Goal: Task Accomplishment & Management: Manage account settings

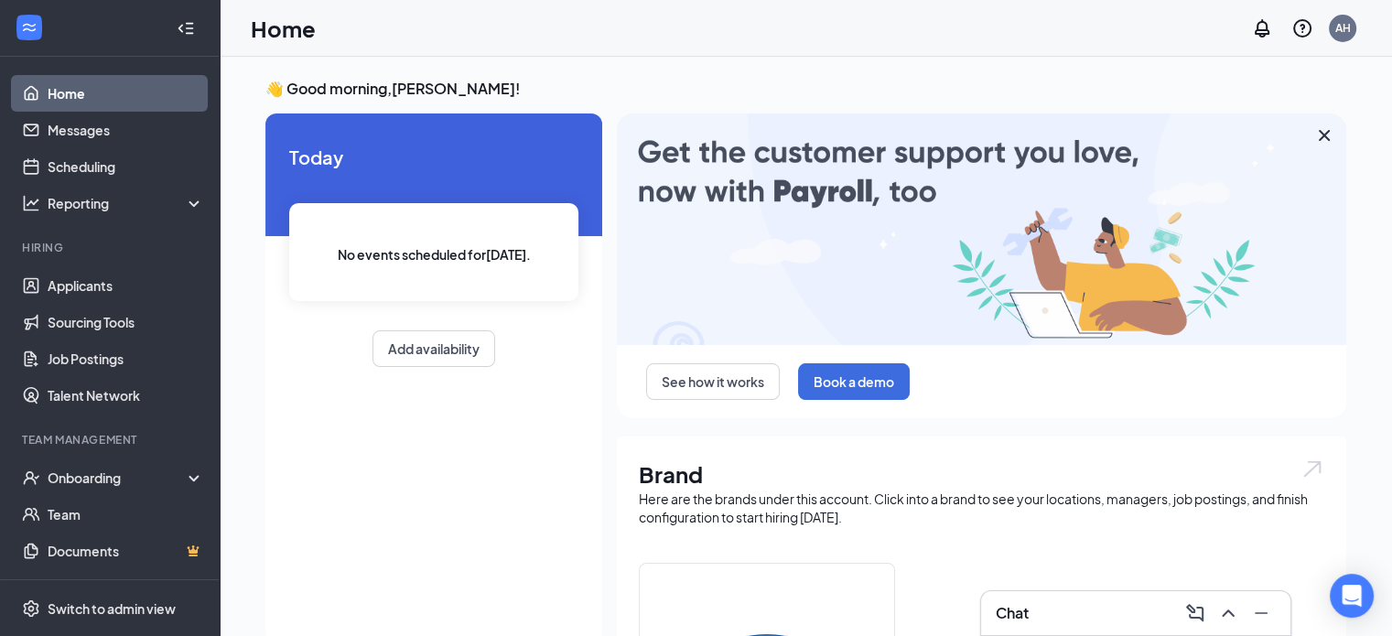
click at [231, 20] on div "Home AH" at bounding box center [806, 28] width 1173 height 57
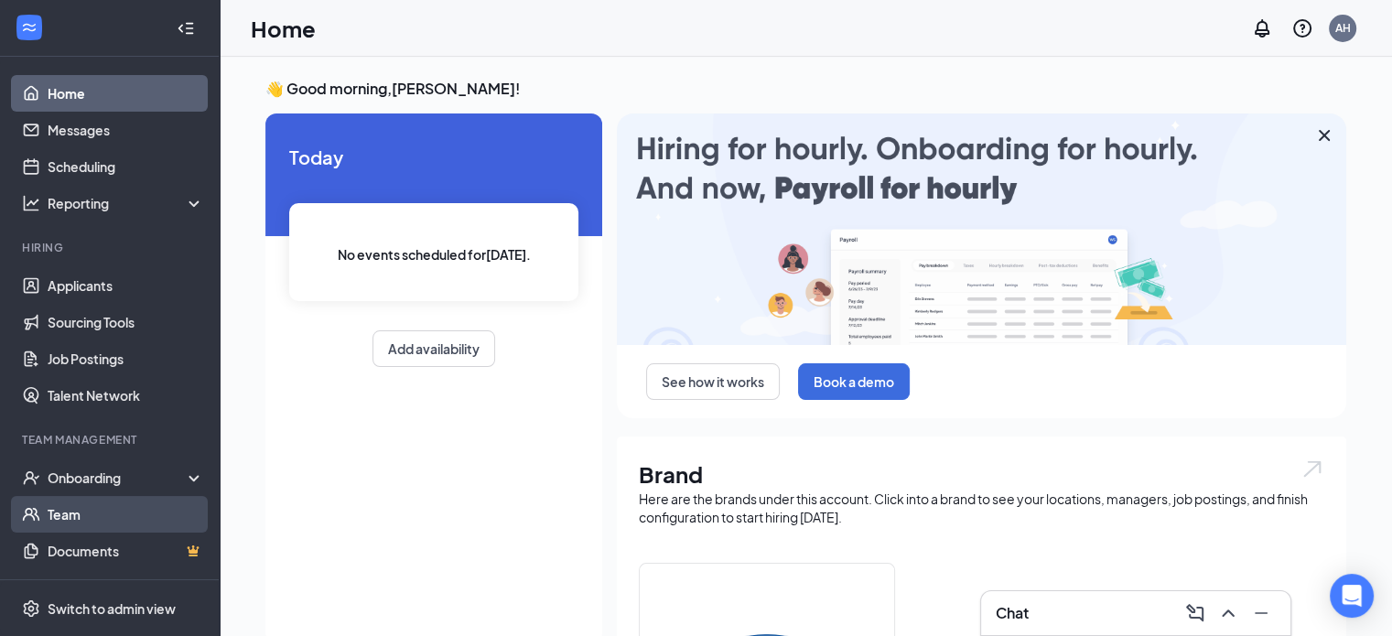
click at [99, 521] on link "Team" at bounding box center [126, 514] width 157 height 37
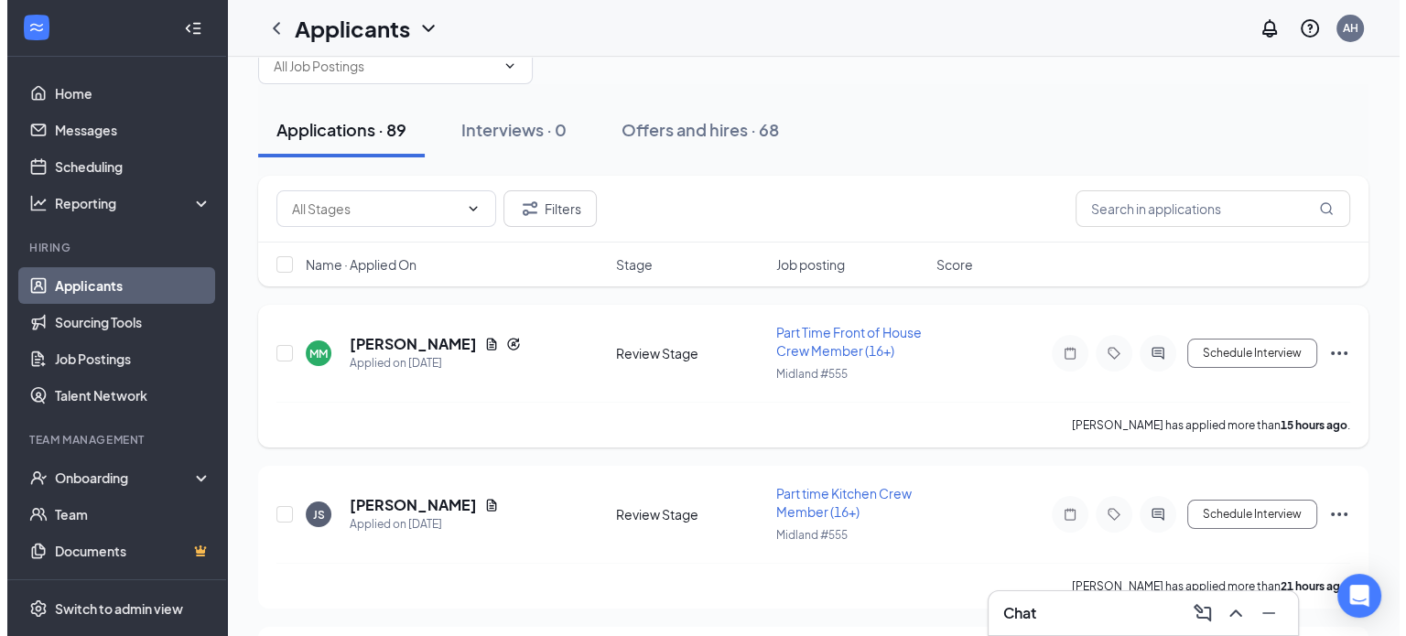
scroll to position [92, 0]
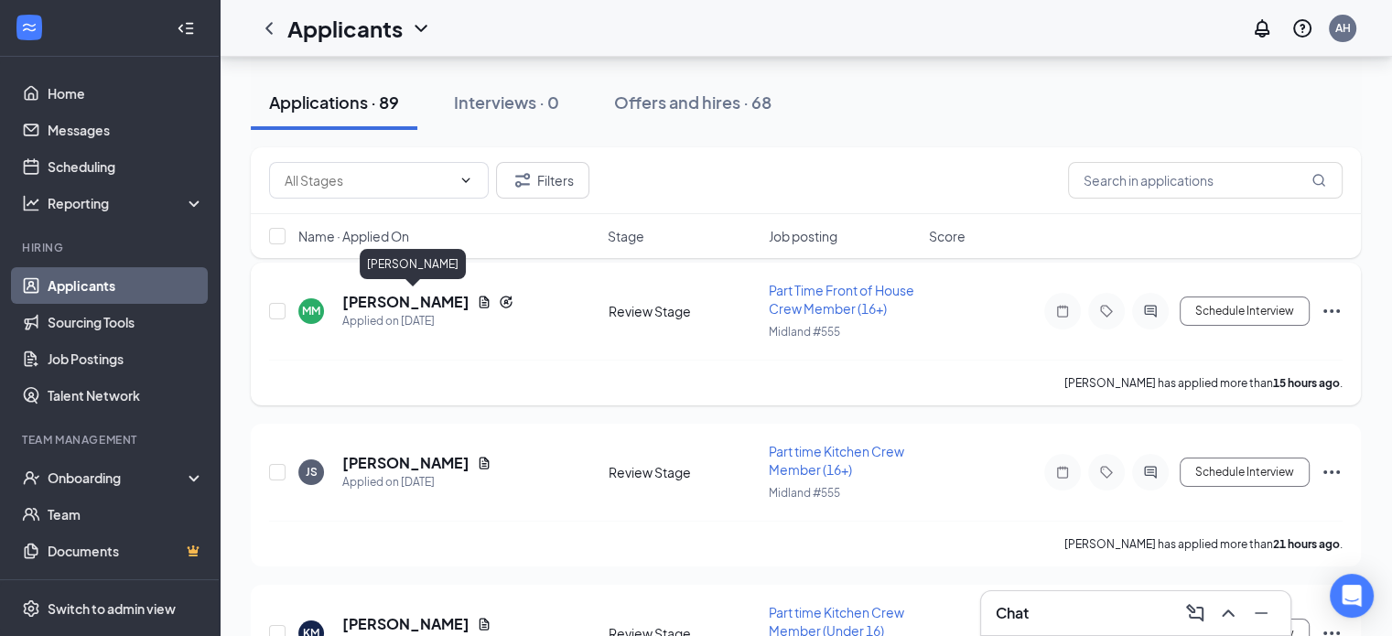
click at [438, 305] on h5 "[PERSON_NAME]" at bounding box center [405, 302] width 127 height 20
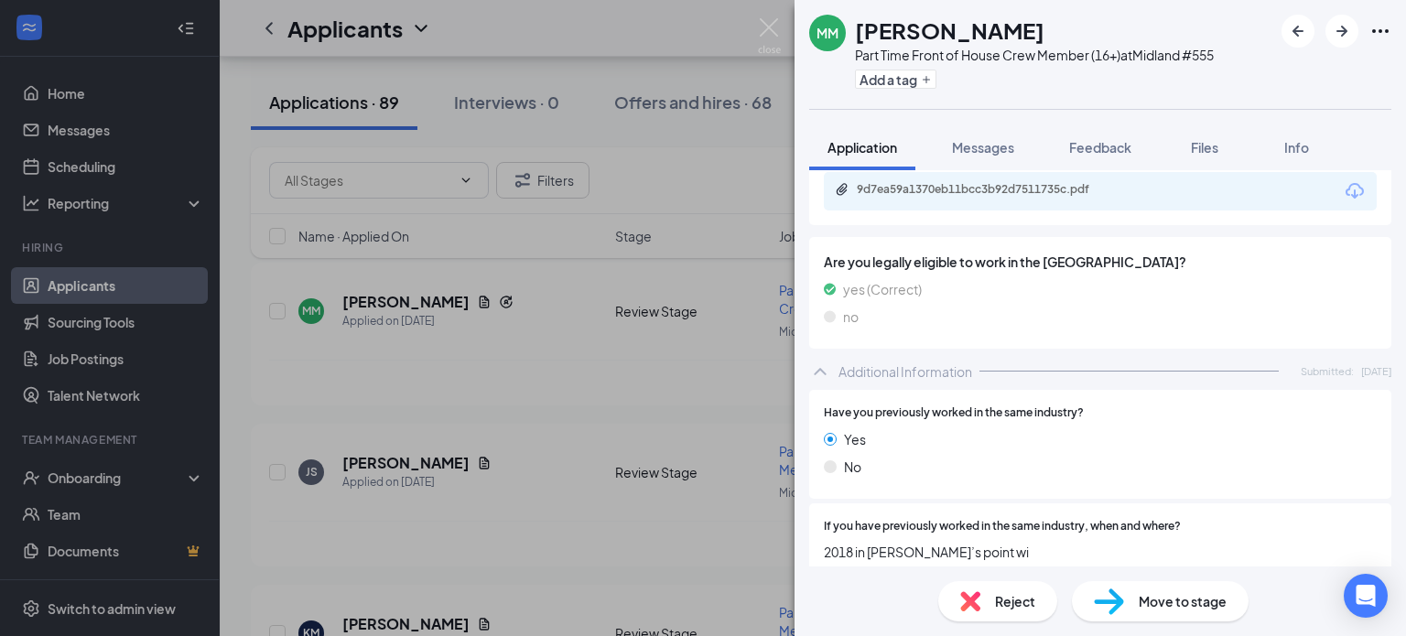
scroll to position [429, 0]
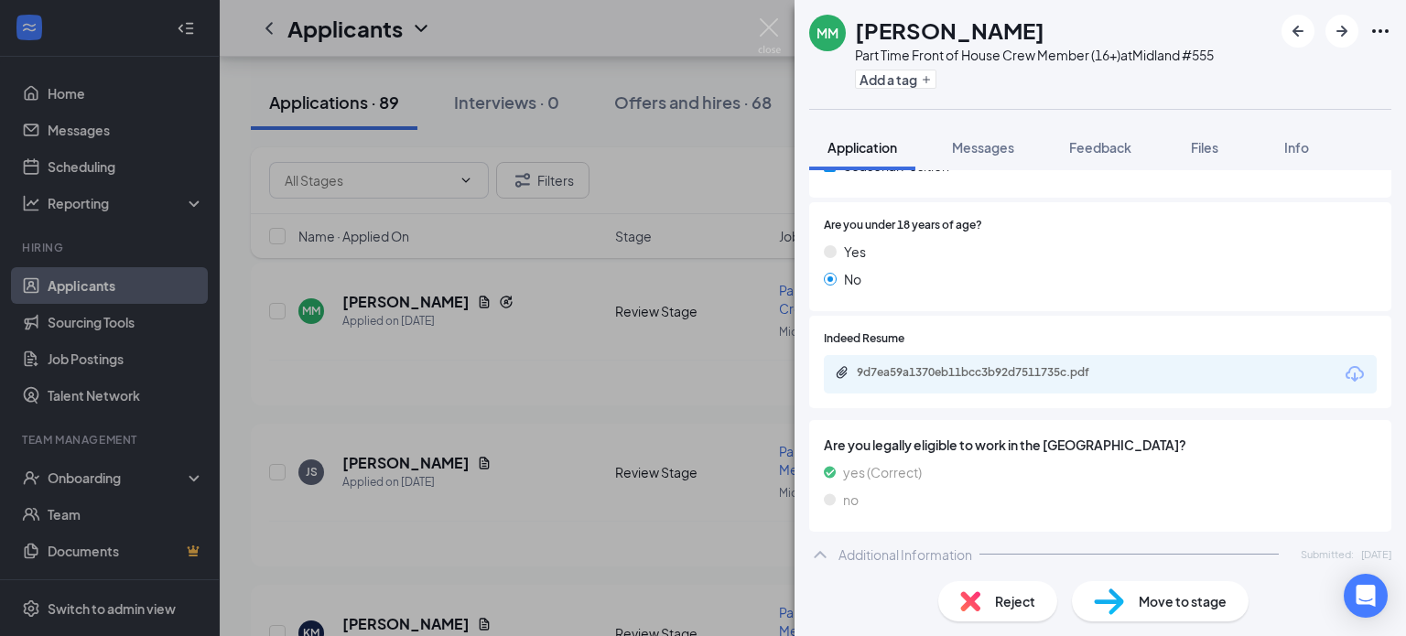
click at [992, 392] on div "9d7ea59a1370eb11bcc3b92d7511735c.pdf" at bounding box center [1100, 374] width 553 height 38
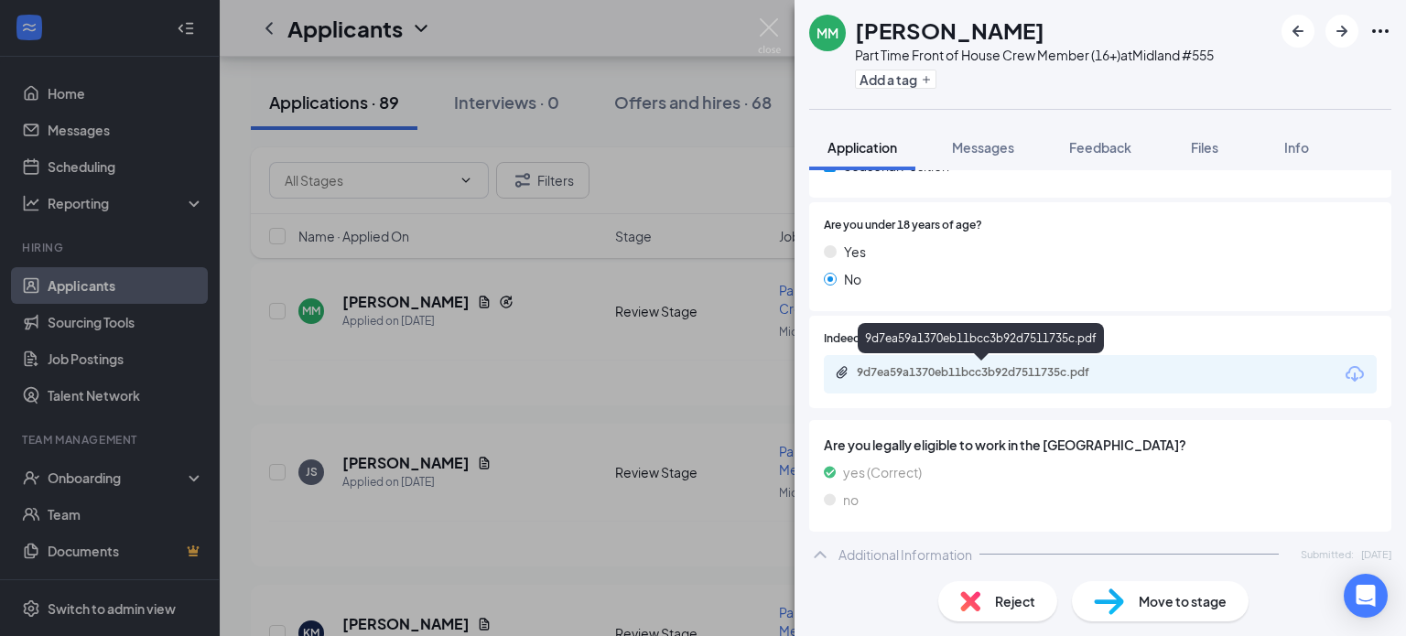
click at [989, 376] on div "9d7ea59a1370eb11bcc3b92d7511735c.pdf" at bounding box center [985, 372] width 256 height 15
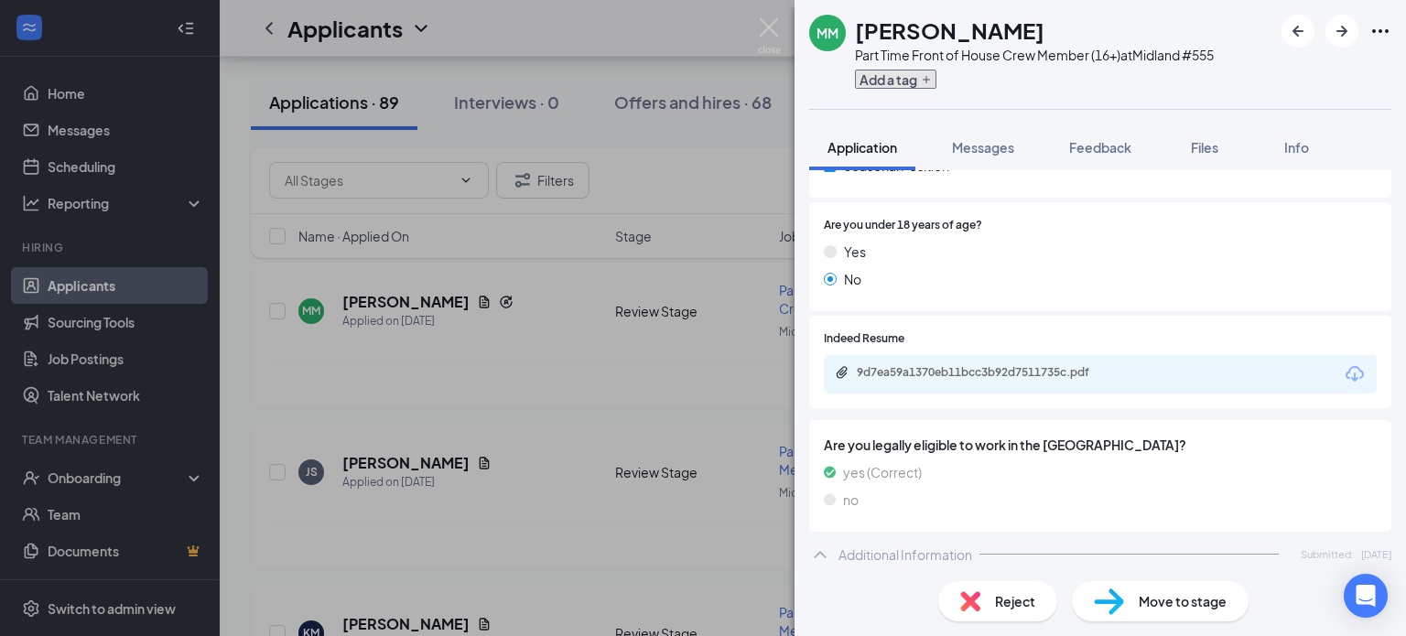
click at [882, 80] on button "Add a tag" at bounding box center [895, 79] width 81 height 19
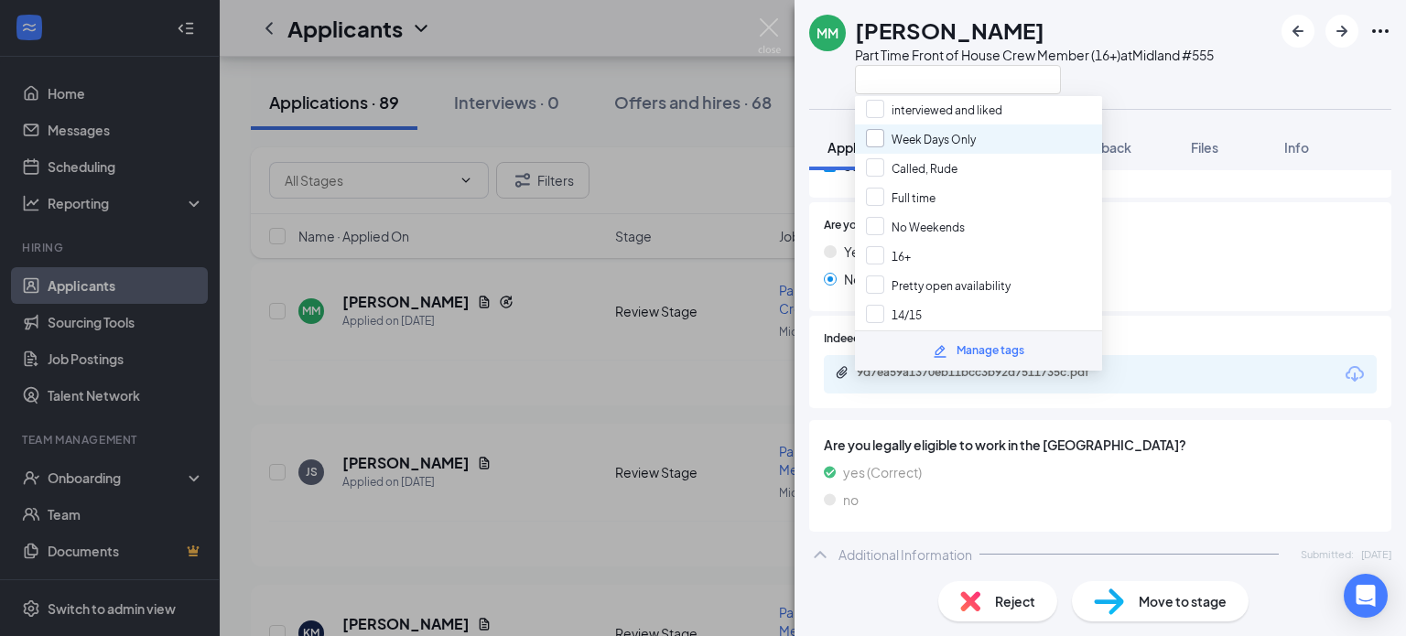
scroll to position [280, 0]
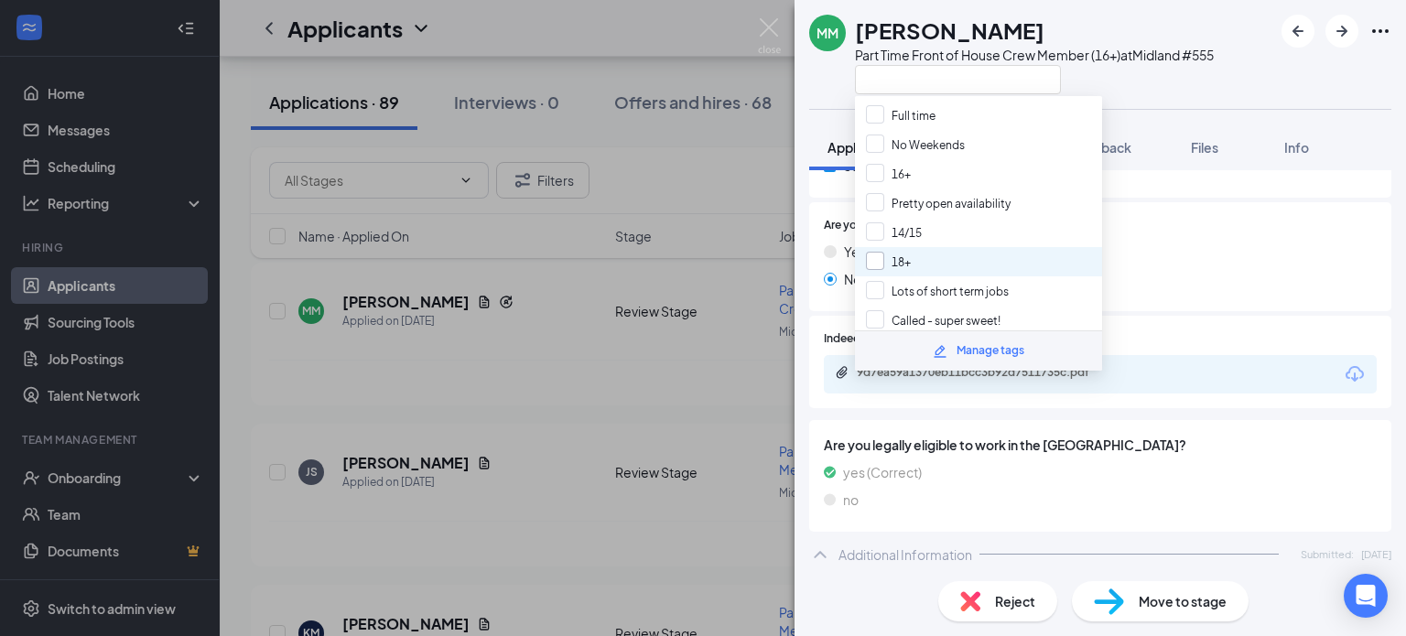
click at [901, 252] on input "18+" at bounding box center [888, 262] width 45 height 20
checkbox input "true"
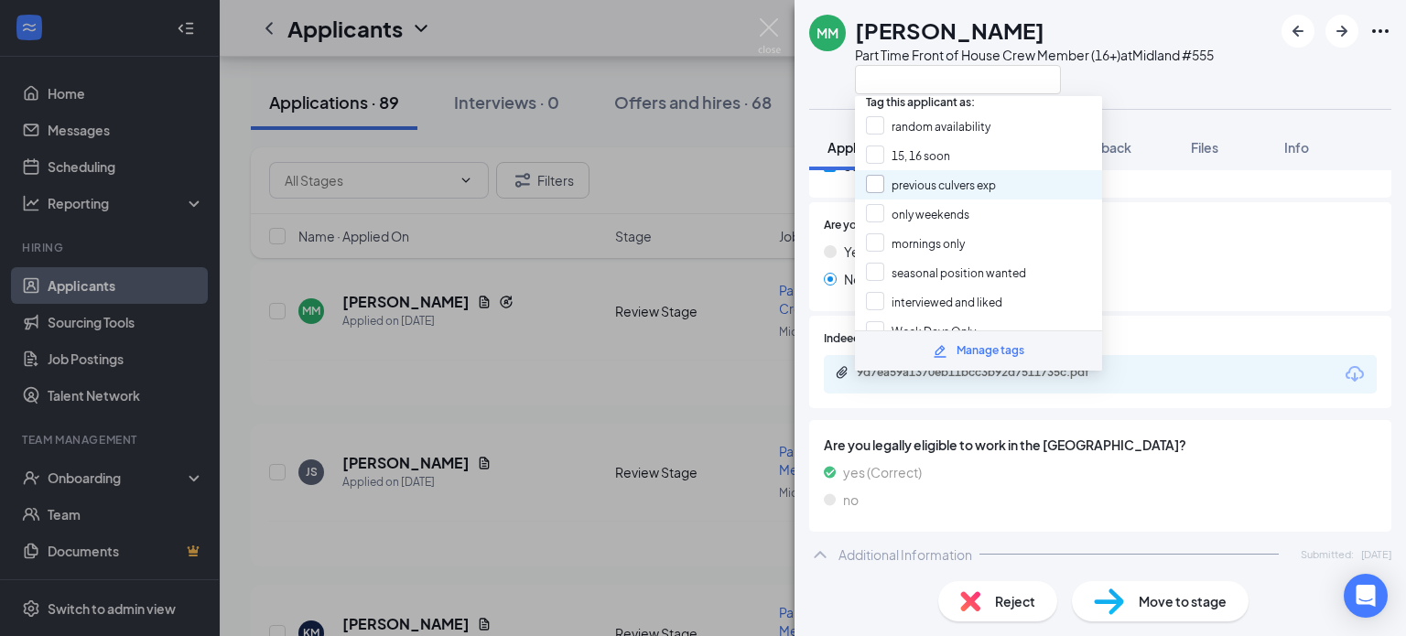
click at [910, 175] on input "previous culvers exp" at bounding box center [931, 185] width 130 height 20
checkbox input "true"
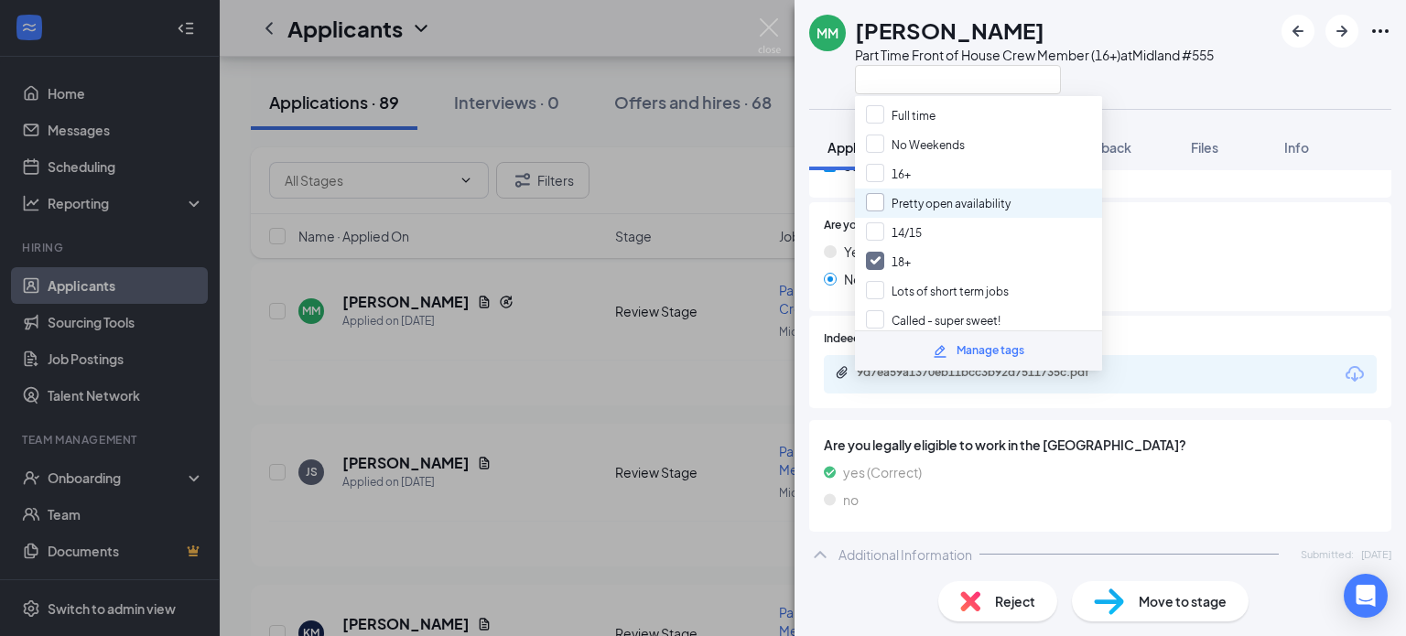
click at [945, 193] on input "Pretty open availability" at bounding box center [938, 203] width 145 height 20
checkbox input "true"
click at [765, 30] on img at bounding box center [769, 36] width 23 height 36
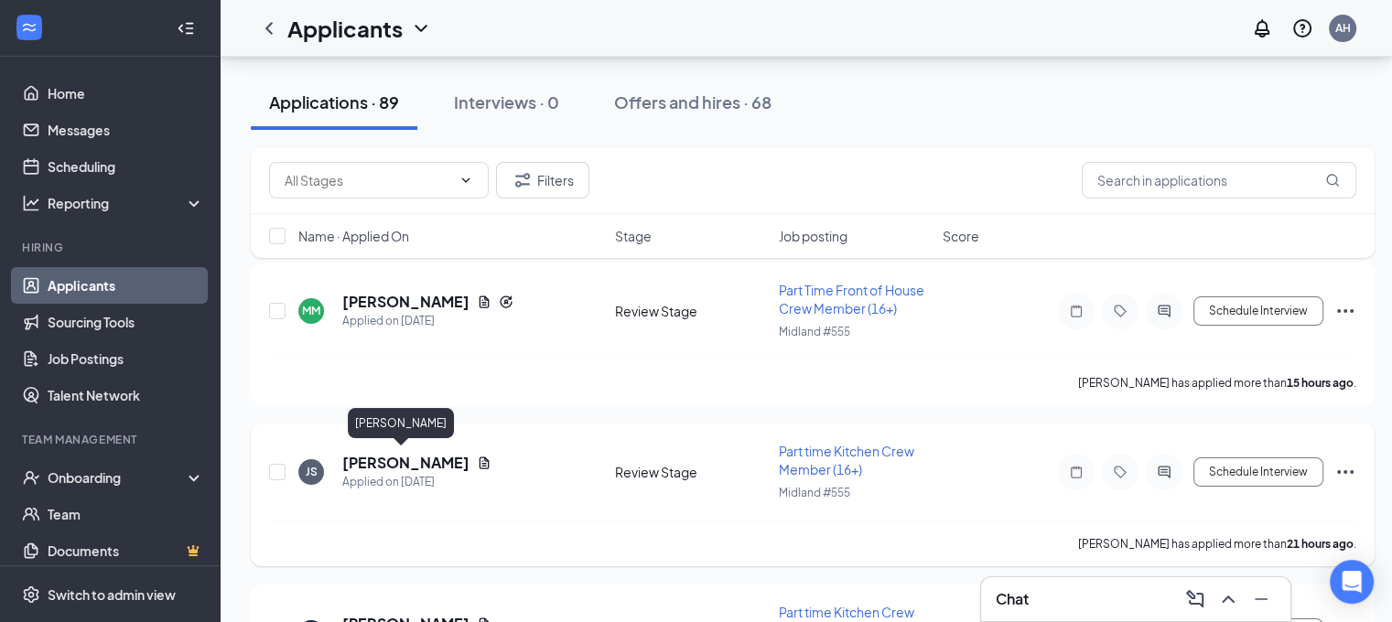
click at [367, 457] on div "JS [PERSON_NAME] Applied on [DATE] Review Stage Part time Kitchen Crew Member (…" at bounding box center [813, 481] width 1088 height 79
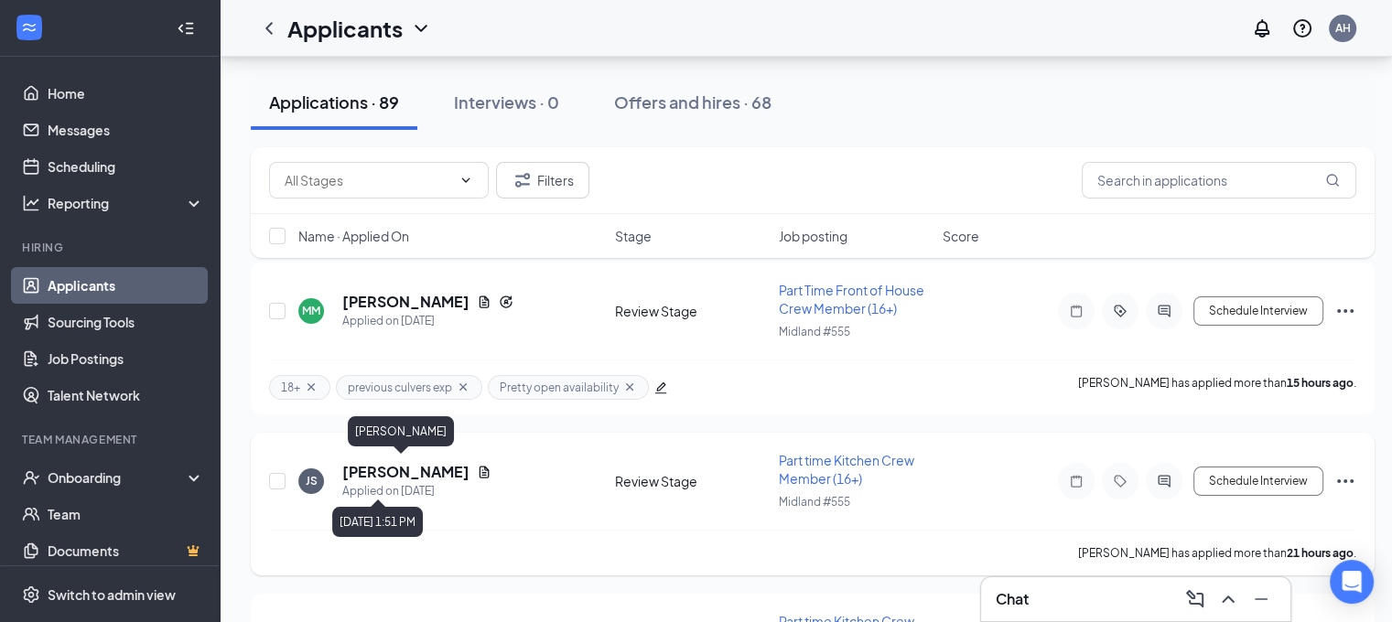
click at [421, 465] on h5 "[PERSON_NAME]" at bounding box center [405, 472] width 127 height 20
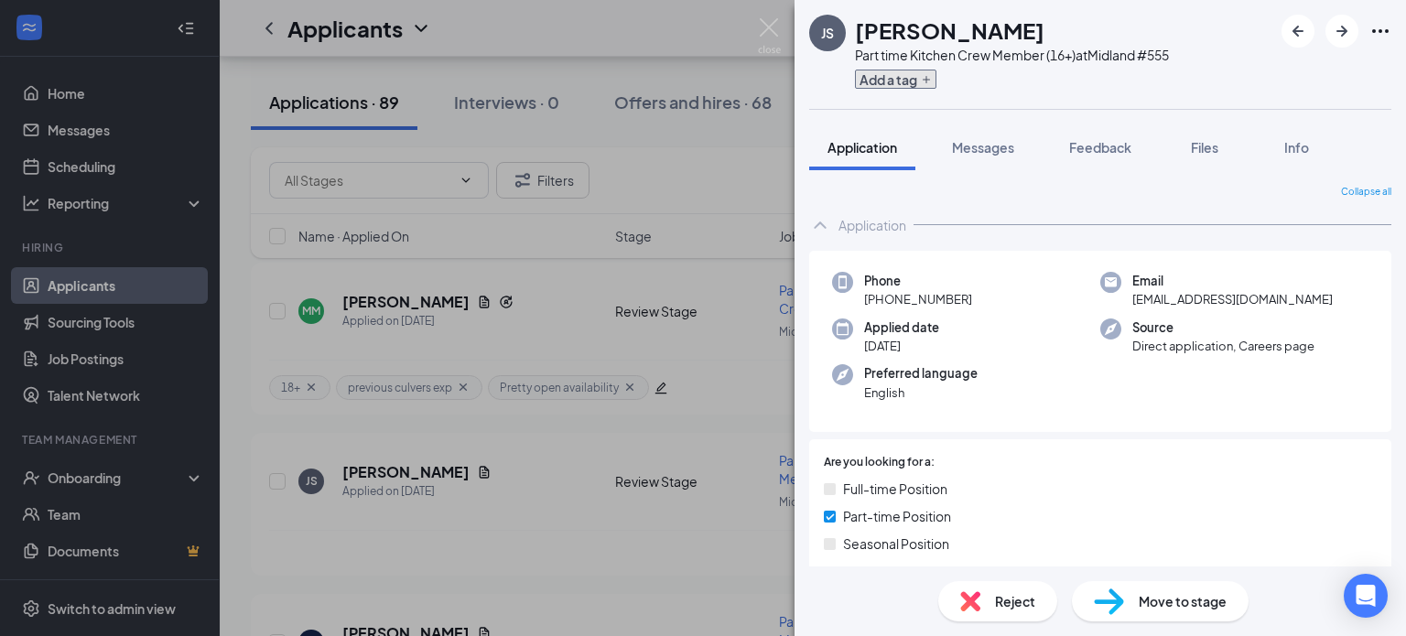
click at [923, 76] on icon "Plus" at bounding box center [926, 79] width 11 height 11
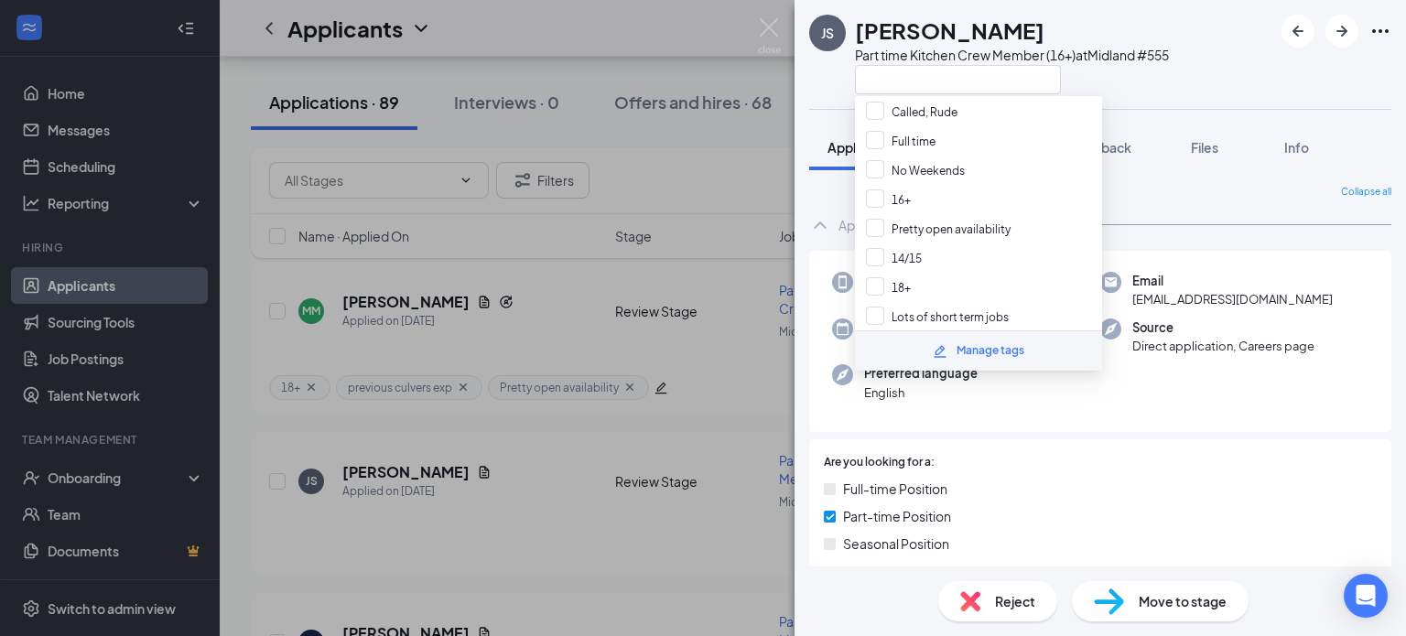
scroll to position [275, 0]
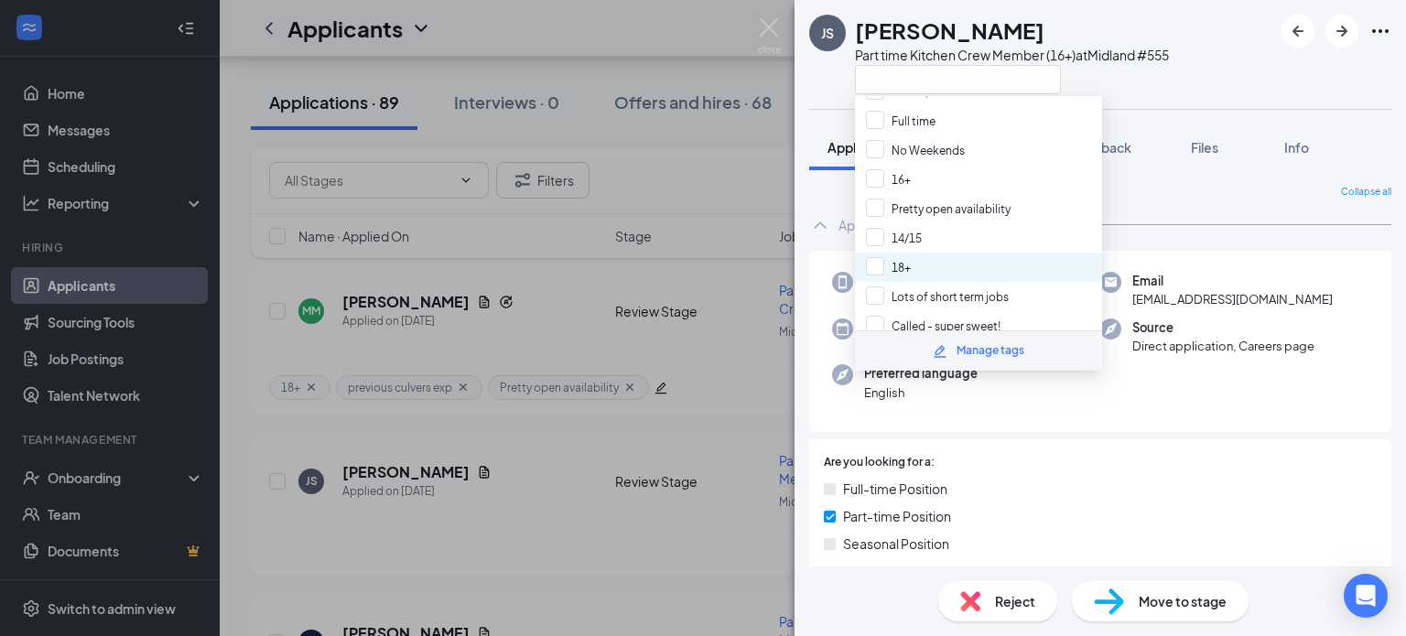
click at [937, 253] on div "18+" at bounding box center [978, 267] width 247 height 29
checkbox input "true"
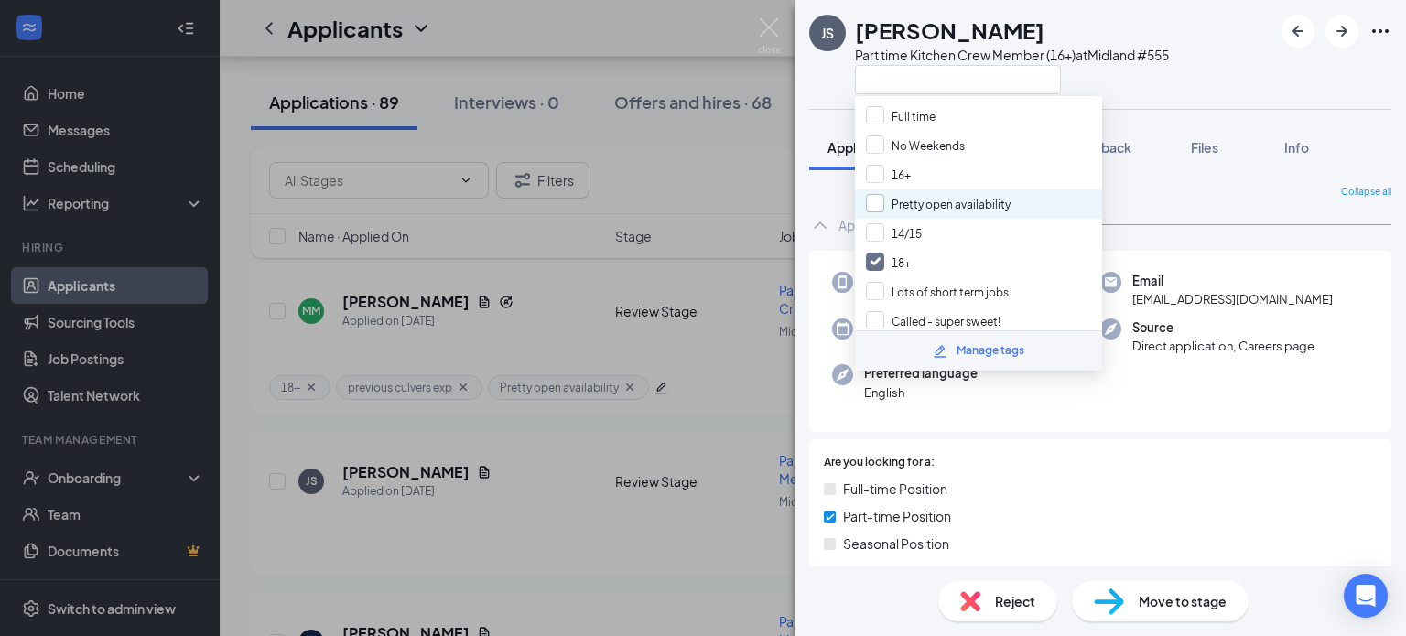
scroll to position [280, 0]
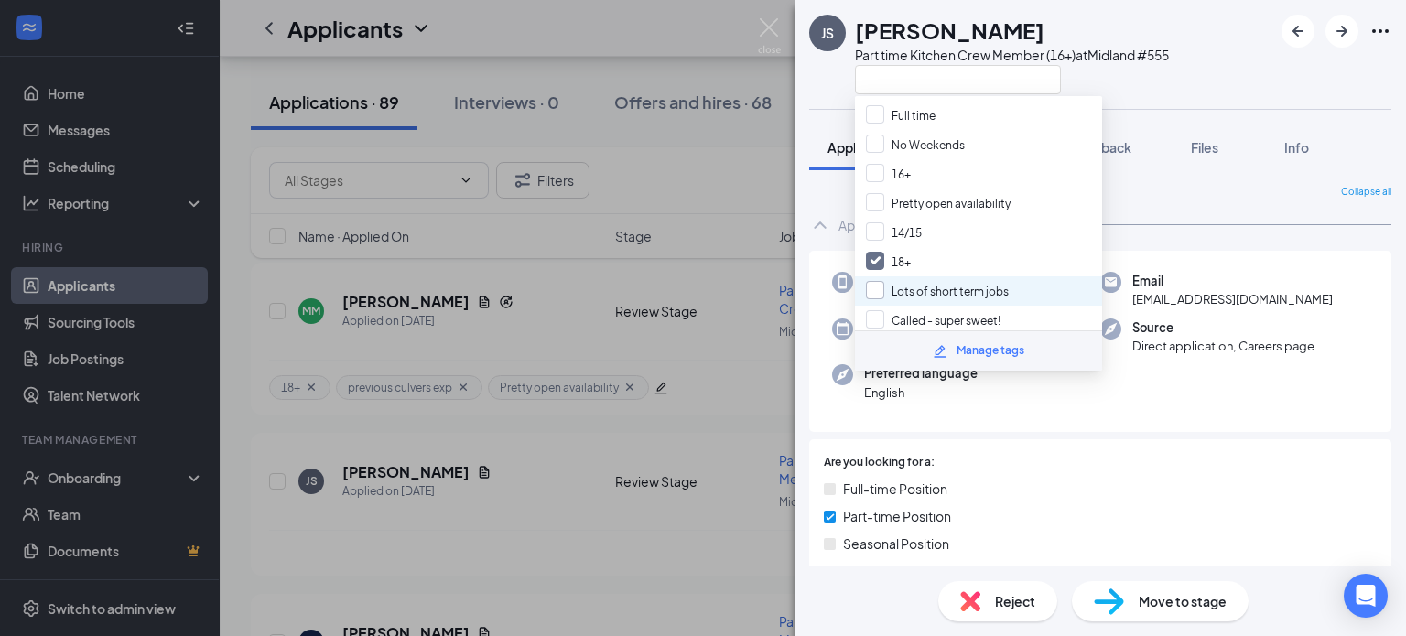
click at [981, 281] on input "Lots of short term jobs" at bounding box center [937, 291] width 143 height 20
checkbox input "true"
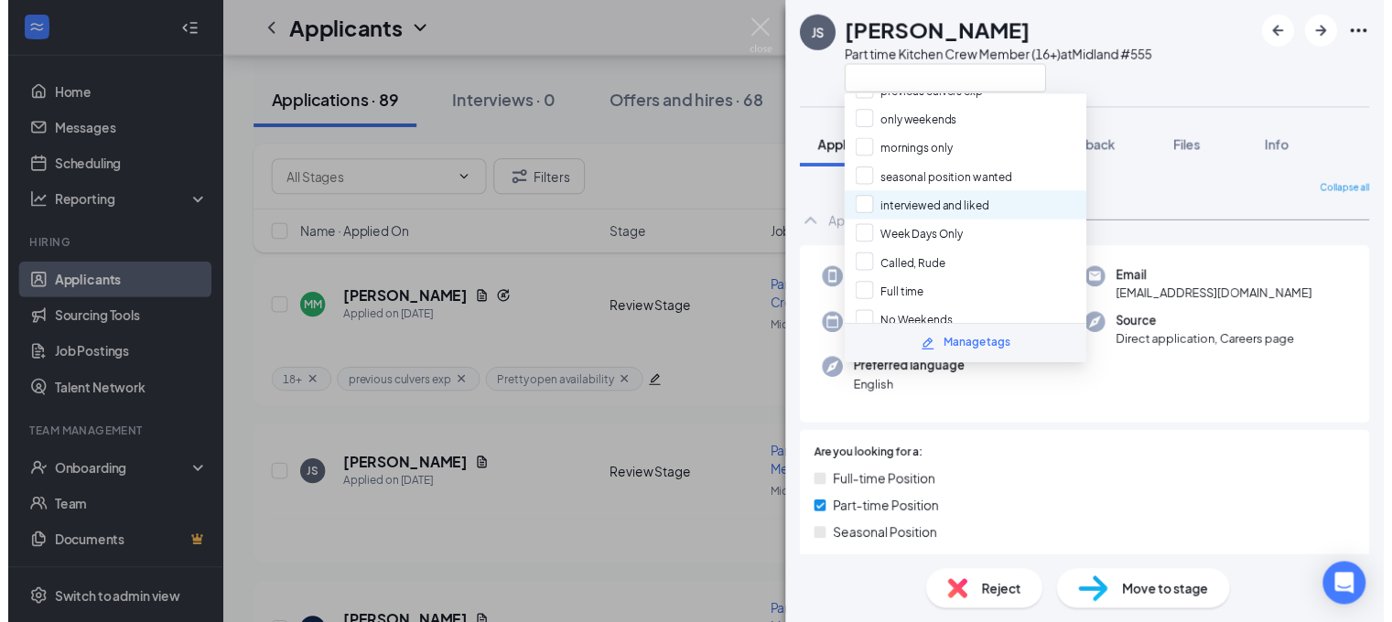
scroll to position [97, 0]
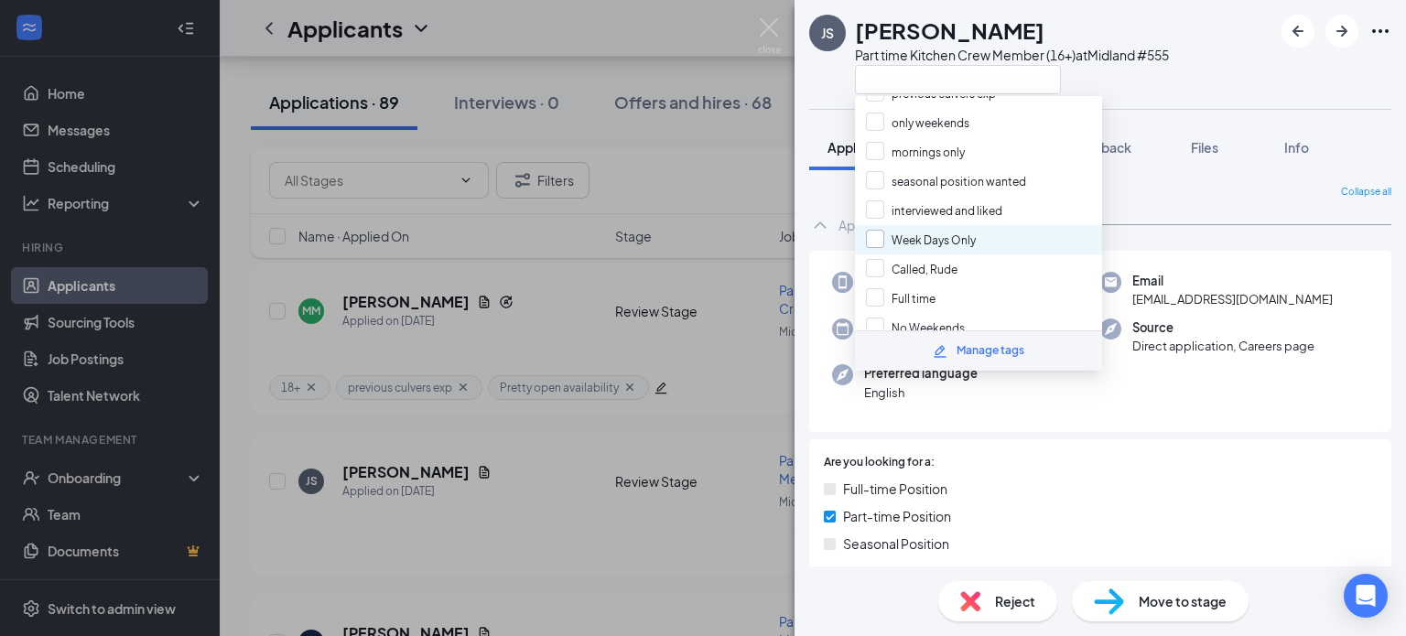
click at [948, 230] on input "Week Days Only" at bounding box center [921, 240] width 110 height 20
checkbox input "true"
click at [776, 19] on img at bounding box center [769, 36] width 23 height 36
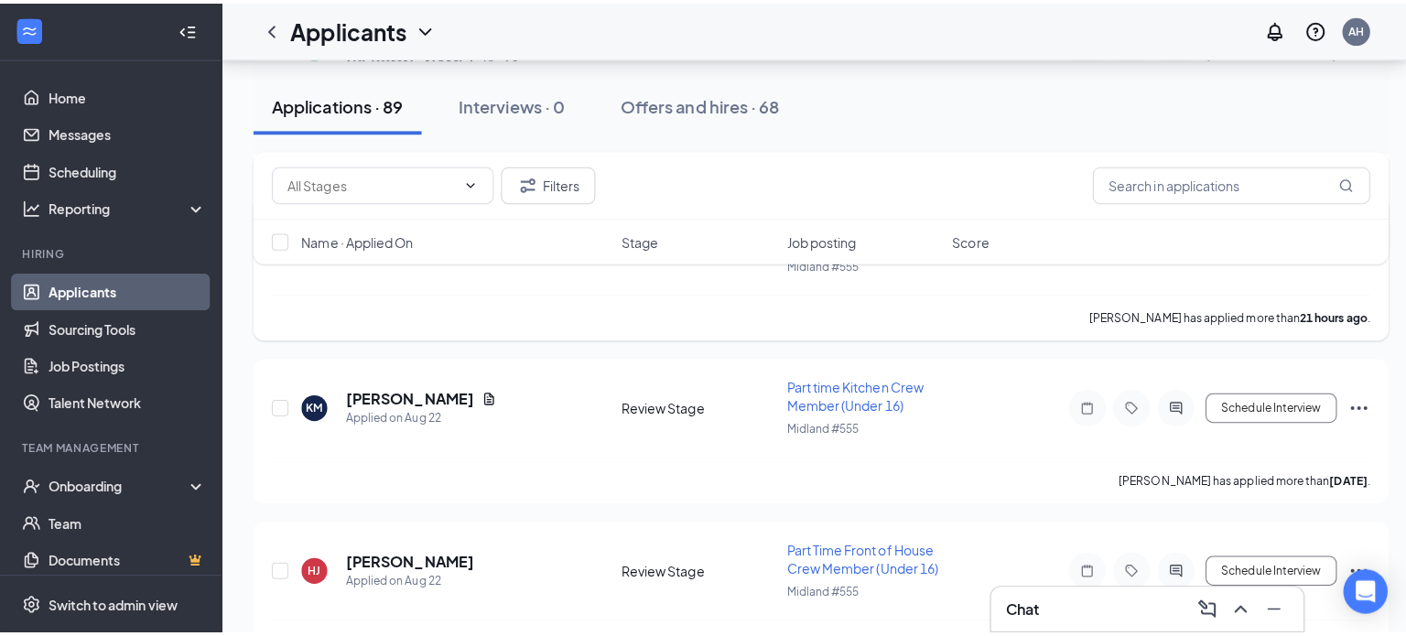
scroll to position [366, 0]
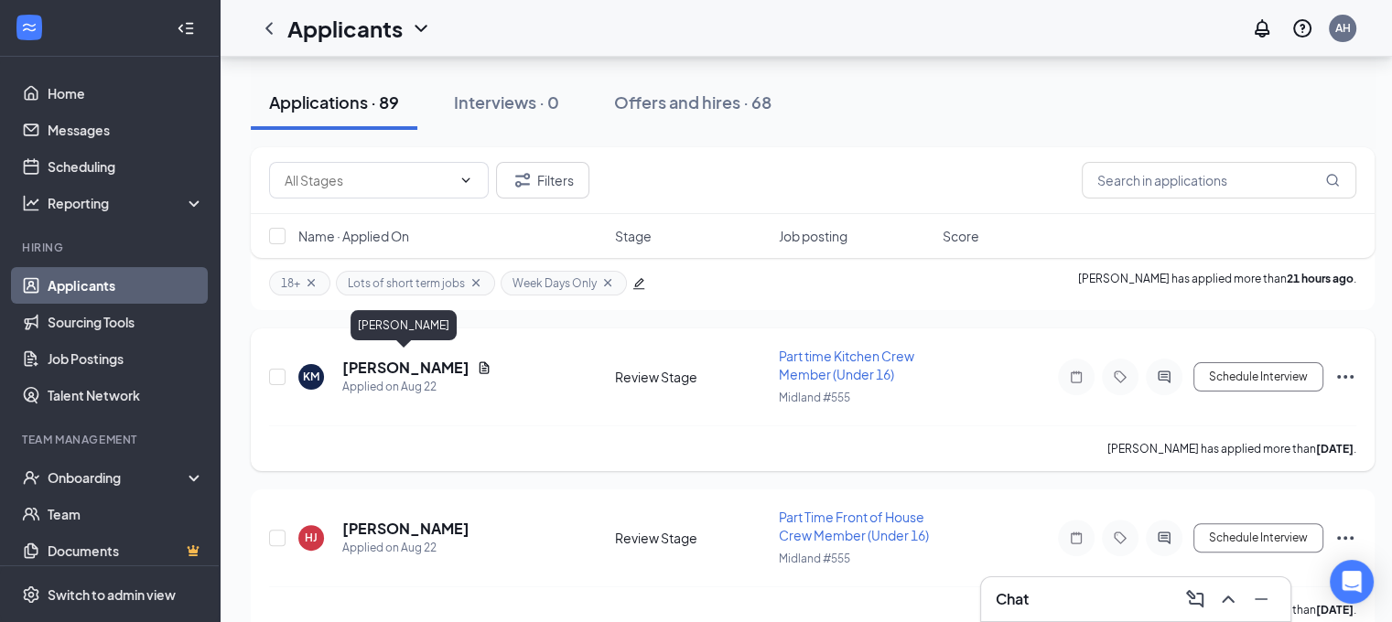
click at [406, 367] on h5 "[PERSON_NAME]" at bounding box center [405, 368] width 127 height 20
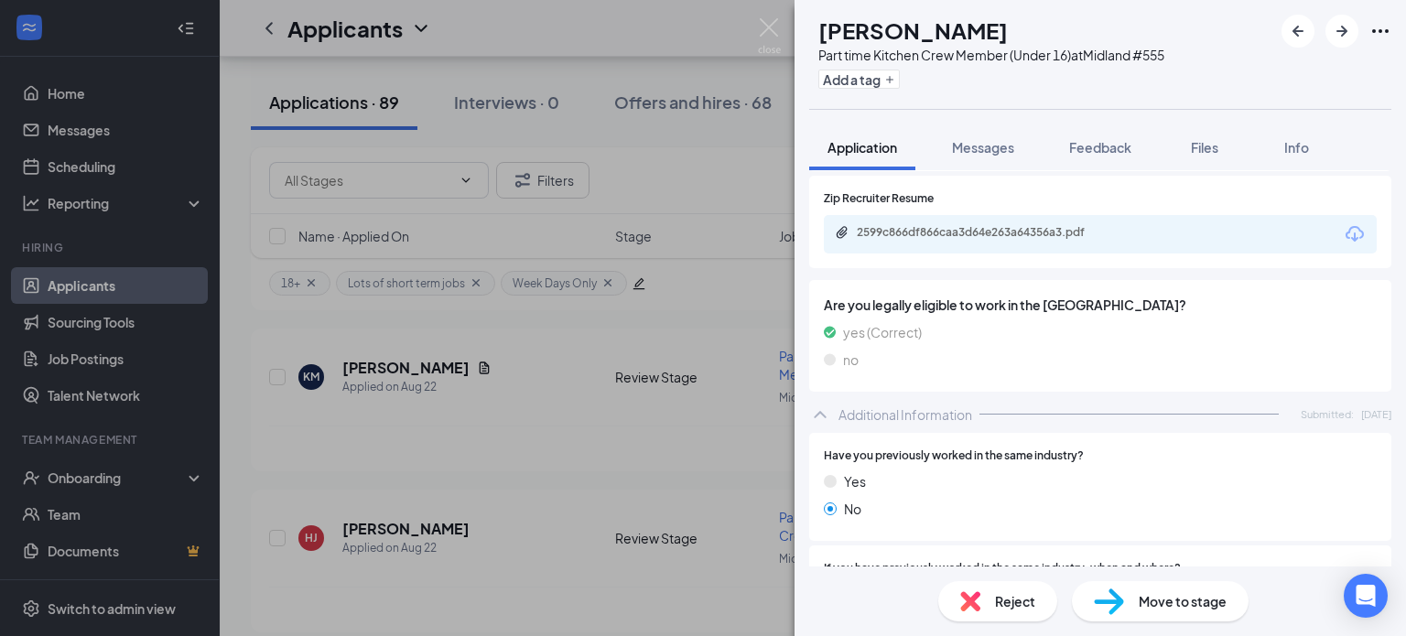
scroll to position [1057, 0]
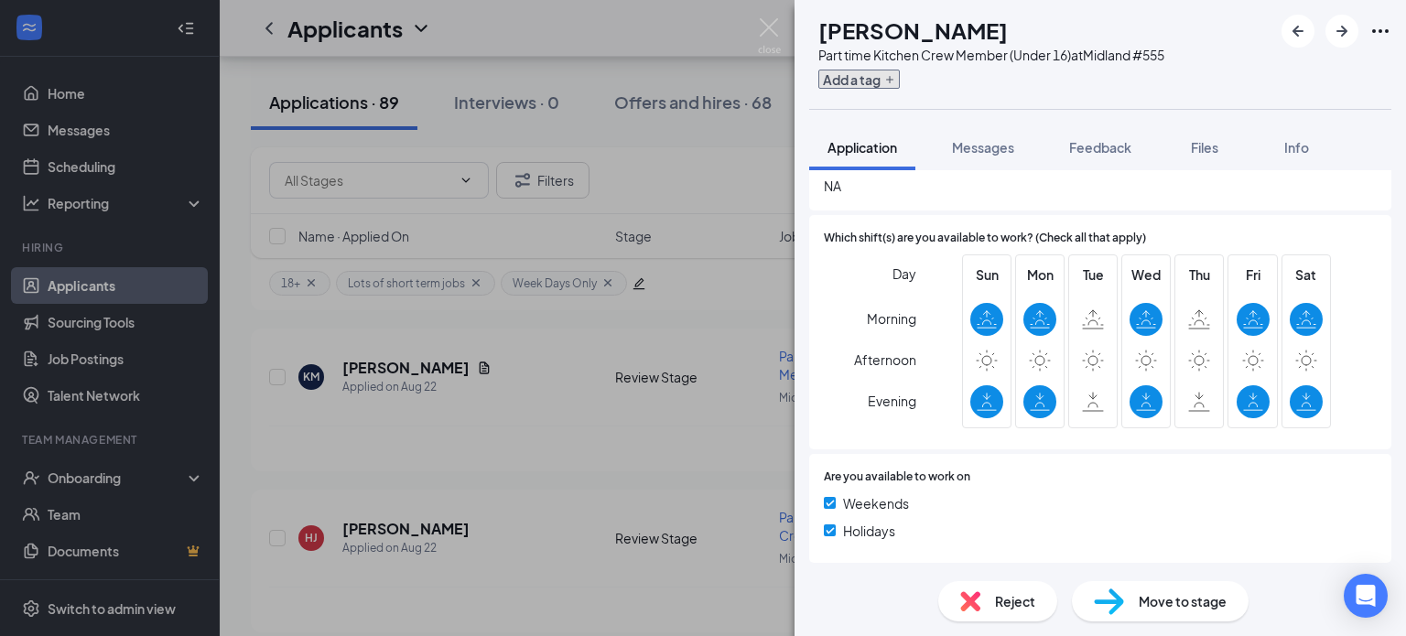
click at [900, 76] on button "Add a tag" at bounding box center [858, 79] width 81 height 19
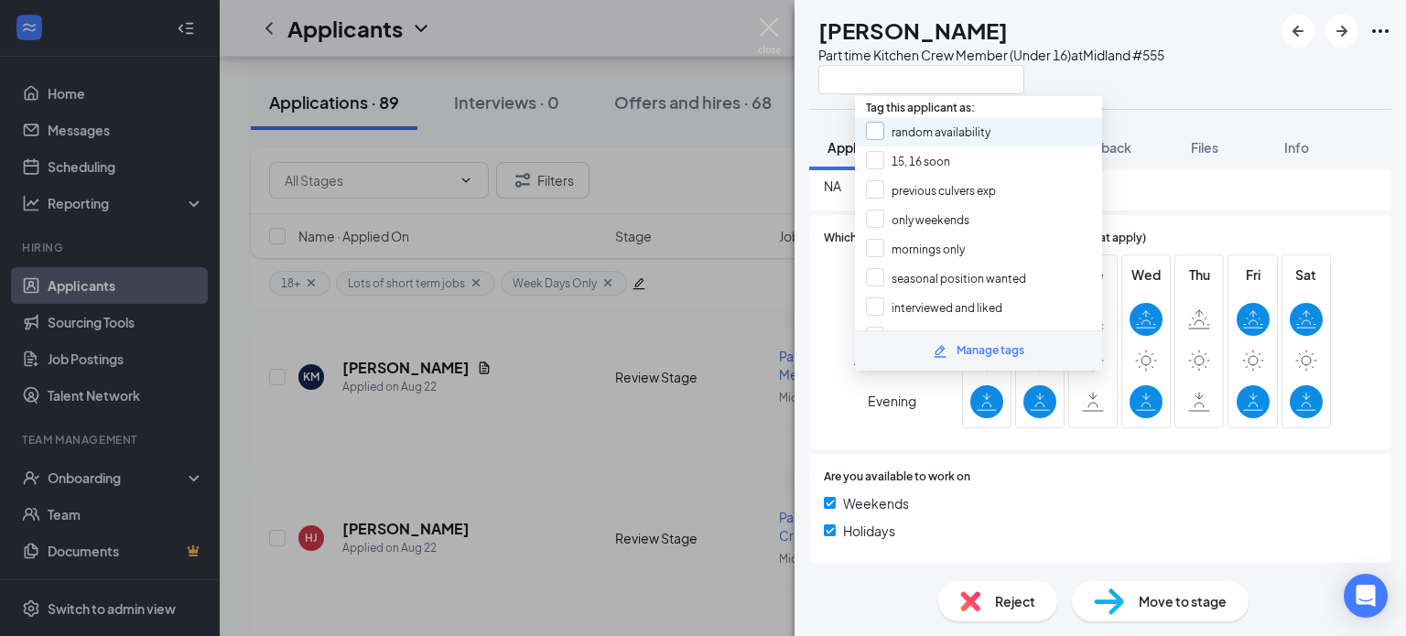
click at [948, 128] on input "random availability" at bounding box center [928, 132] width 124 height 20
checkbox input "true"
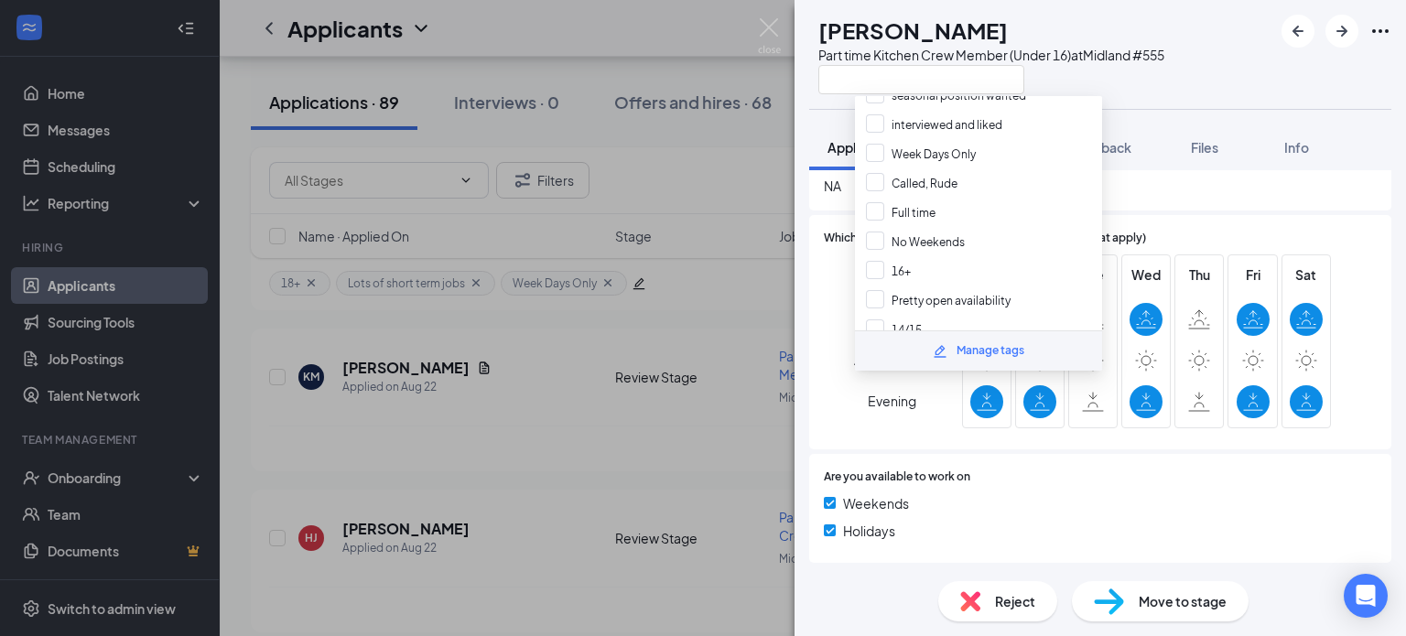
scroll to position [280, 0]
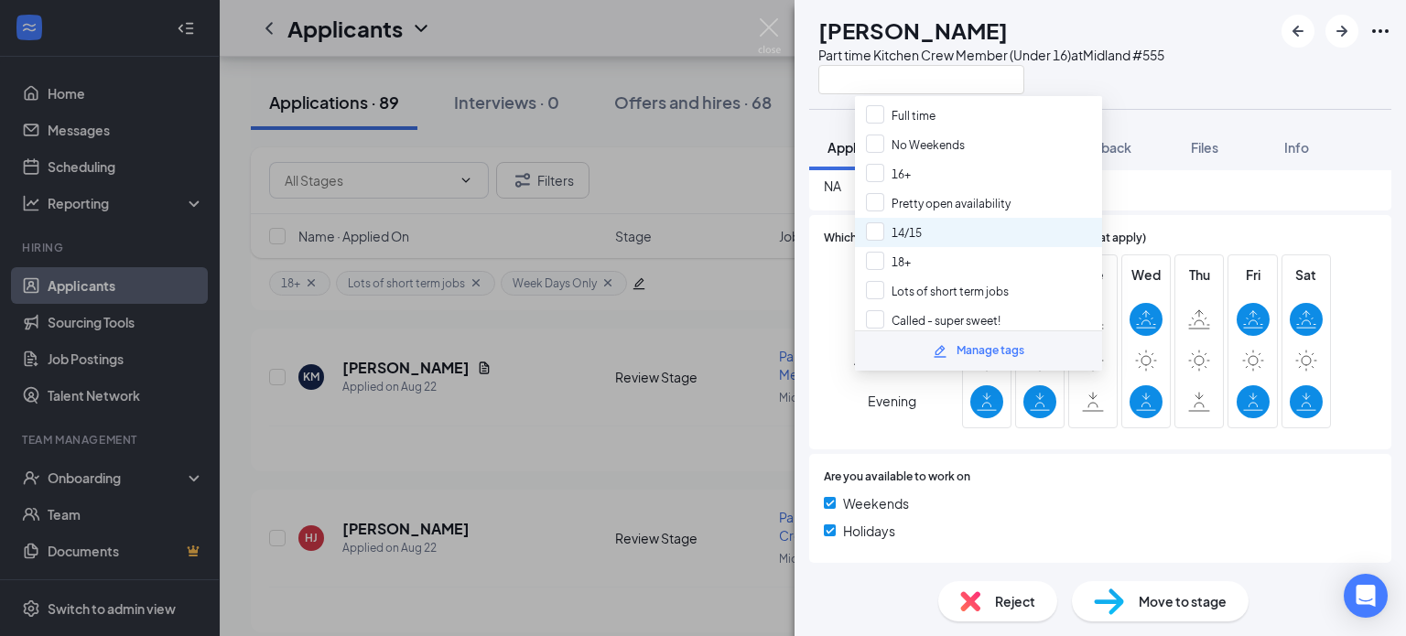
click at [949, 218] on div "14/15" at bounding box center [978, 232] width 247 height 29
checkbox input "true"
click at [990, 416] on div at bounding box center [986, 401] width 33 height 33
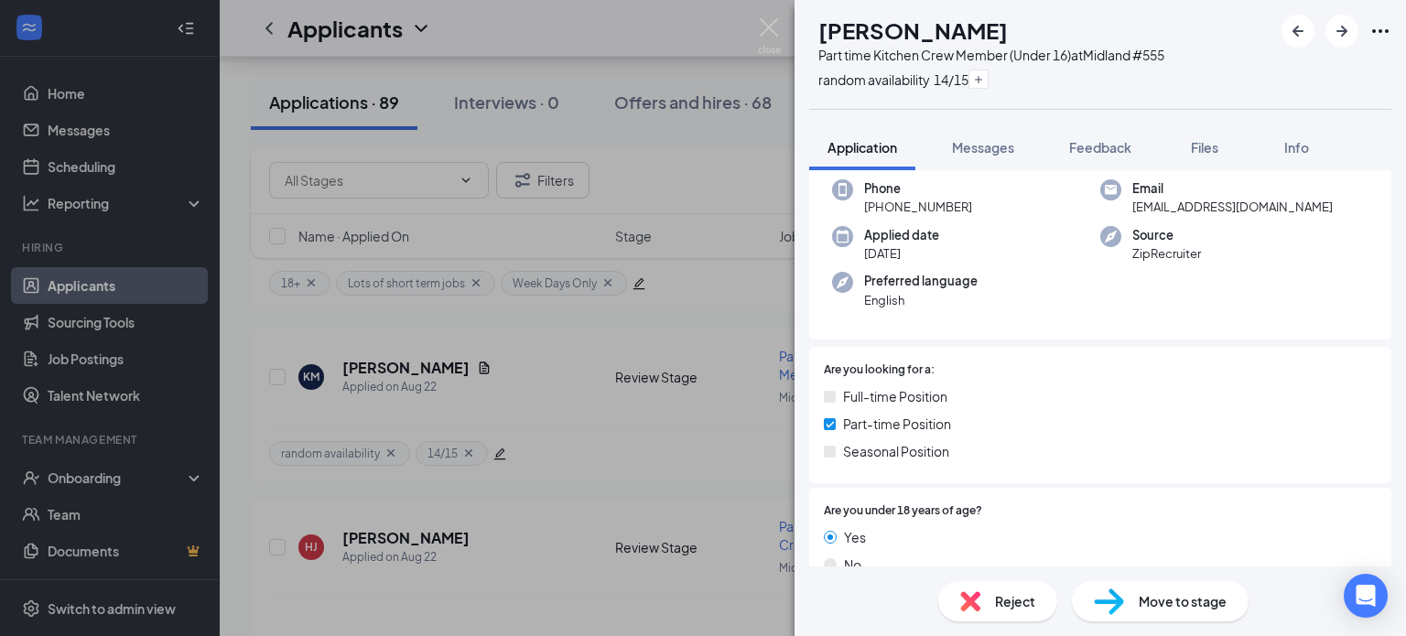
scroll to position [142, 0]
click at [778, 33] on img at bounding box center [769, 36] width 23 height 36
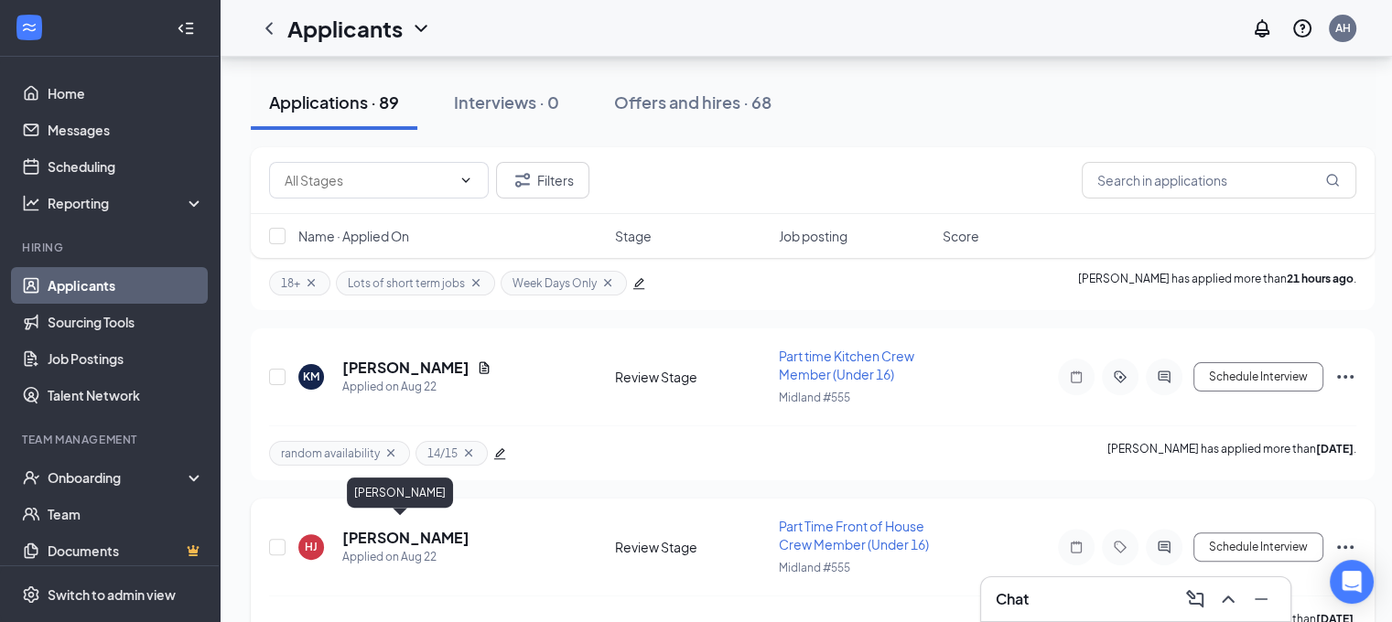
click at [406, 530] on h5 "[PERSON_NAME]" at bounding box center [405, 538] width 127 height 20
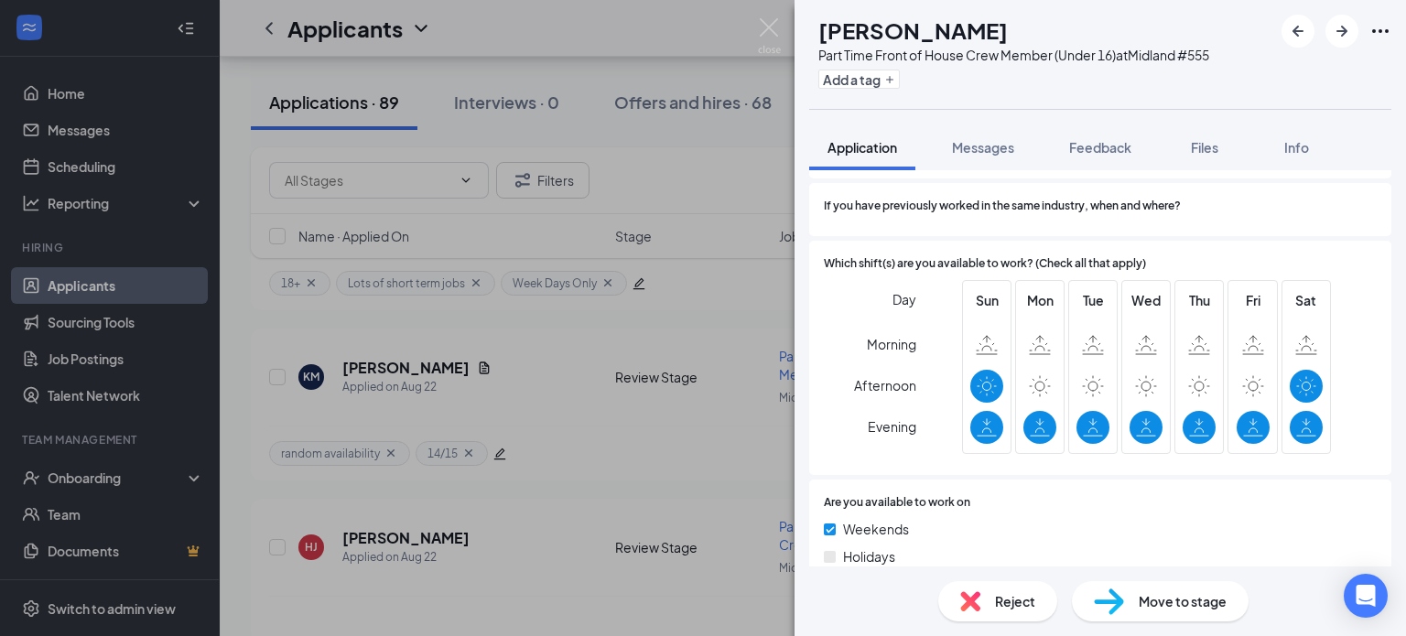
scroll to position [937, 0]
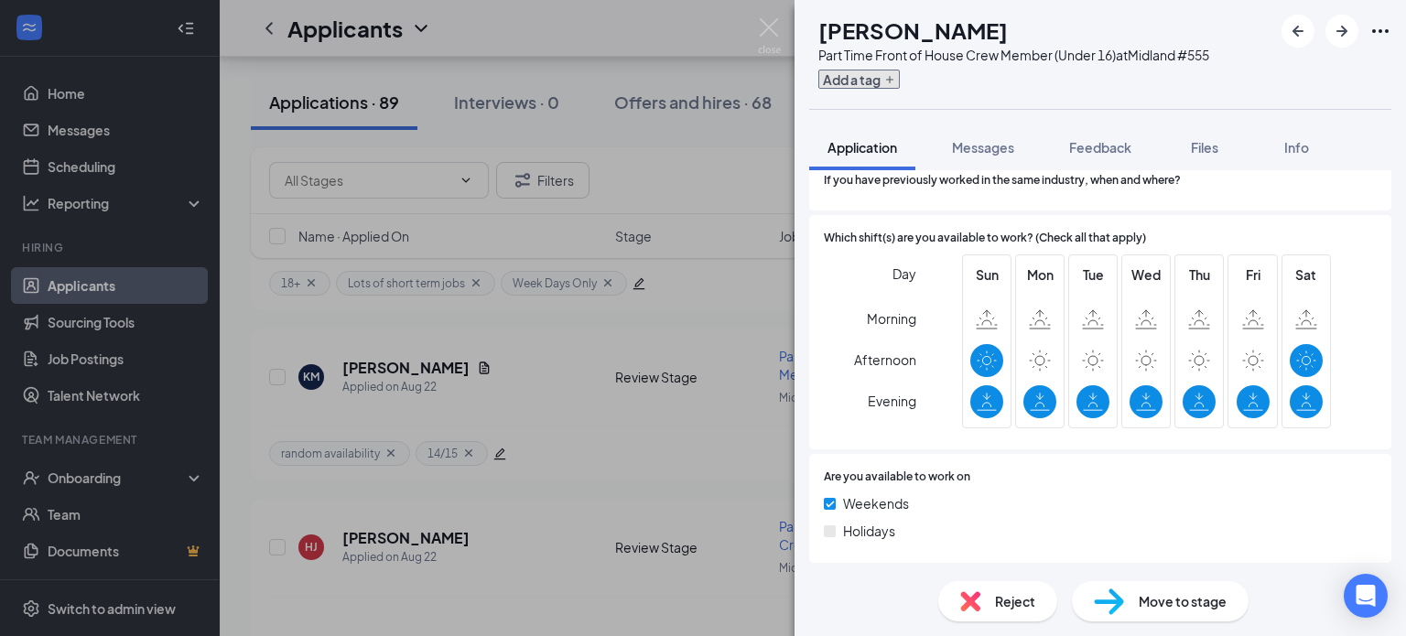
click at [894, 83] on button "Add a tag" at bounding box center [858, 79] width 81 height 19
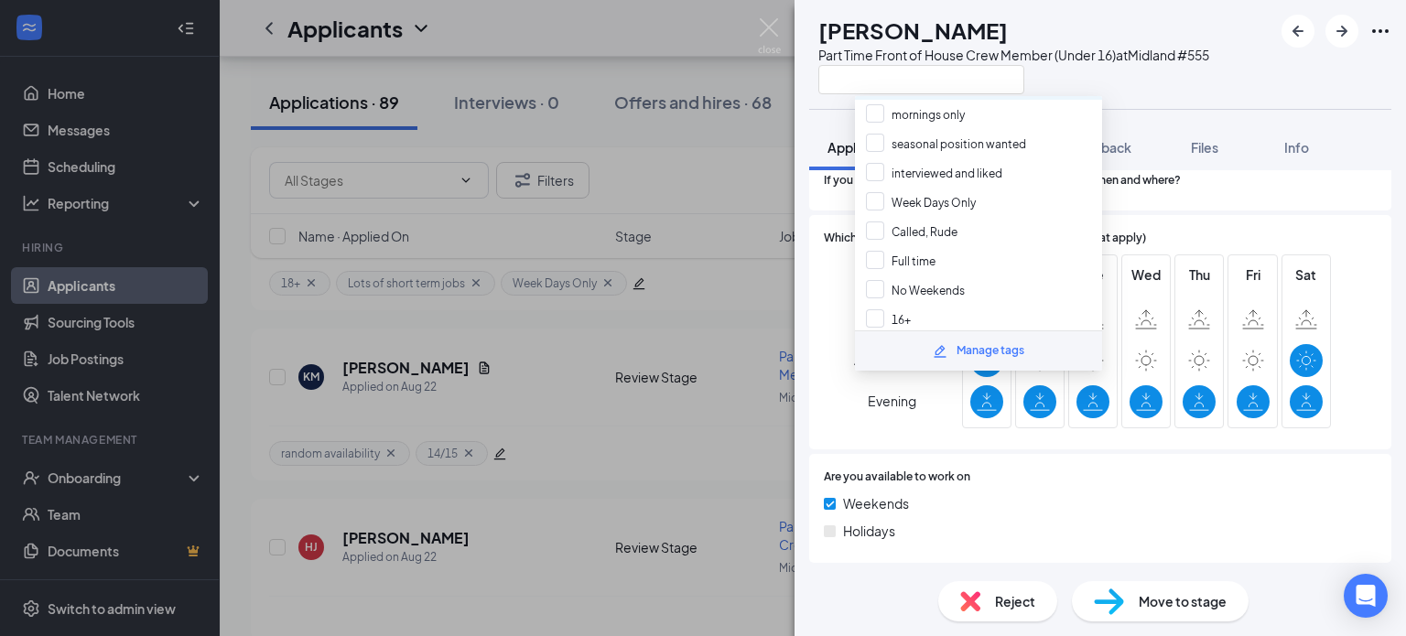
scroll to position [0, 0]
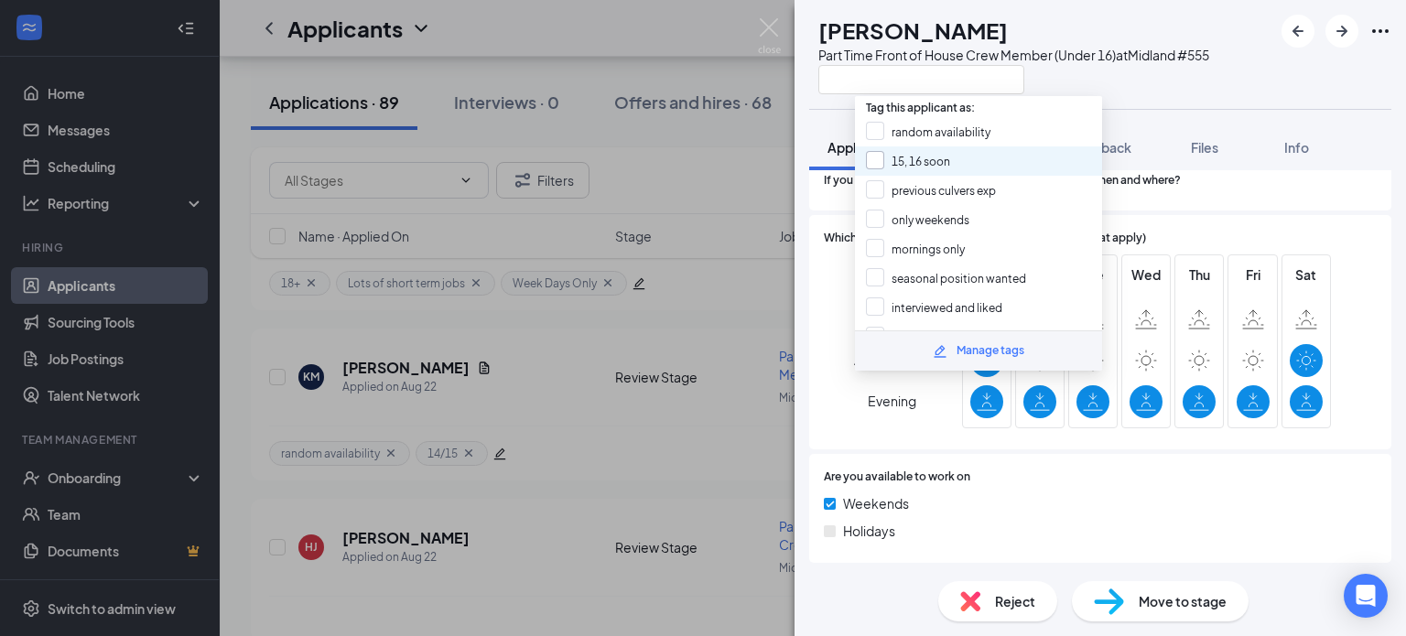
click at [908, 157] on input "15, 16 soon" at bounding box center [908, 161] width 84 height 20
checkbox input "true"
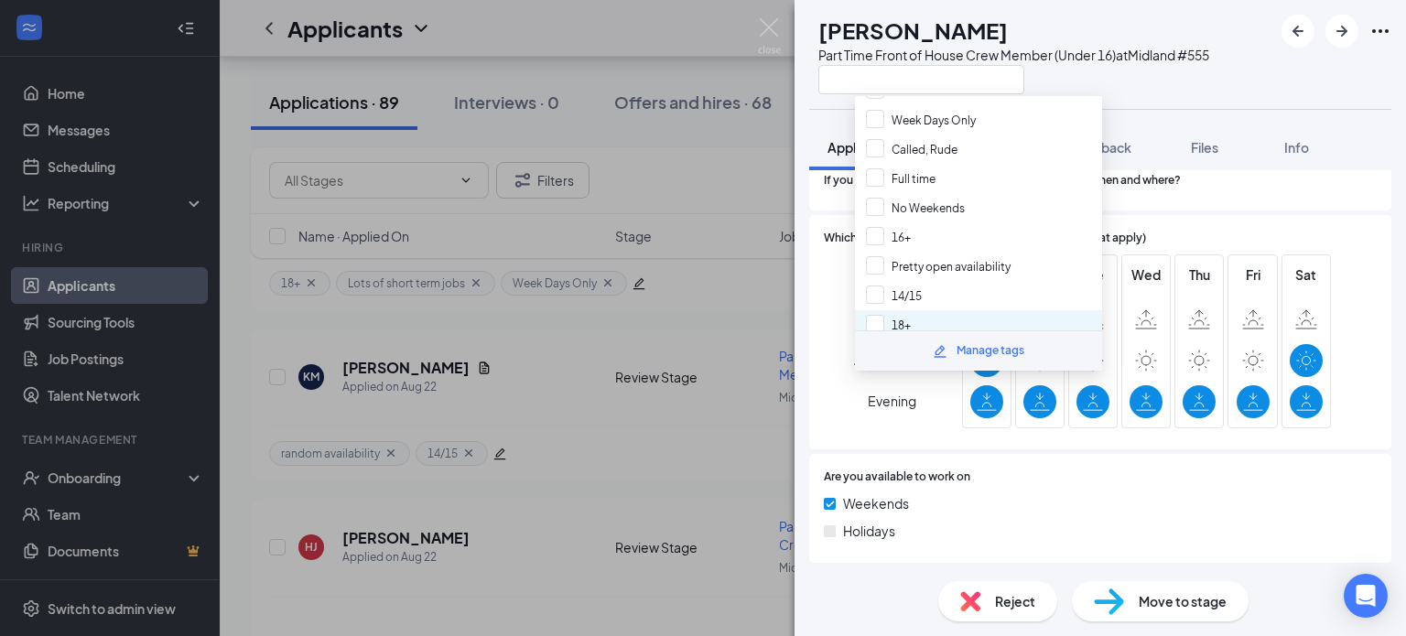
scroll to position [275, 0]
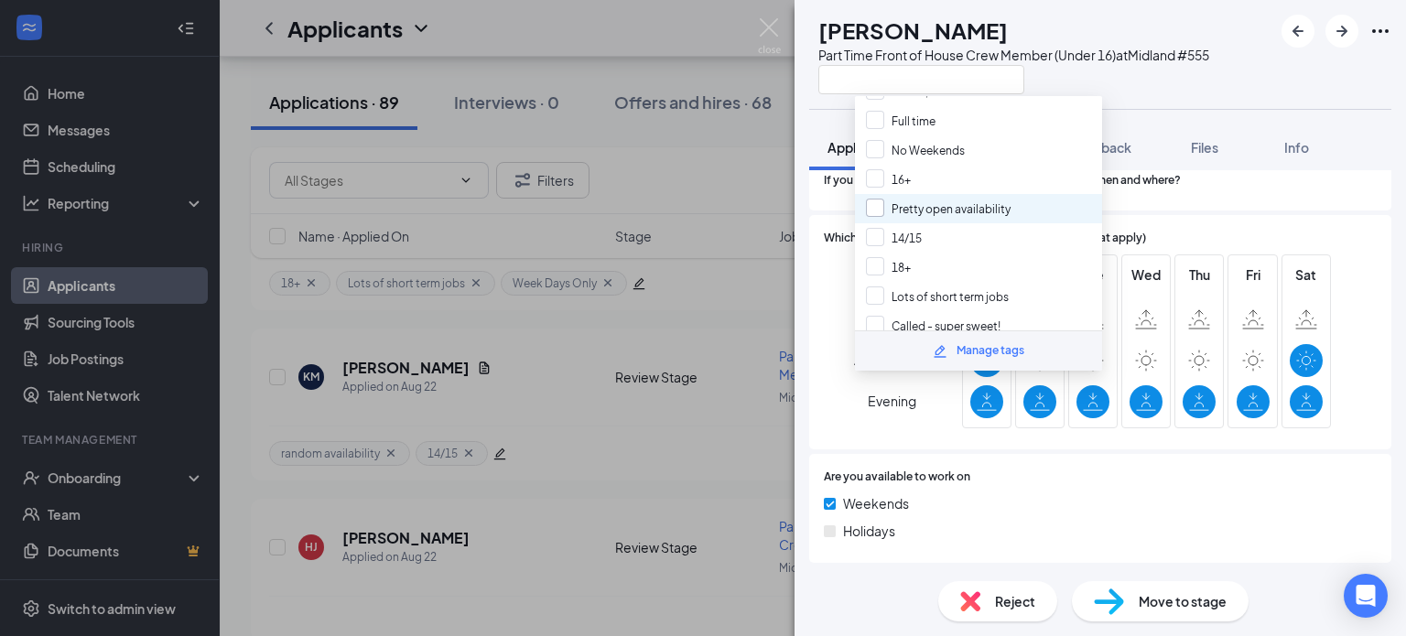
click at [926, 199] on input "Pretty open availability" at bounding box center [938, 209] width 145 height 20
checkbox input "true"
click at [835, 313] on div "Day Morning Afternoon Evening" at bounding box center [870, 344] width 92 height 180
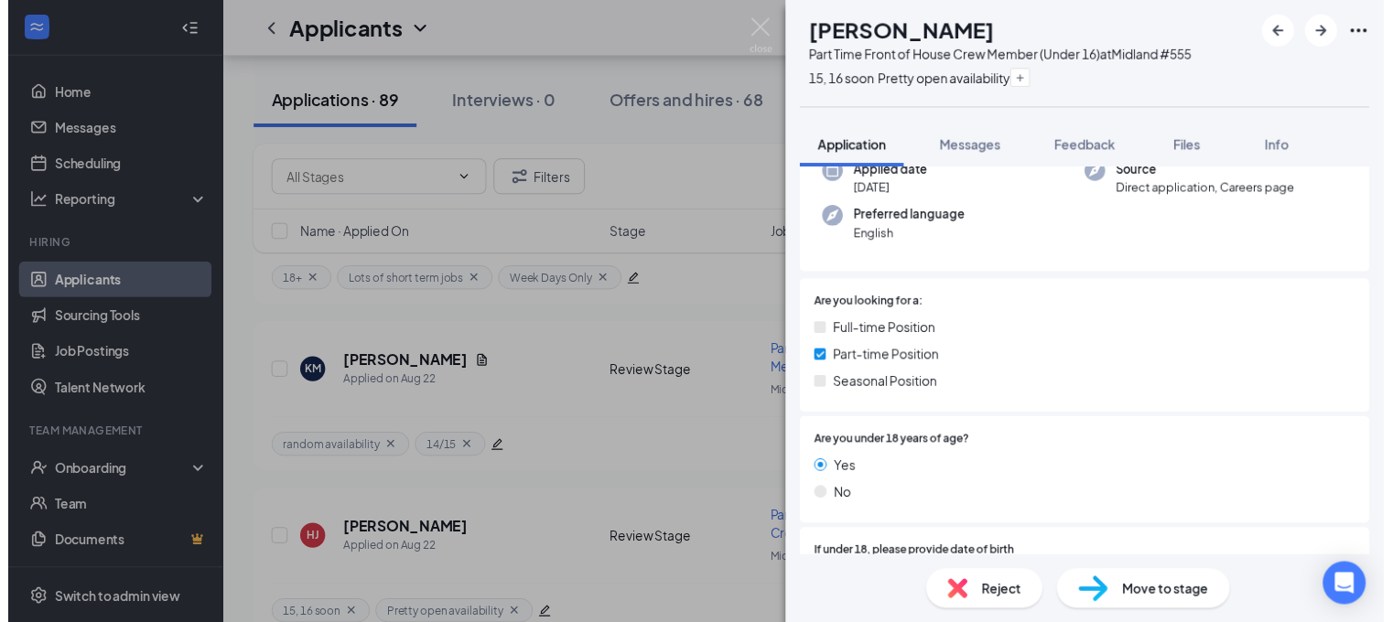
scroll to position [205, 0]
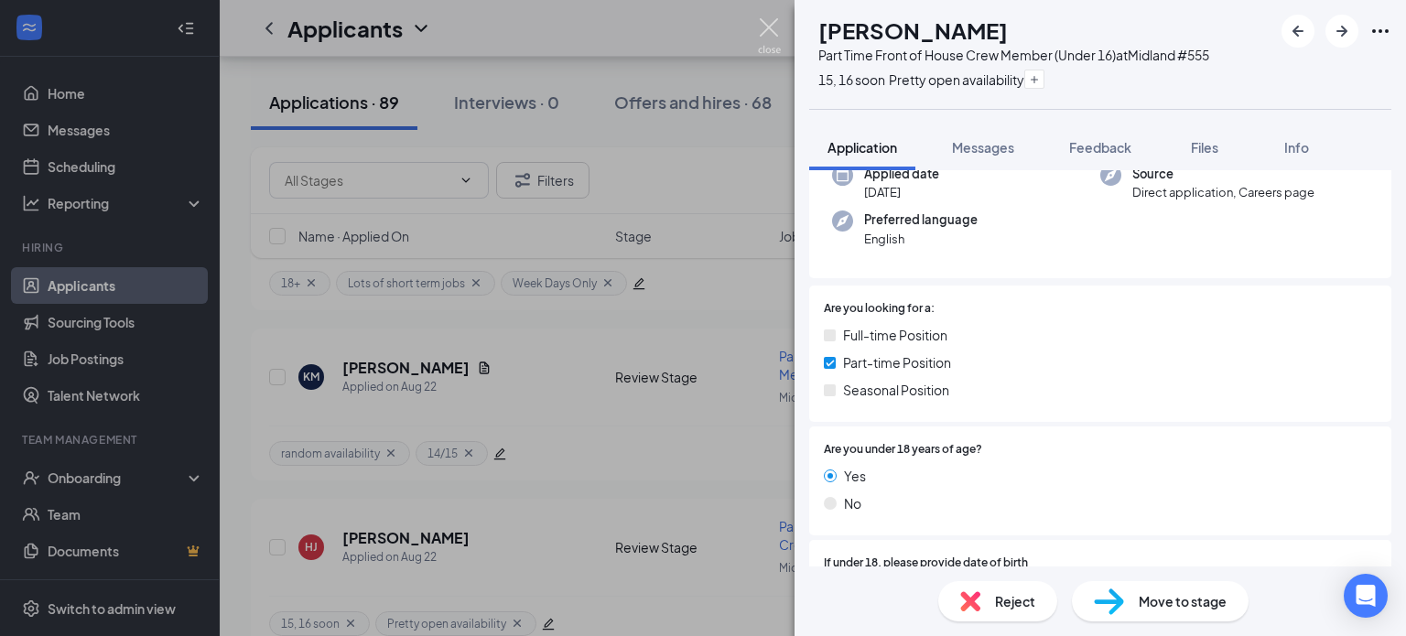
click at [766, 41] on img at bounding box center [769, 36] width 23 height 36
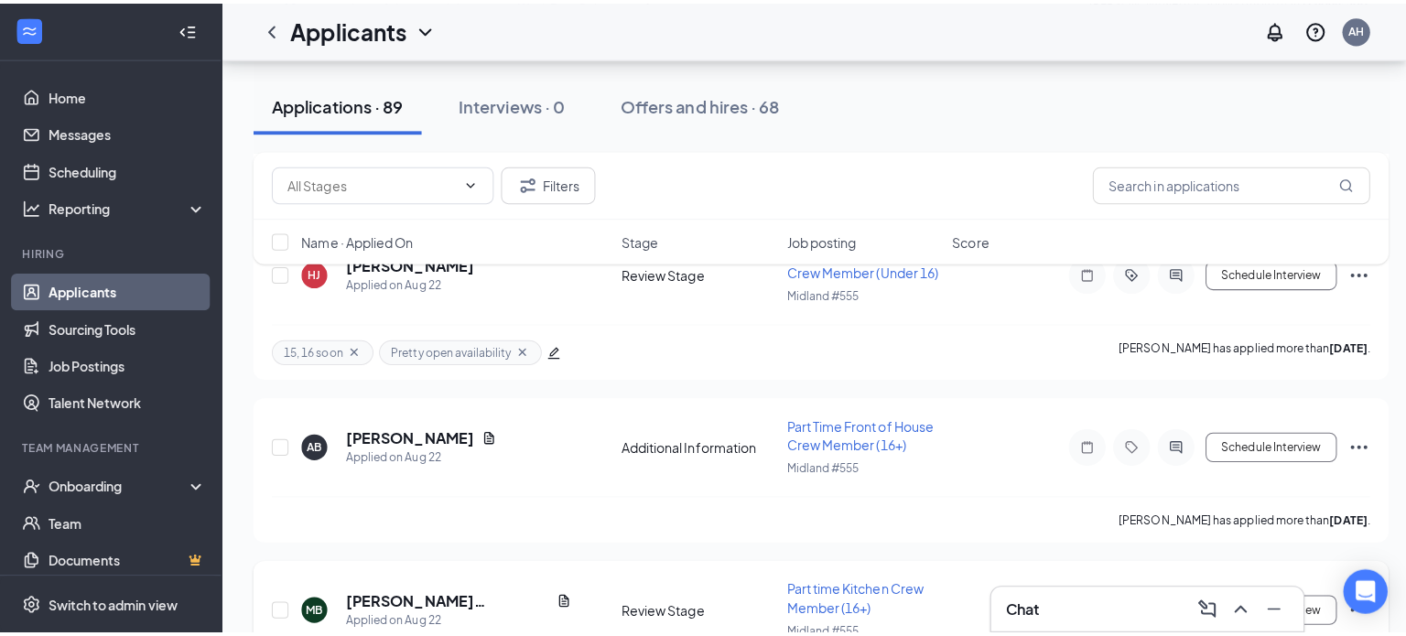
scroll to position [732, 0]
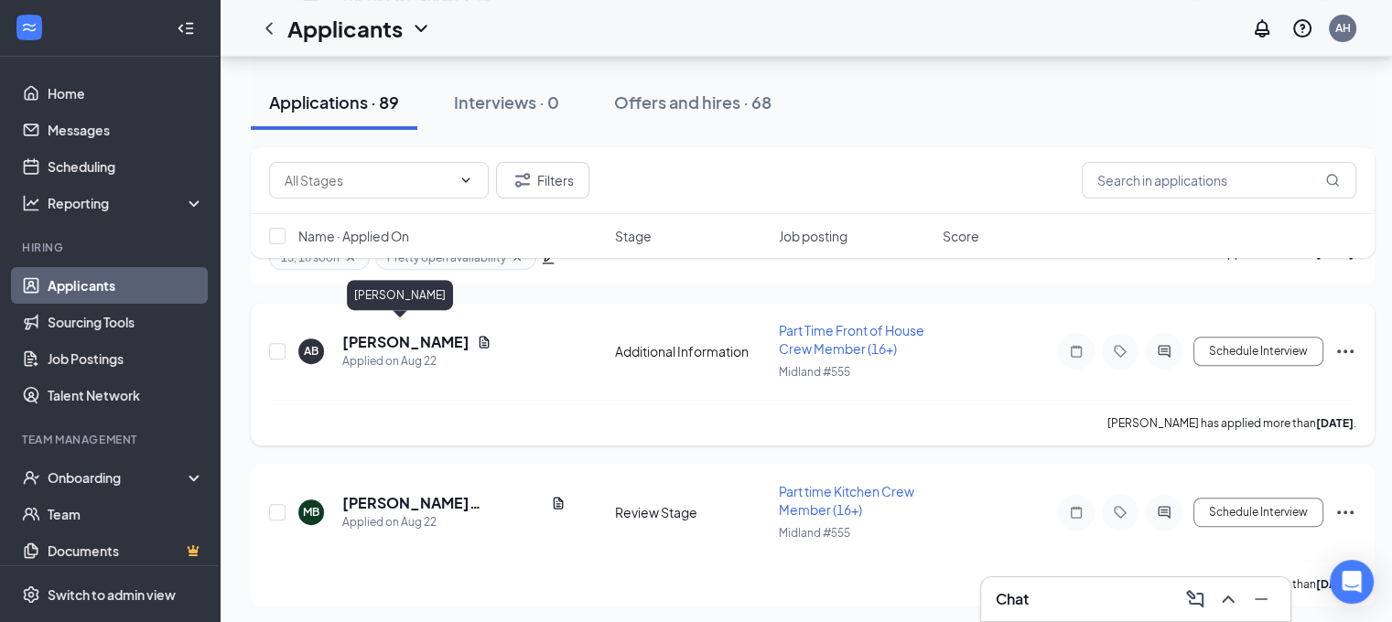
click at [381, 336] on h5 "[PERSON_NAME]" at bounding box center [405, 342] width 127 height 20
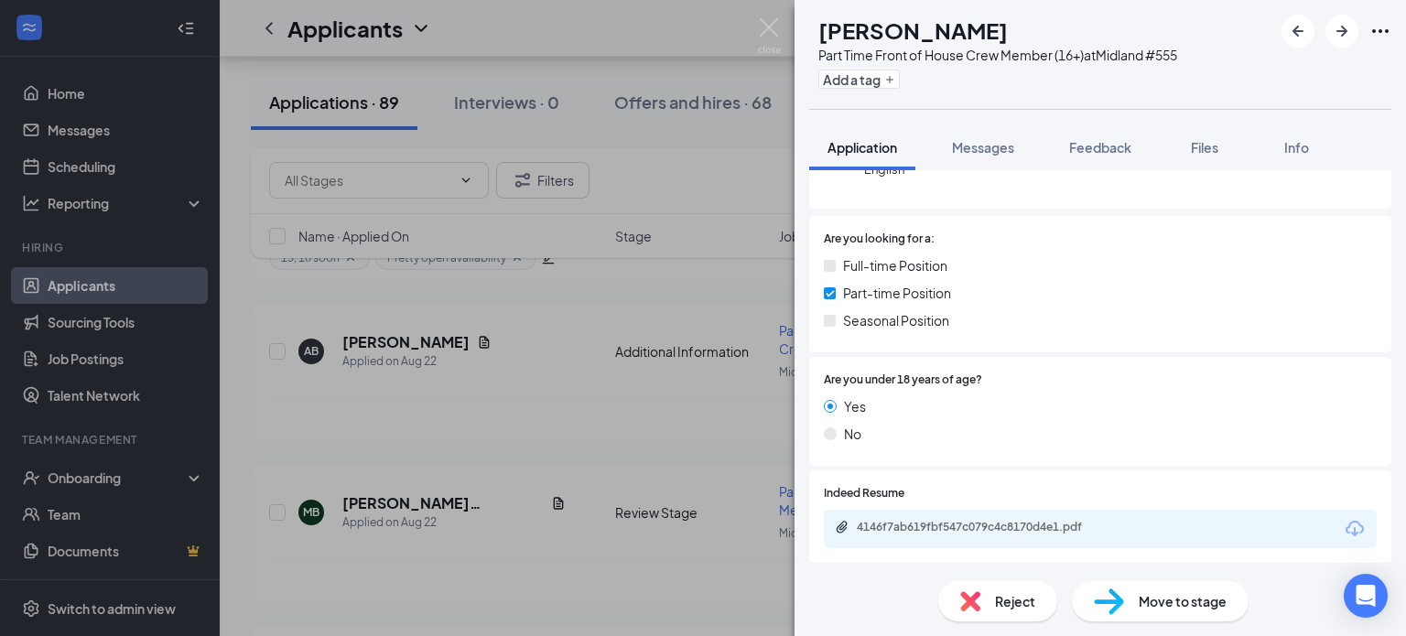
scroll to position [435, 0]
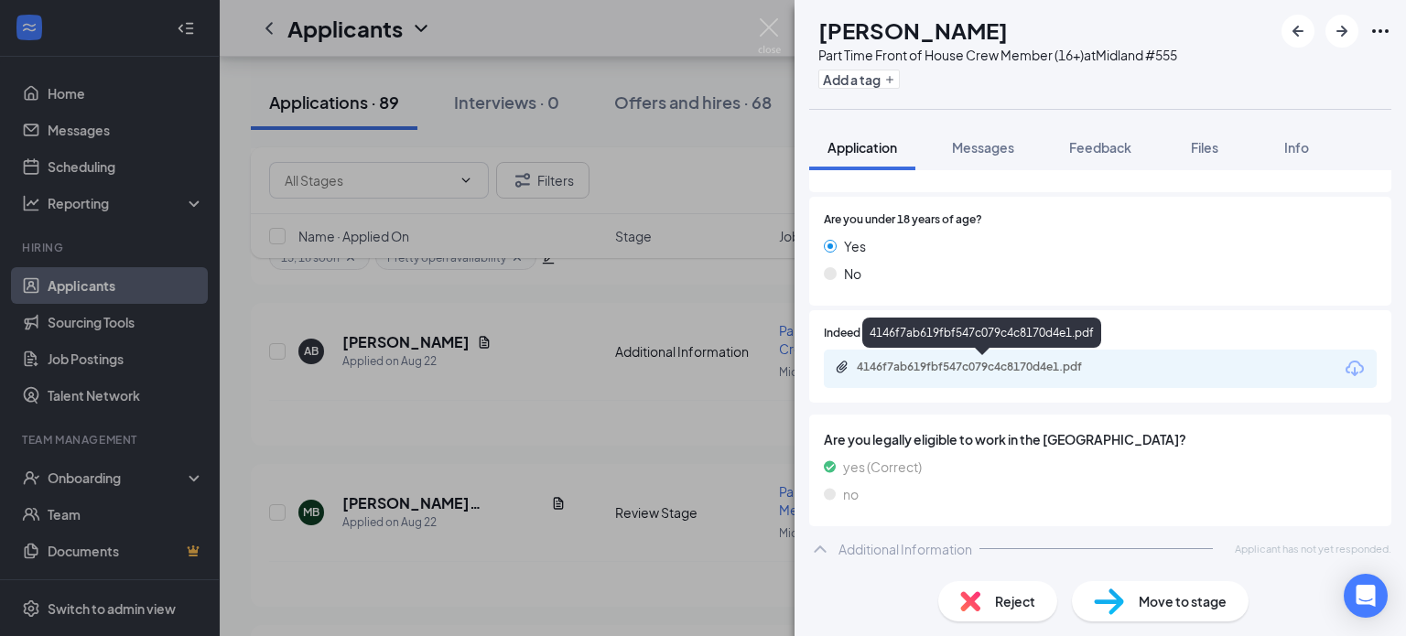
click at [1033, 369] on div "4146f7ab619fbf547c079c4c8170d4e1.pdf" at bounding box center [985, 367] width 256 height 15
click at [769, 33] on img at bounding box center [769, 36] width 23 height 36
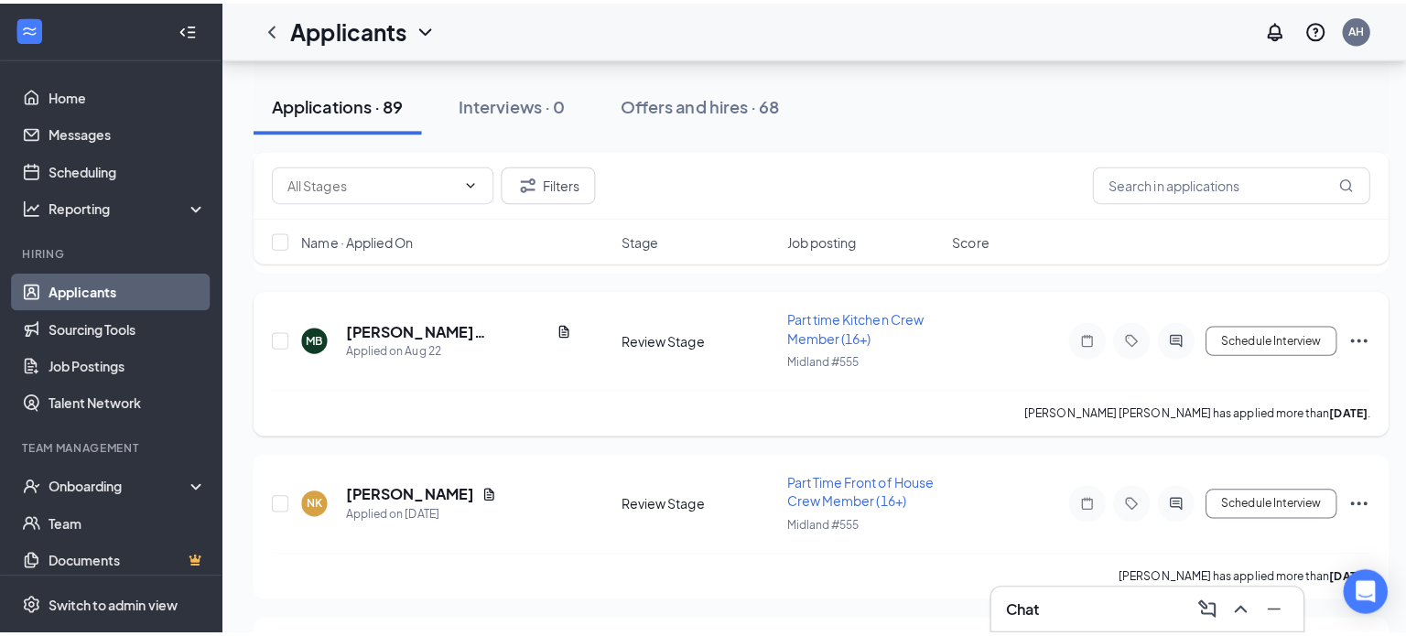
scroll to position [915, 0]
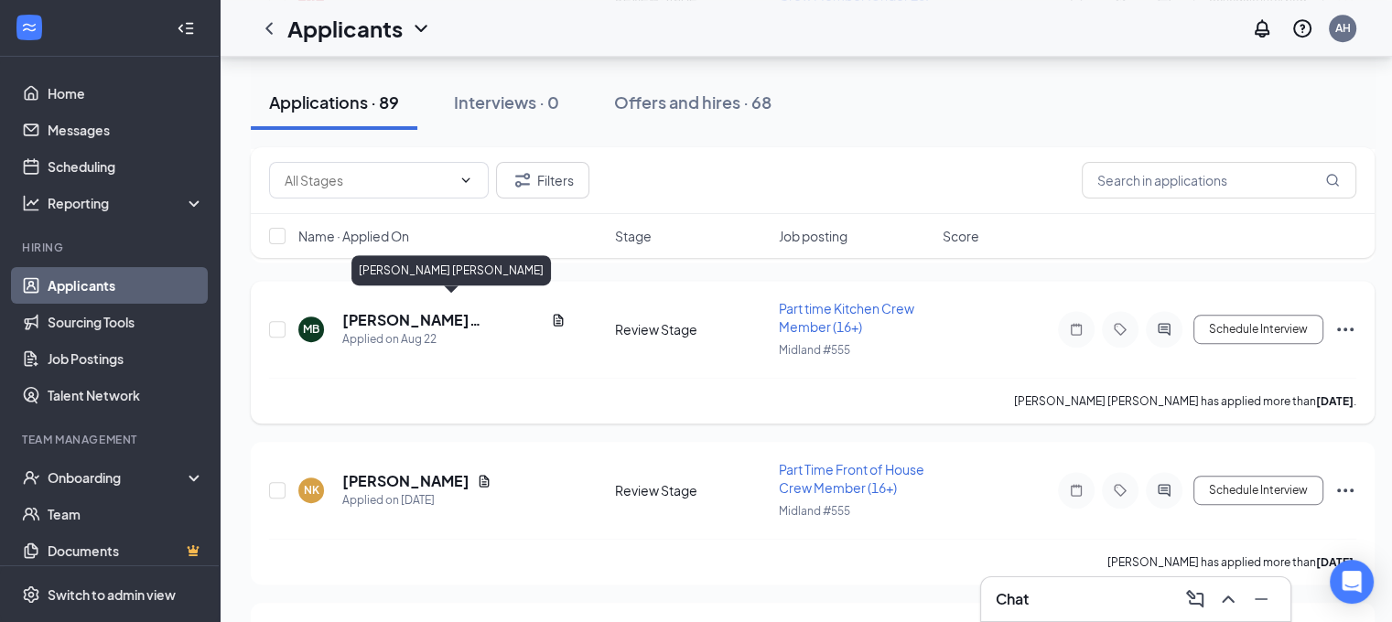
click at [403, 310] on h5 "[PERSON_NAME] [PERSON_NAME]" at bounding box center [442, 320] width 201 height 20
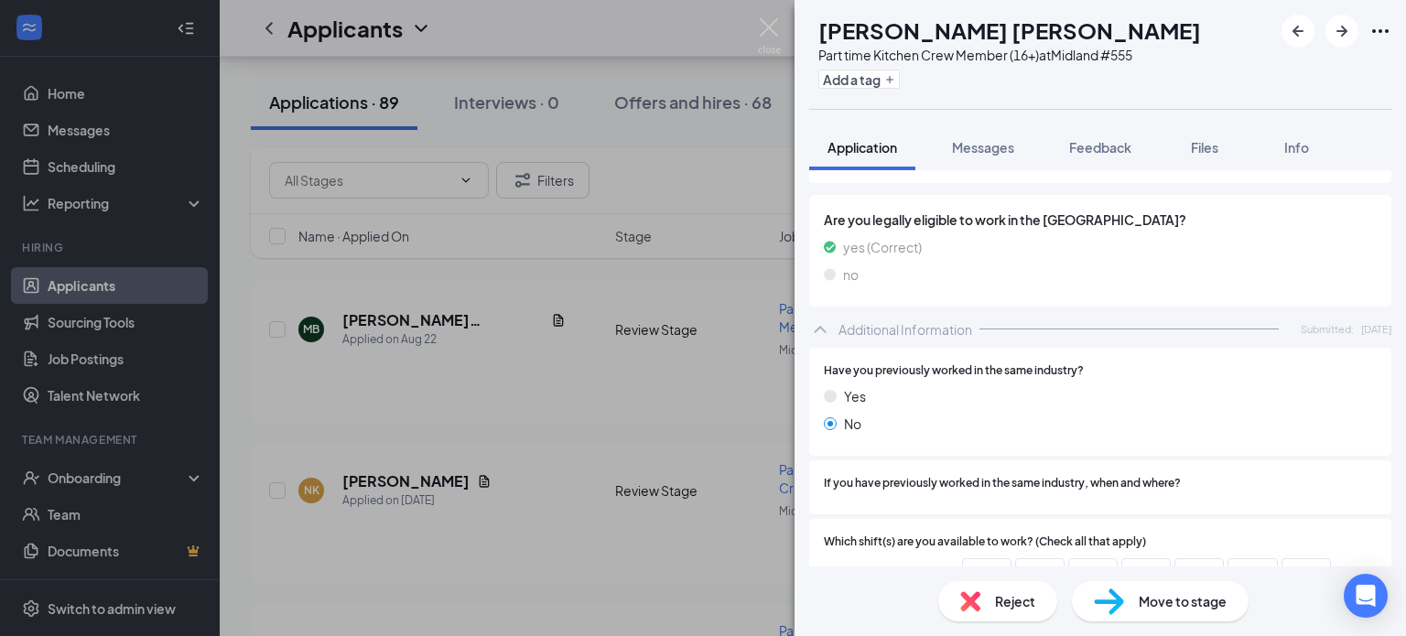
scroll to position [620, 0]
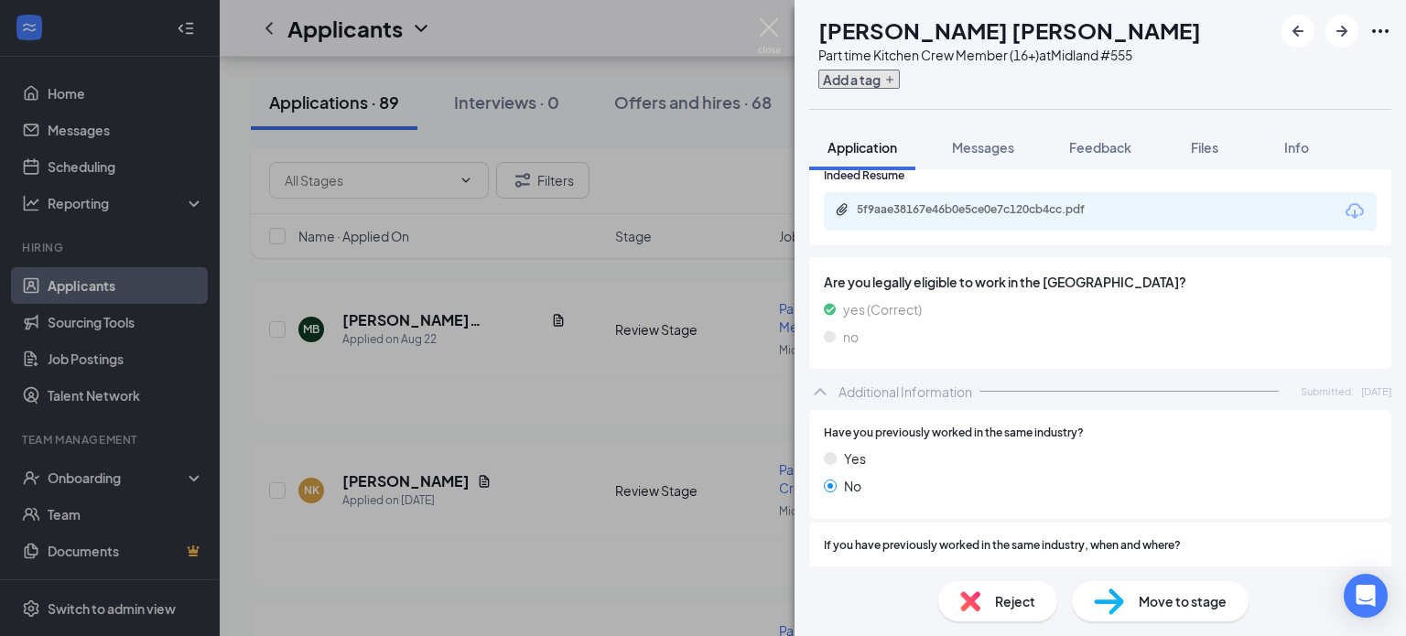
click at [897, 84] on button "Add a tag" at bounding box center [858, 79] width 81 height 19
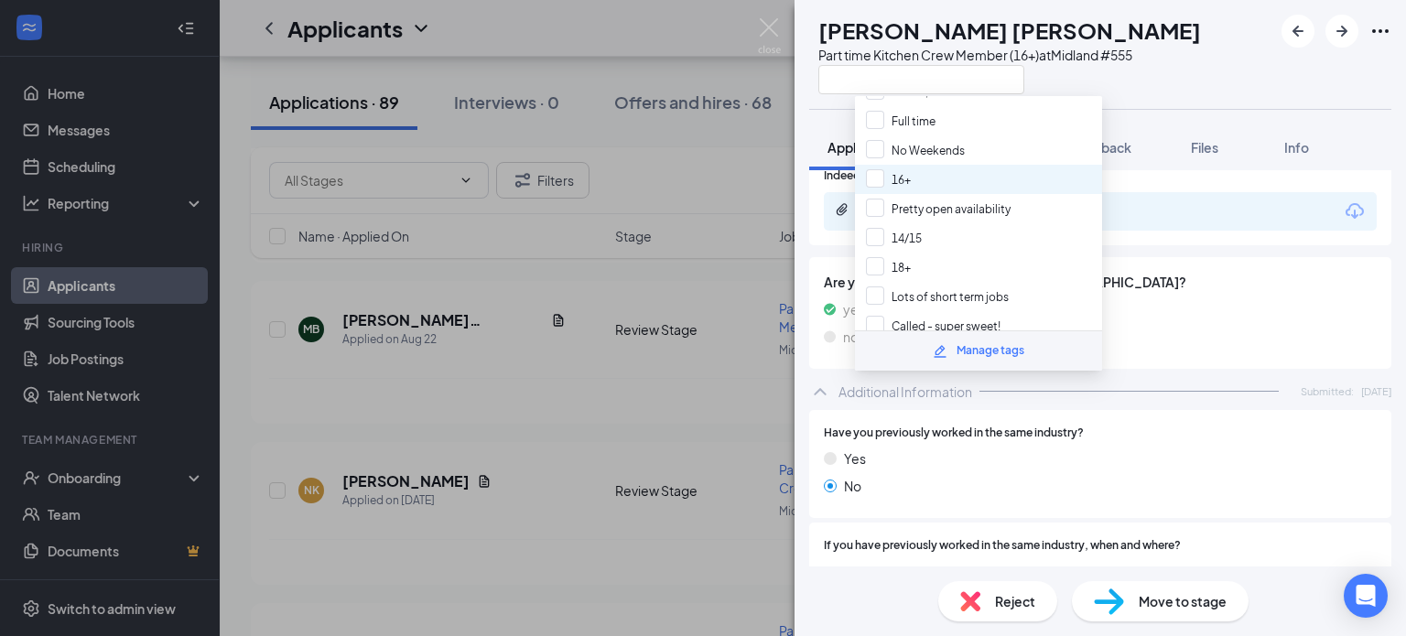
scroll to position [280, 0]
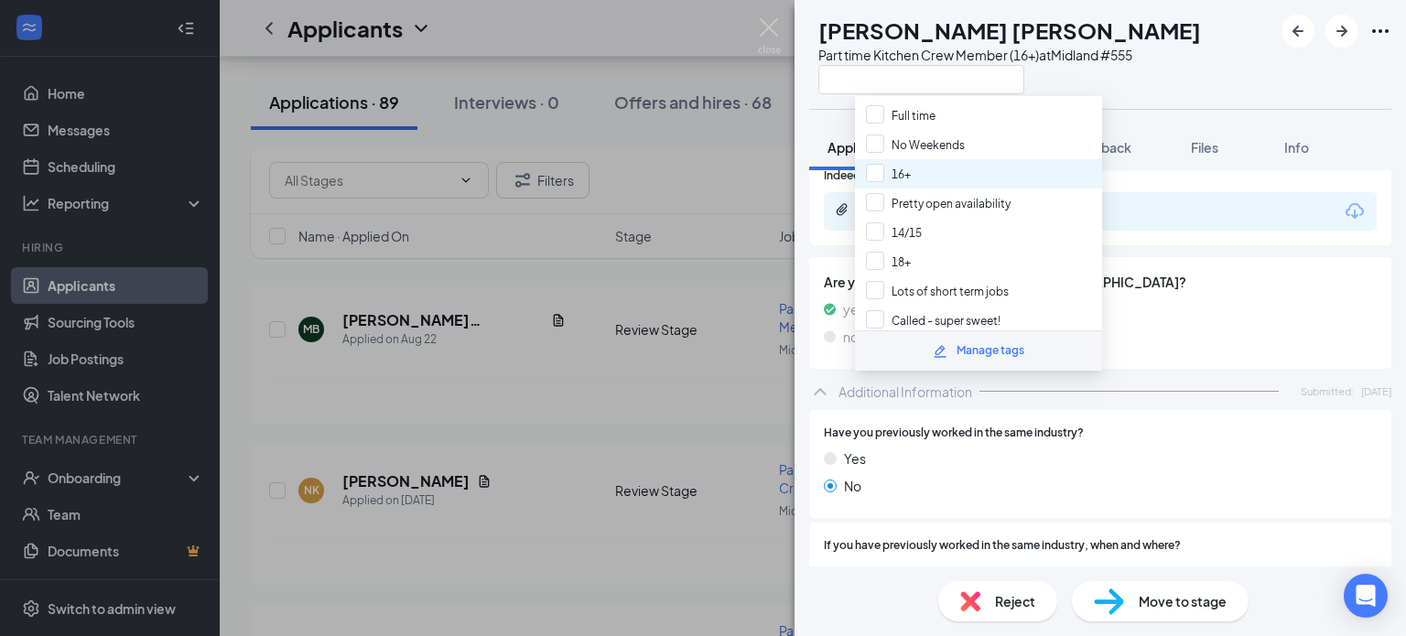
click at [934, 159] on div "16+" at bounding box center [978, 173] width 247 height 29
checkbox input "true"
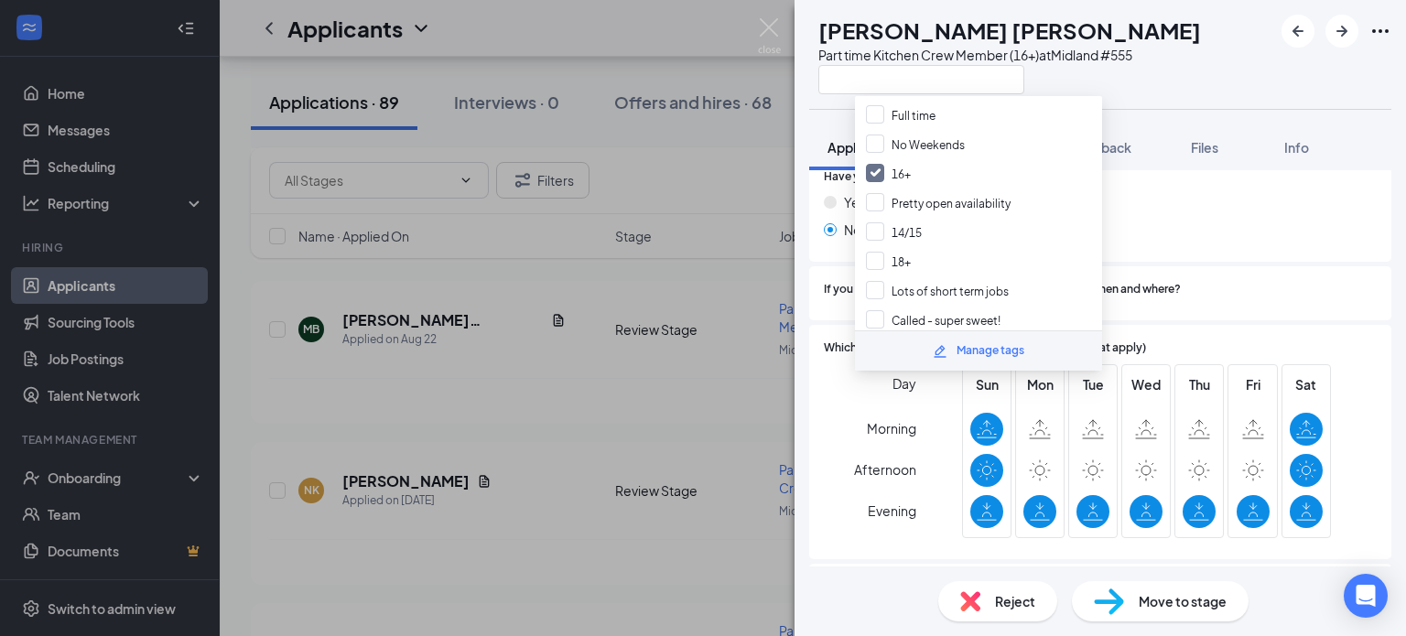
scroll to position [894, 0]
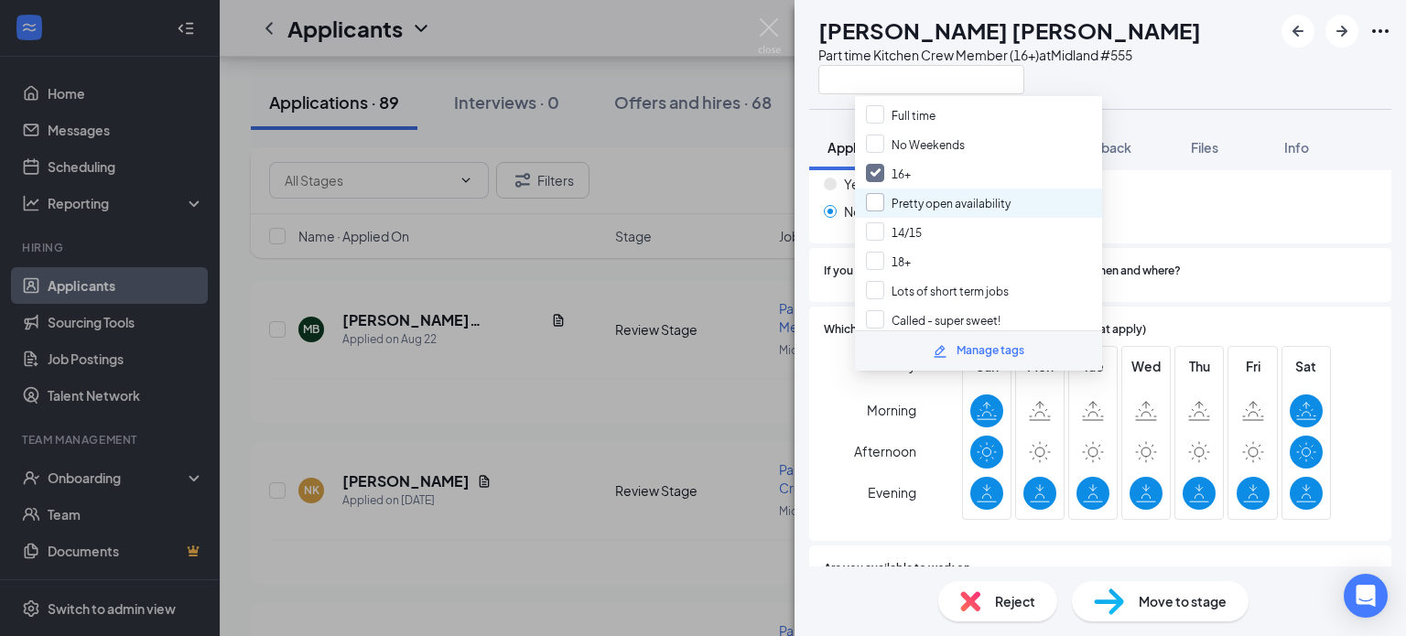
click at [975, 193] on input "Pretty open availability" at bounding box center [938, 203] width 145 height 20
checkbox input "true"
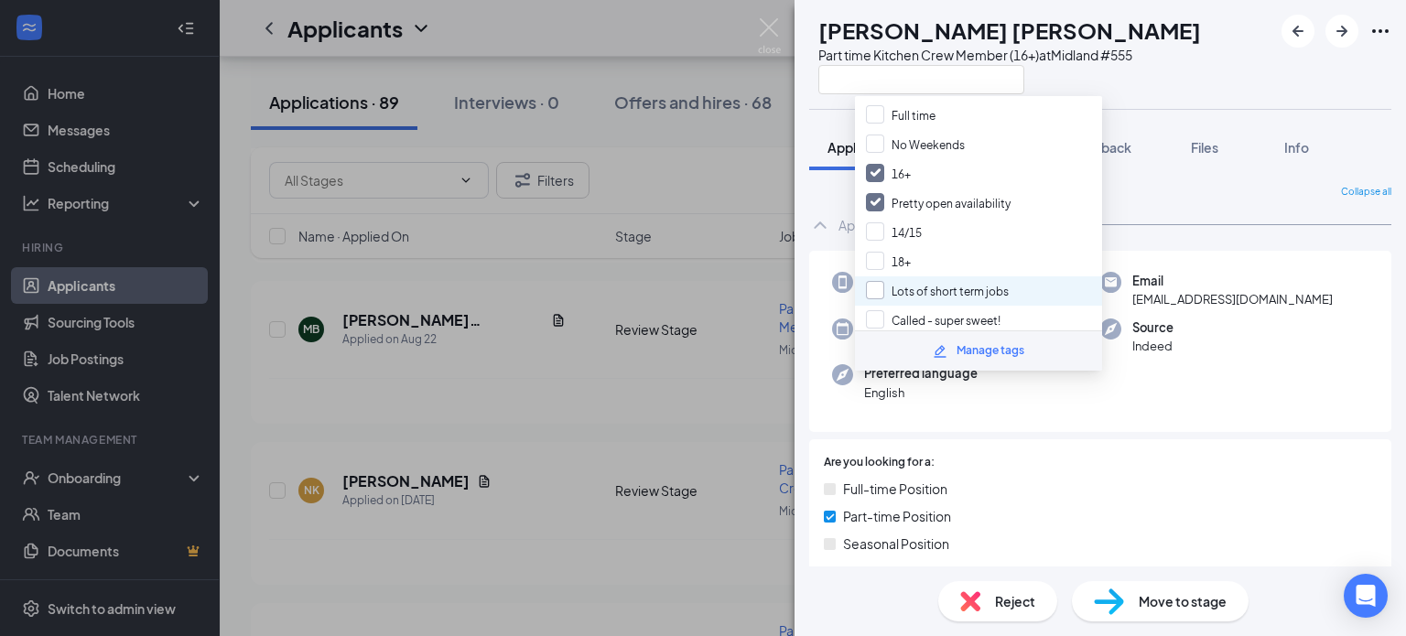
scroll to position [275, 0]
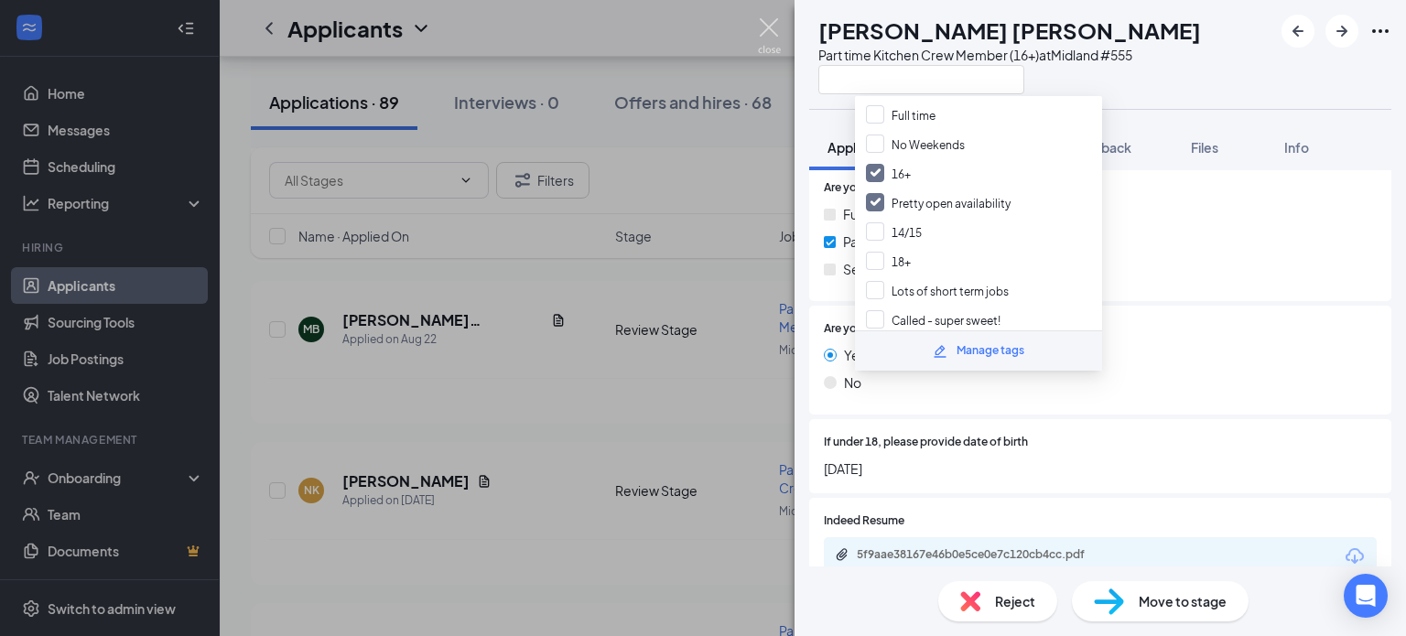
click at [768, 32] on img at bounding box center [769, 36] width 23 height 36
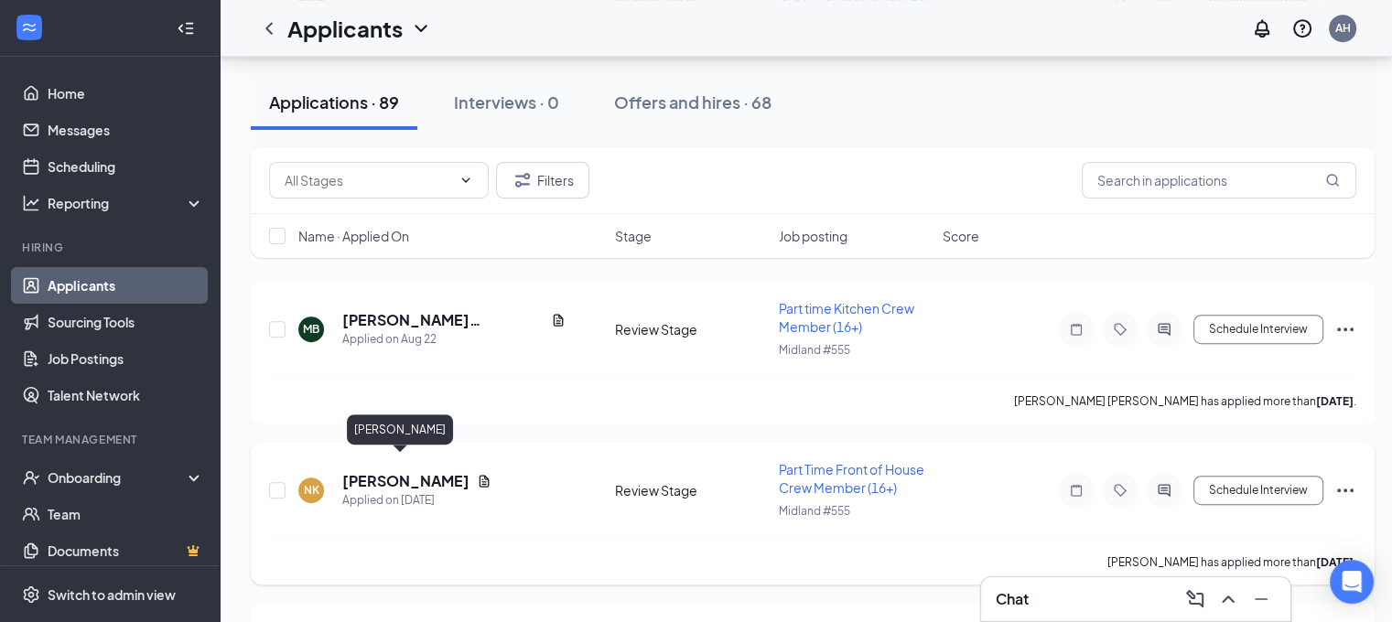
click at [413, 471] on h5 "[PERSON_NAME]" at bounding box center [405, 481] width 127 height 20
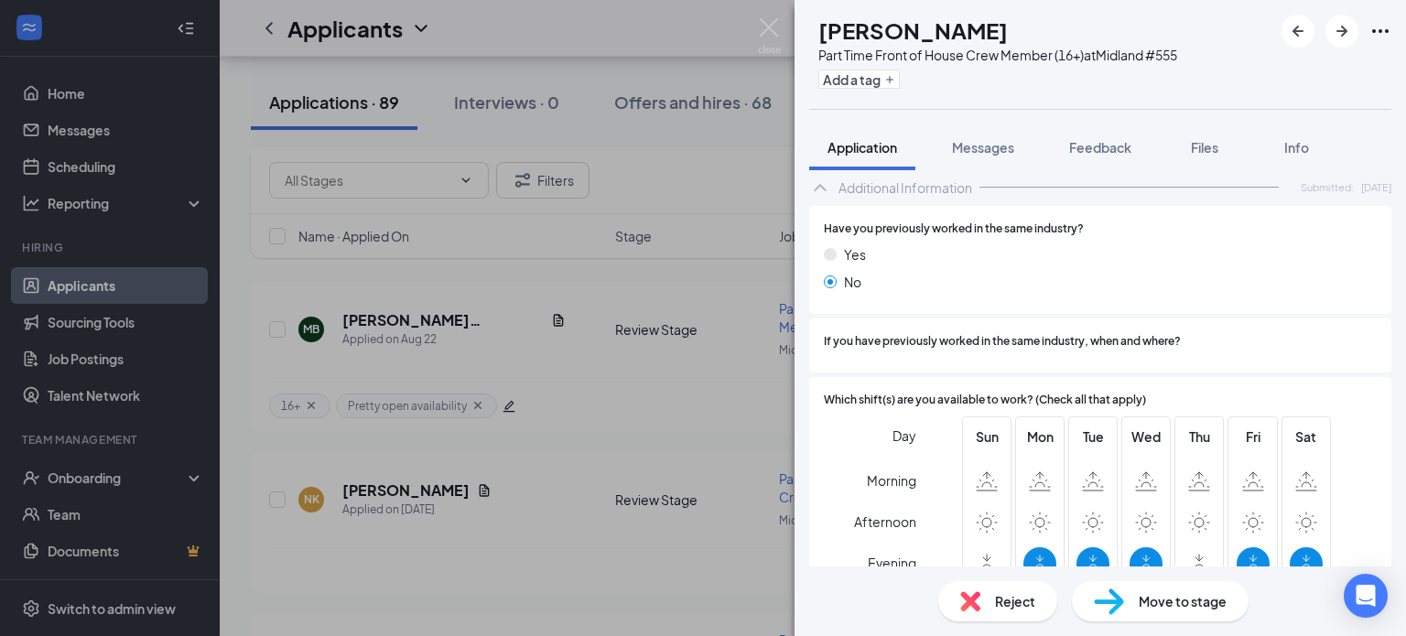
scroll to position [986, 0]
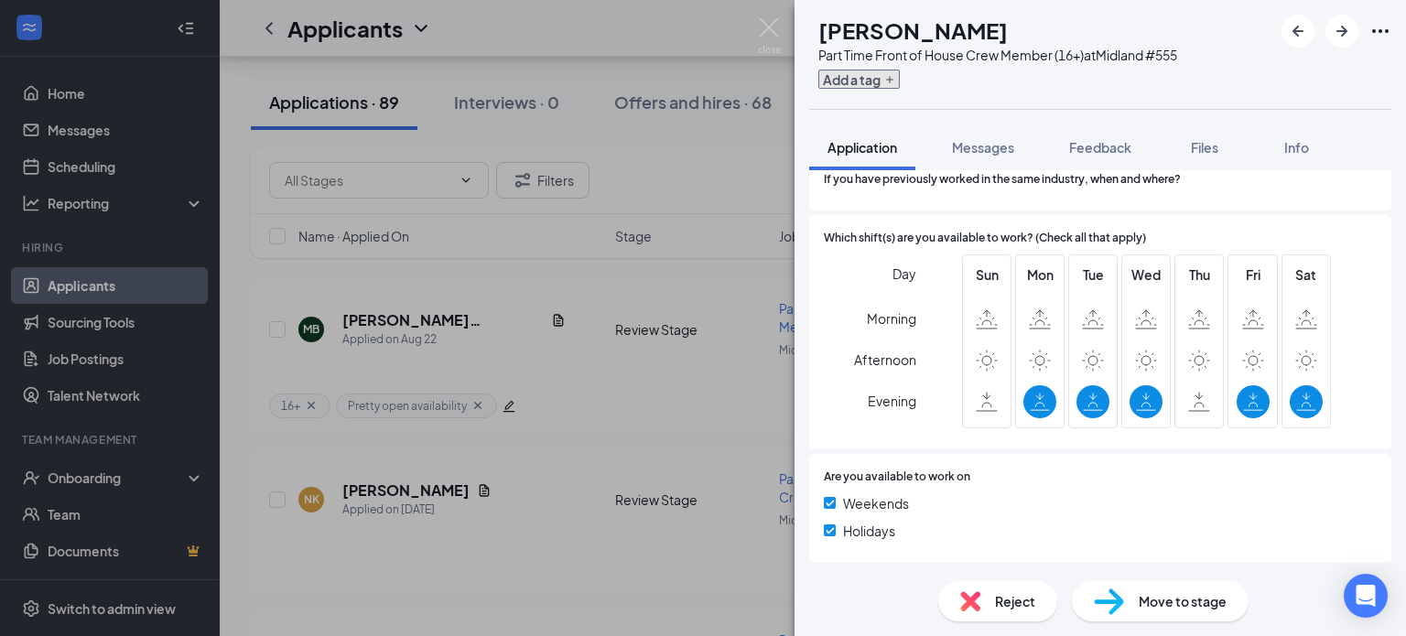
click at [895, 80] on icon "Plus" at bounding box center [889, 79] width 11 height 11
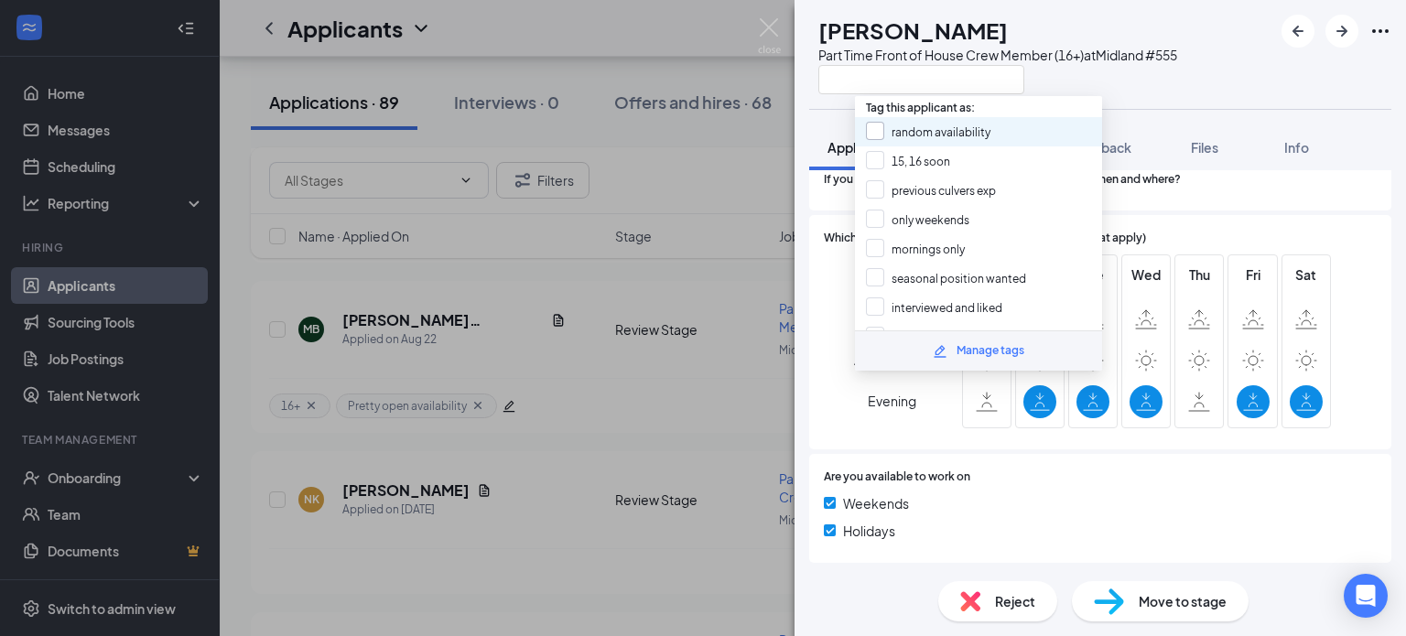
click at [923, 135] on input "random availability" at bounding box center [928, 132] width 124 height 20
checkbox input "true"
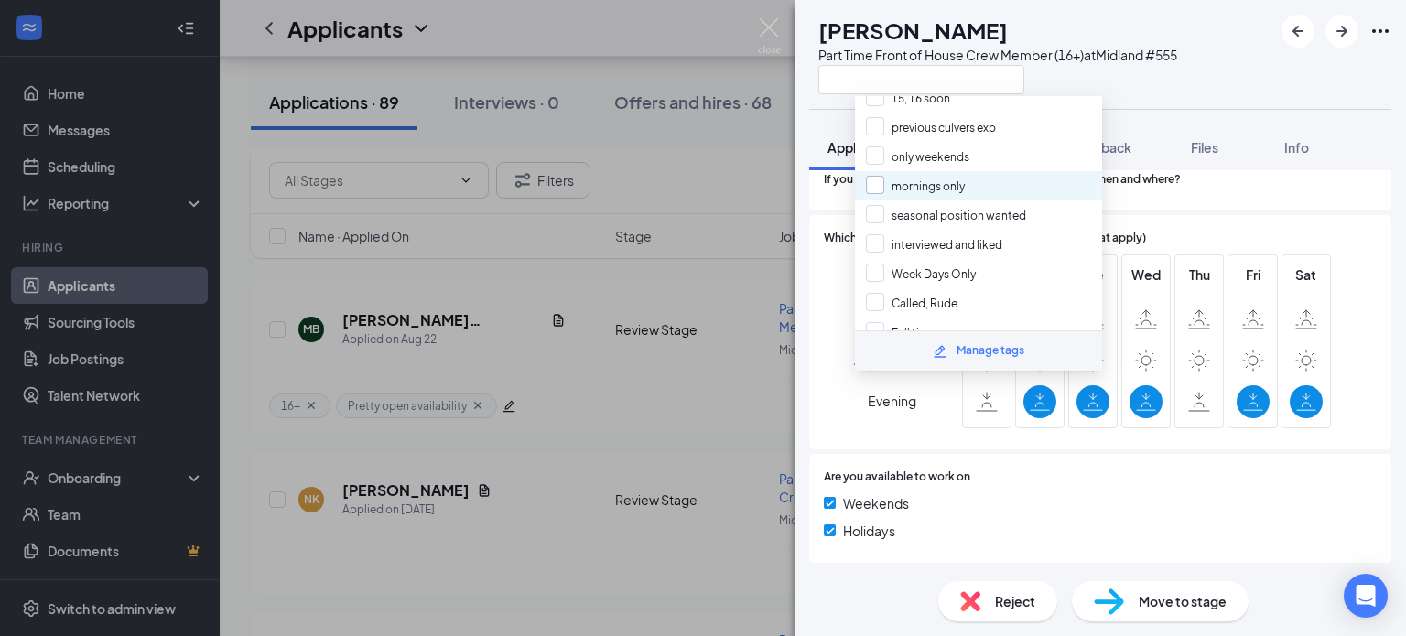
scroll to position [183, 0]
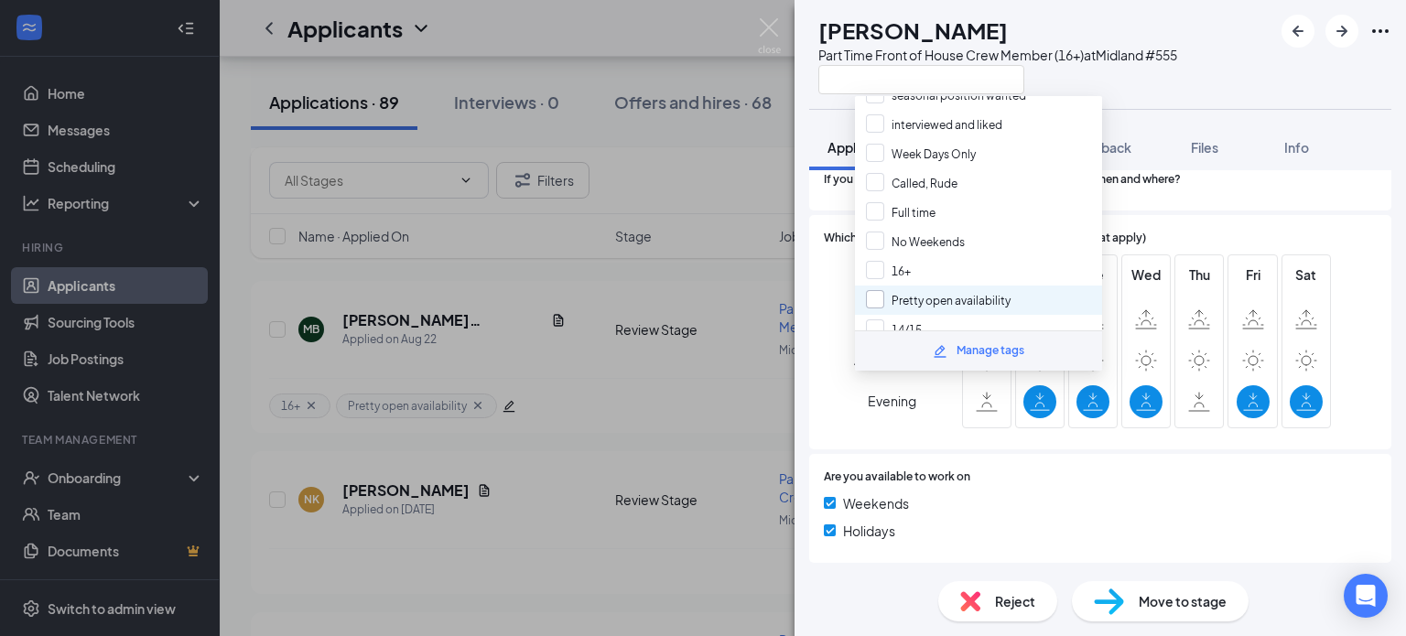
click at [904, 290] on input "Pretty open availability" at bounding box center [938, 300] width 145 height 20
checkbox input "true"
click at [929, 256] on div "16+" at bounding box center [978, 270] width 247 height 29
checkbox input "true"
click at [891, 379] on div "Day Morning Afternoon Evening" at bounding box center [870, 344] width 92 height 180
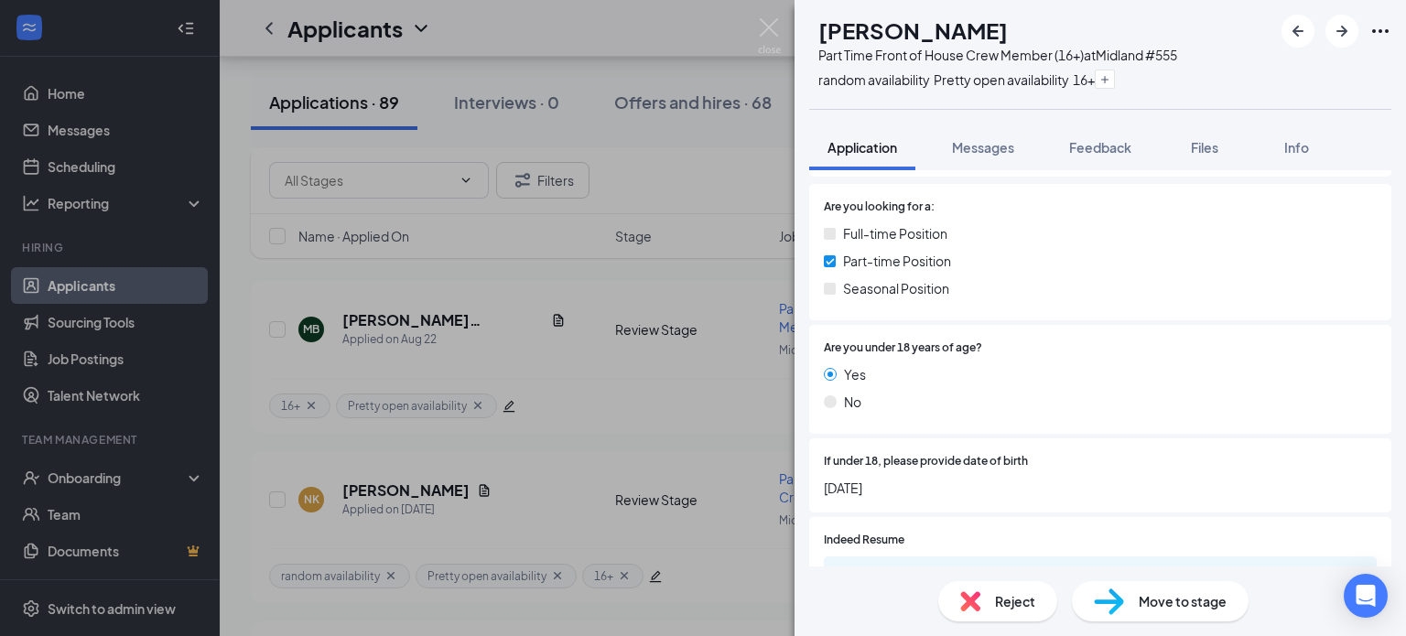
scroll to position [245, 0]
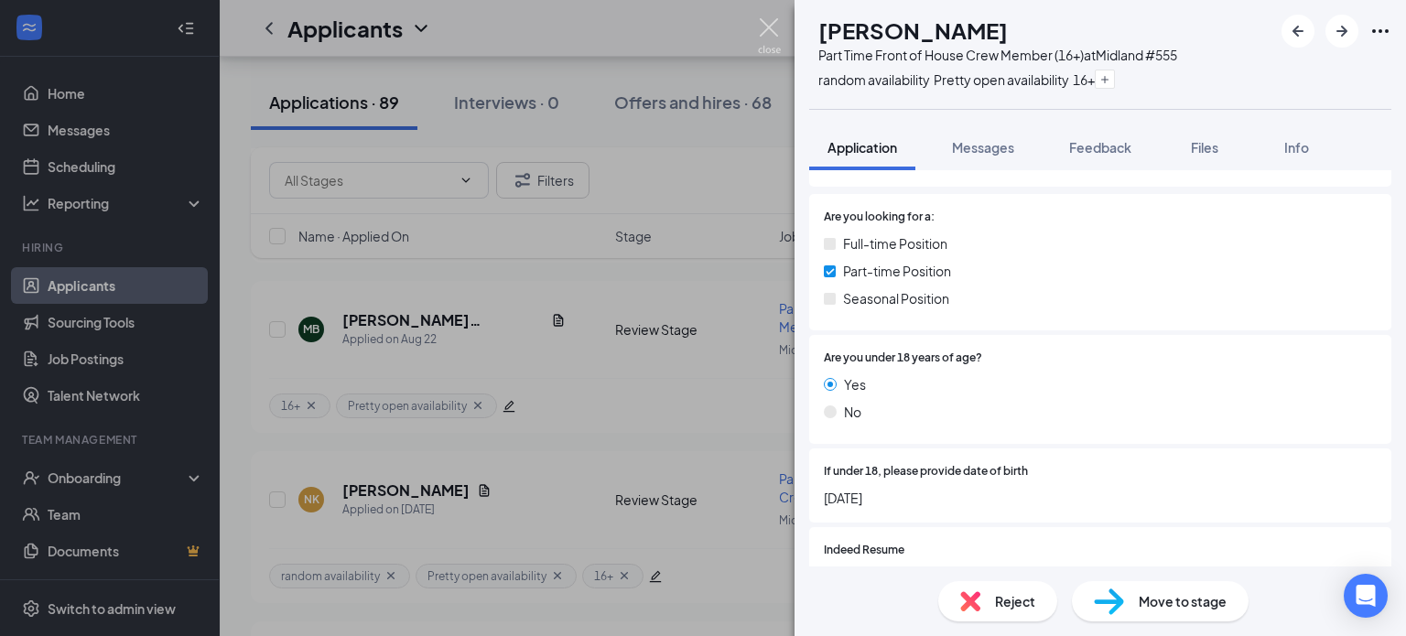
click at [773, 29] on img at bounding box center [769, 36] width 23 height 36
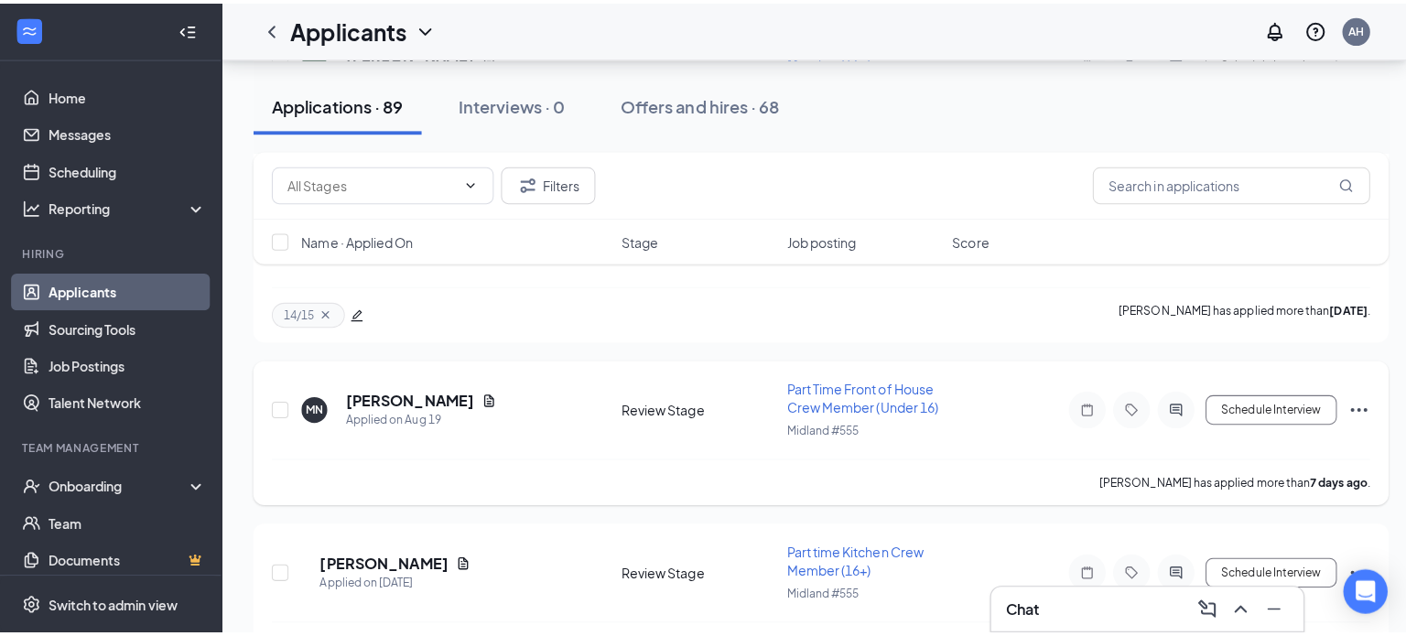
scroll to position [1556, 0]
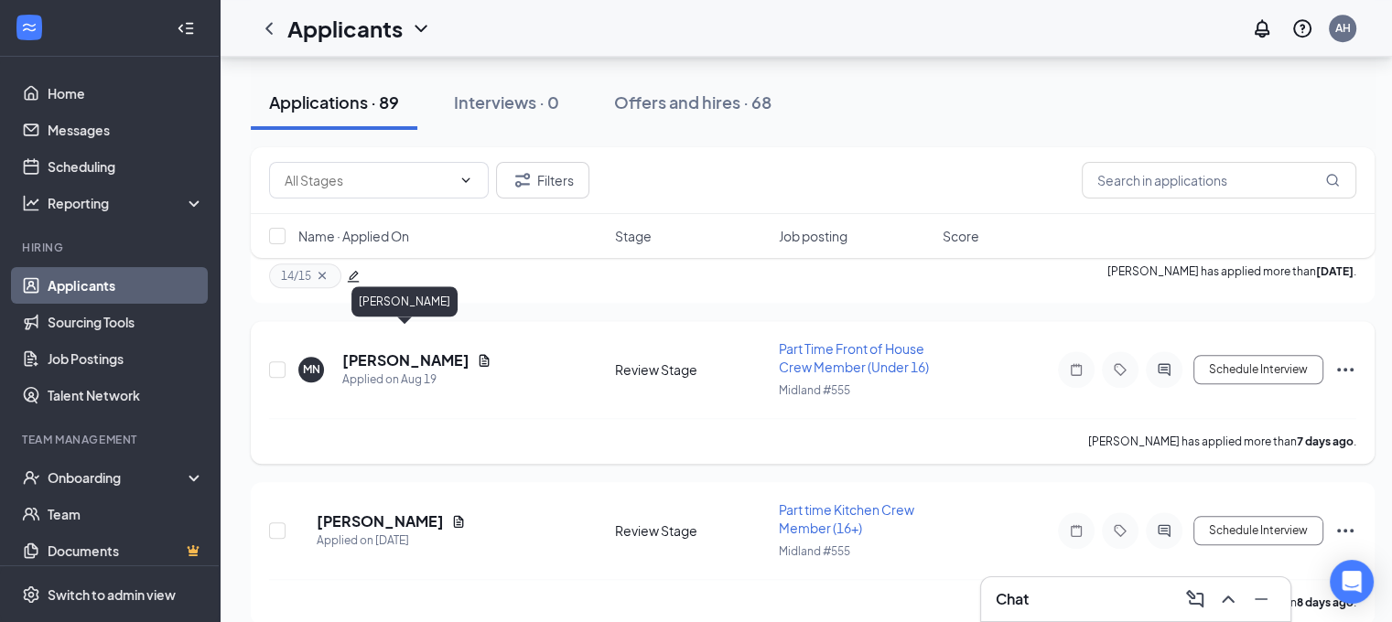
click at [440, 351] on h5 "[PERSON_NAME]" at bounding box center [405, 361] width 127 height 20
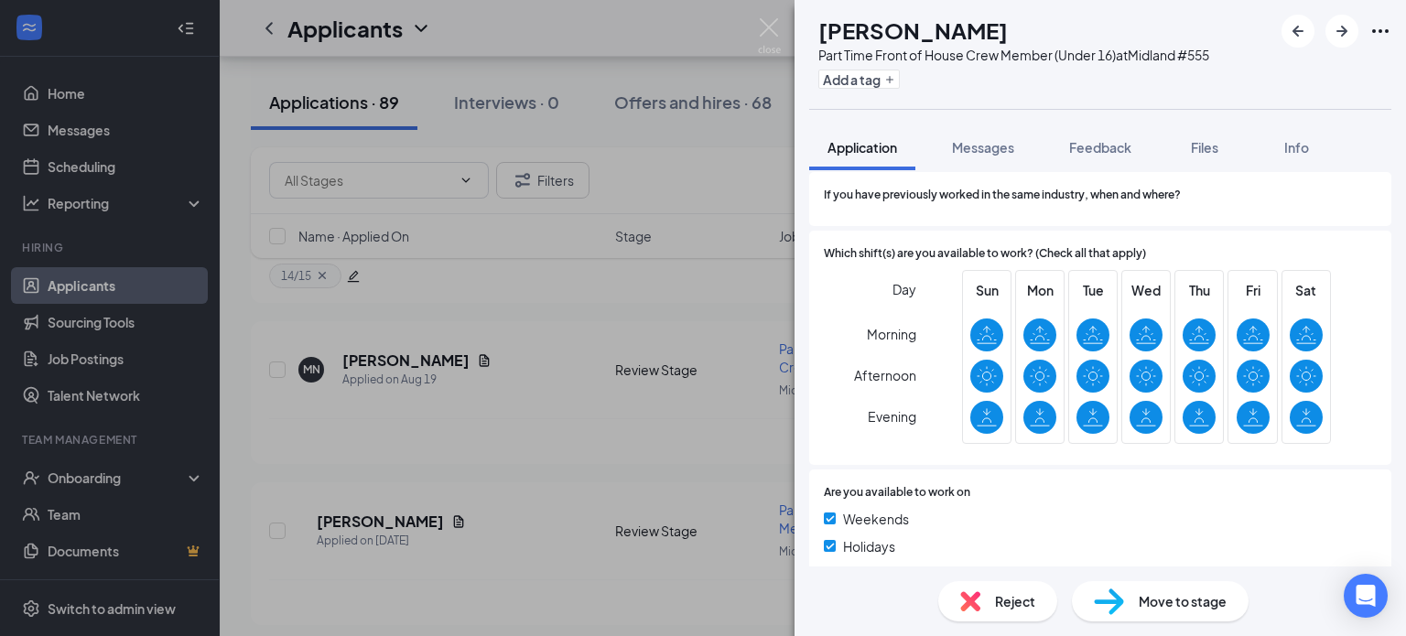
scroll to position [1037, 0]
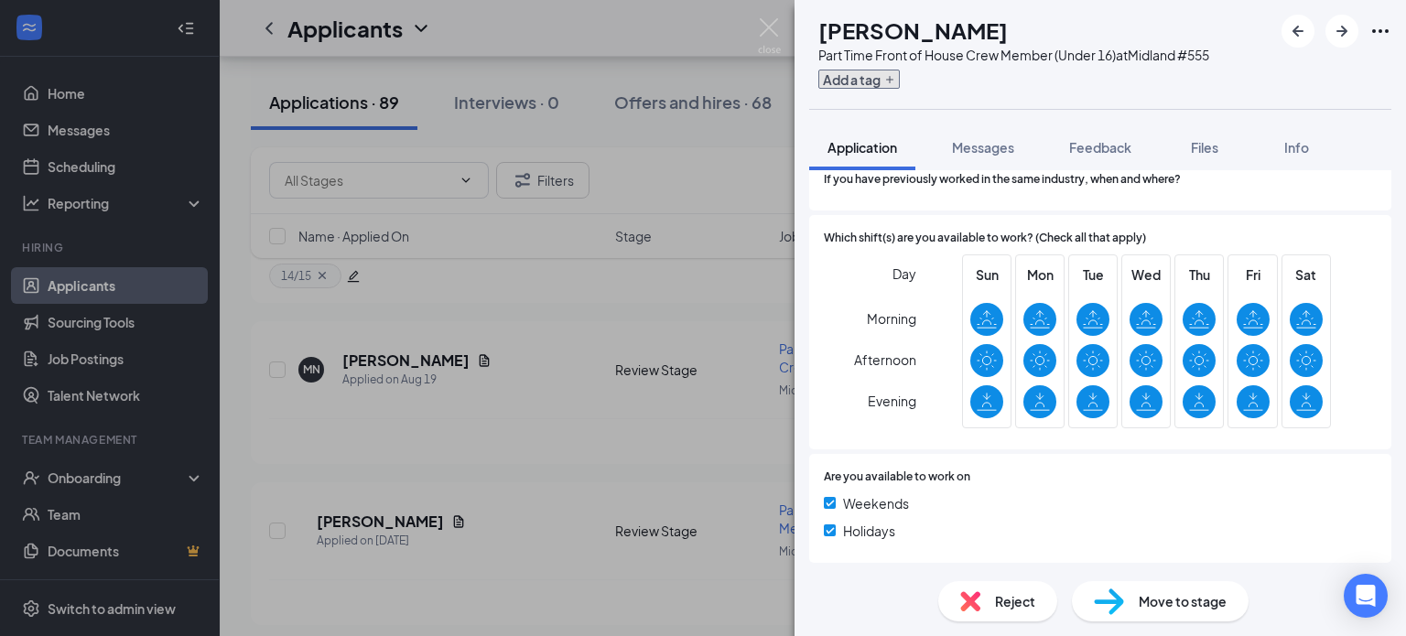
click at [900, 80] on button "Add a tag" at bounding box center [858, 79] width 81 height 19
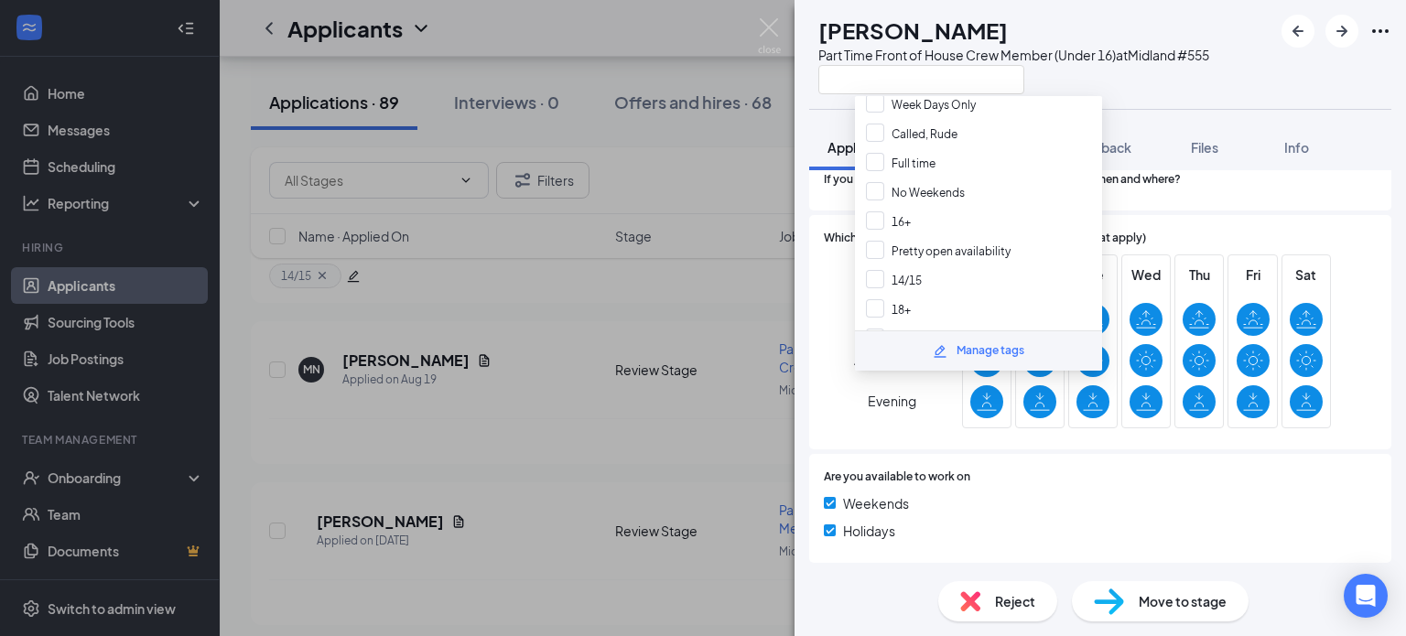
scroll to position [275, 0]
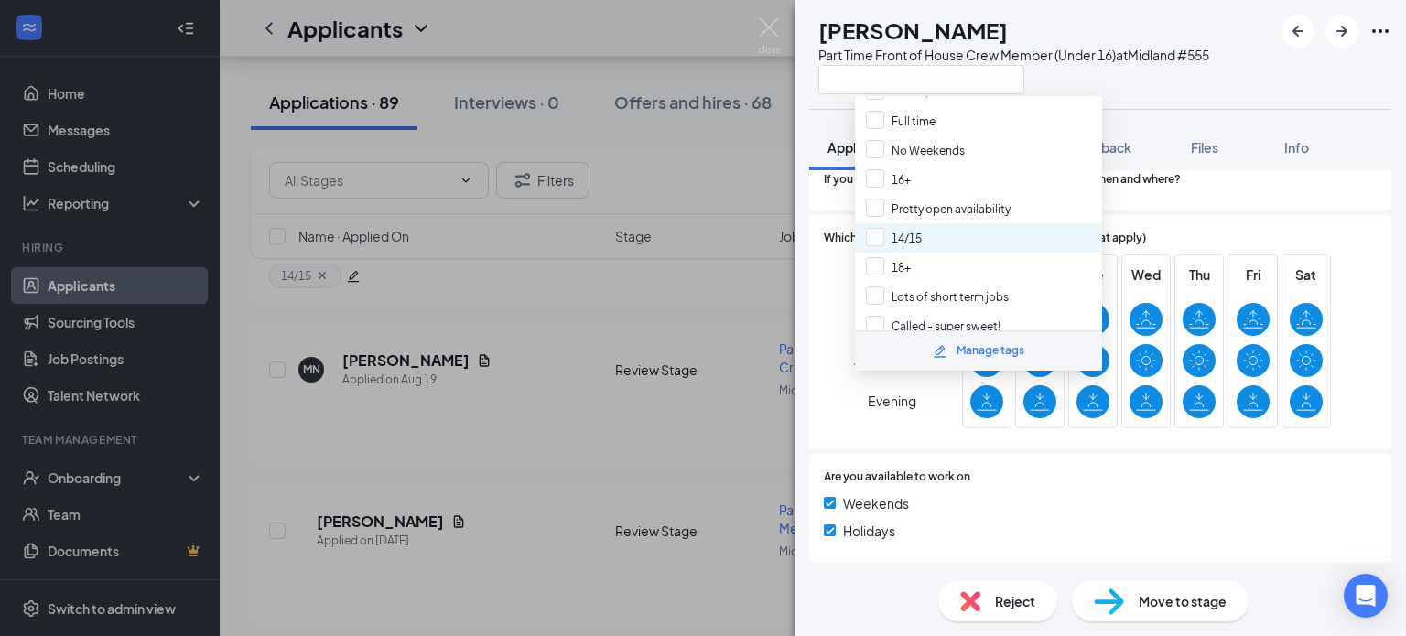
click at [926, 223] on div "14/15" at bounding box center [978, 237] width 247 height 29
checkbox input "true"
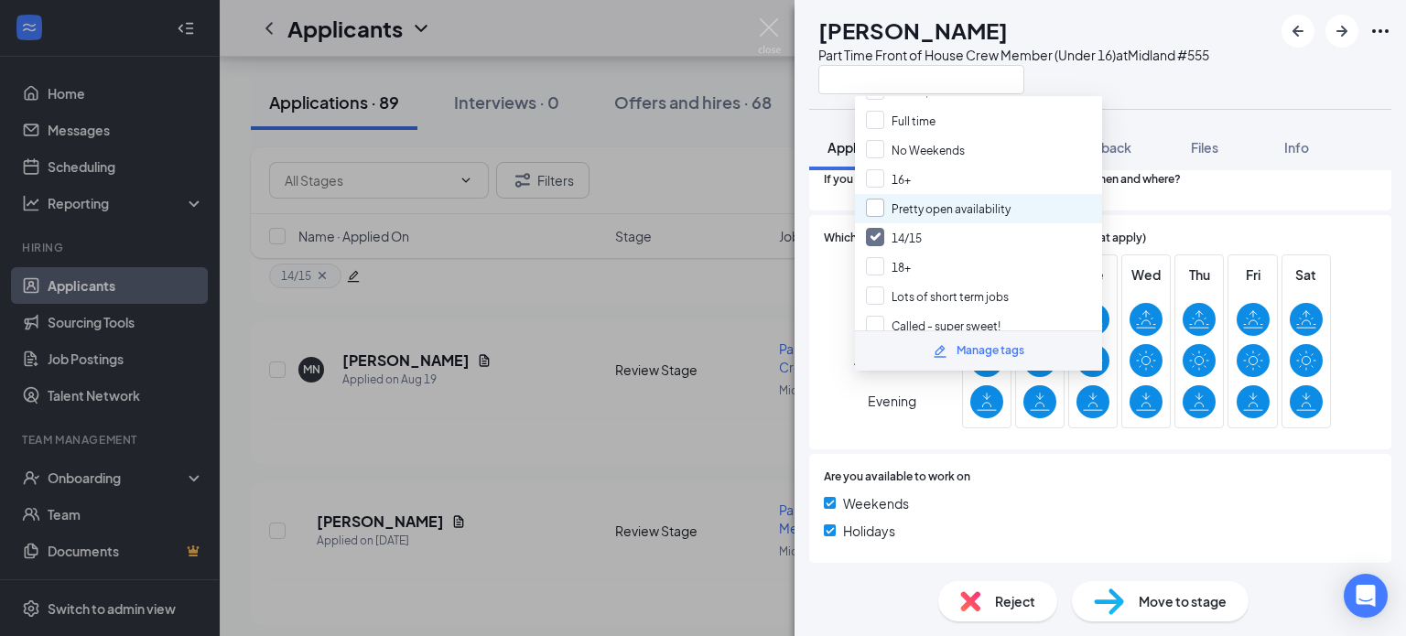
click at [937, 199] on input "Pretty open availability" at bounding box center [938, 209] width 145 height 20
checkbox input "true"
click at [1014, 474] on div at bounding box center [1173, 477] width 406 height 17
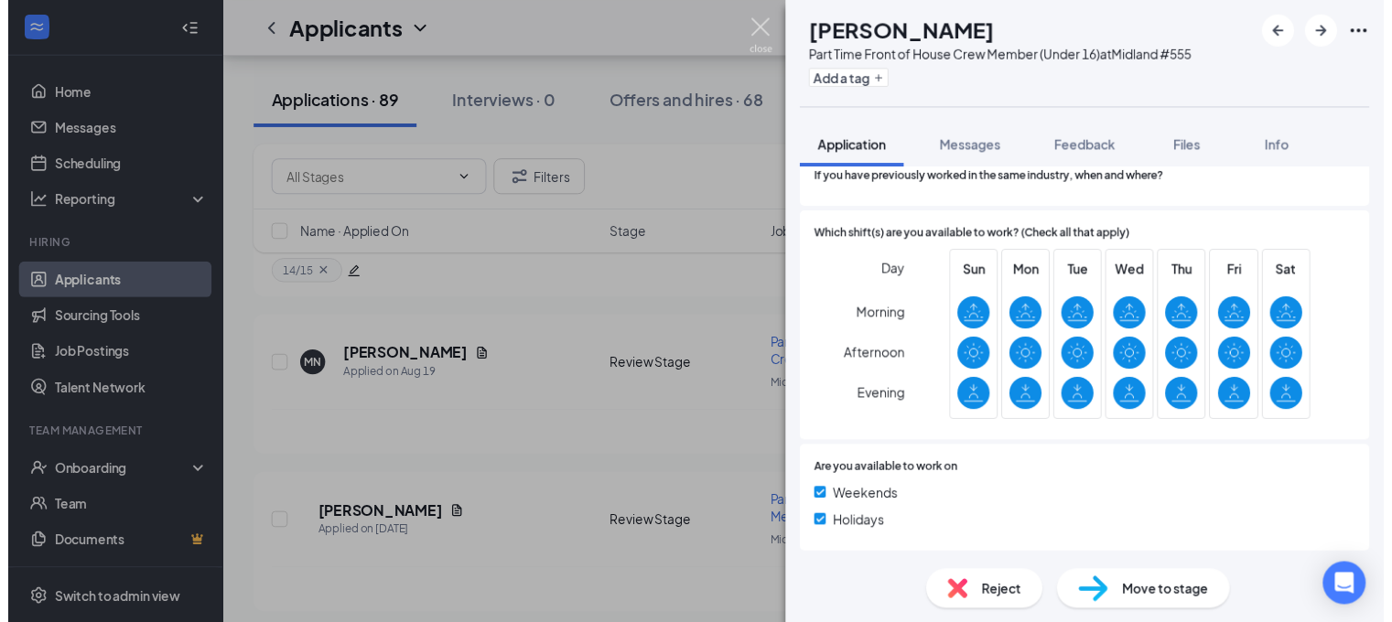
scroll to position [1029, 0]
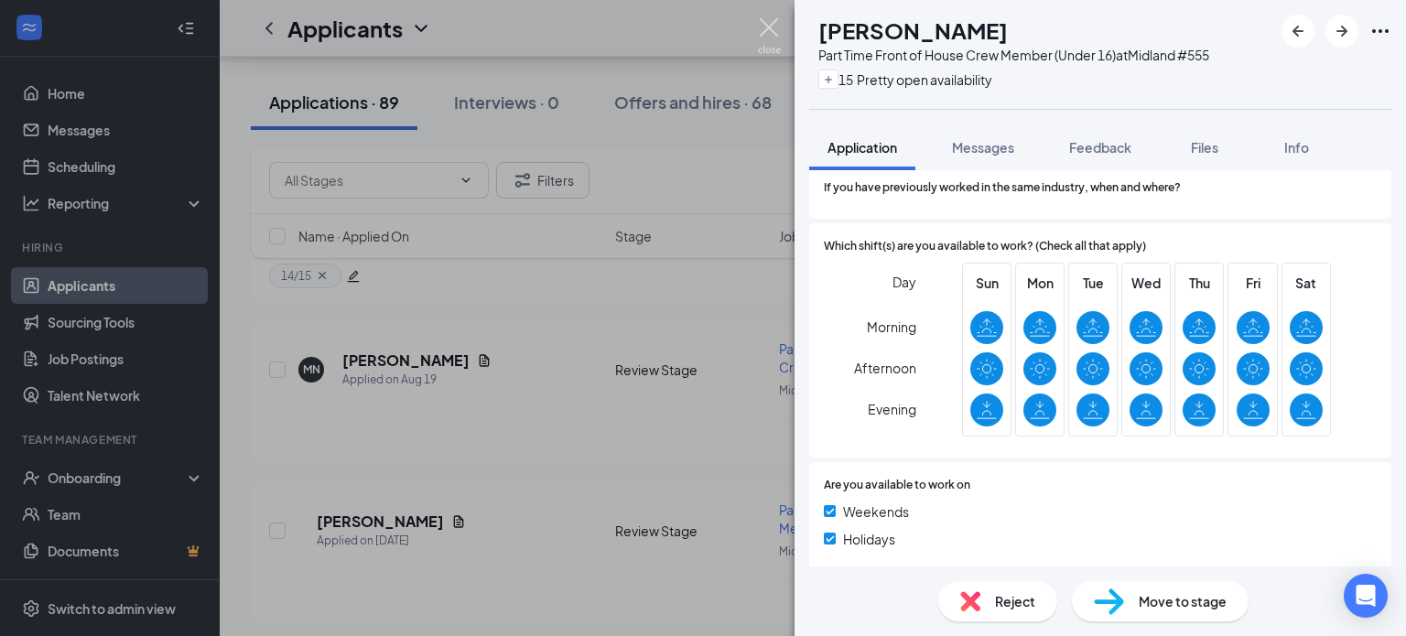
click at [779, 32] on img at bounding box center [769, 36] width 23 height 36
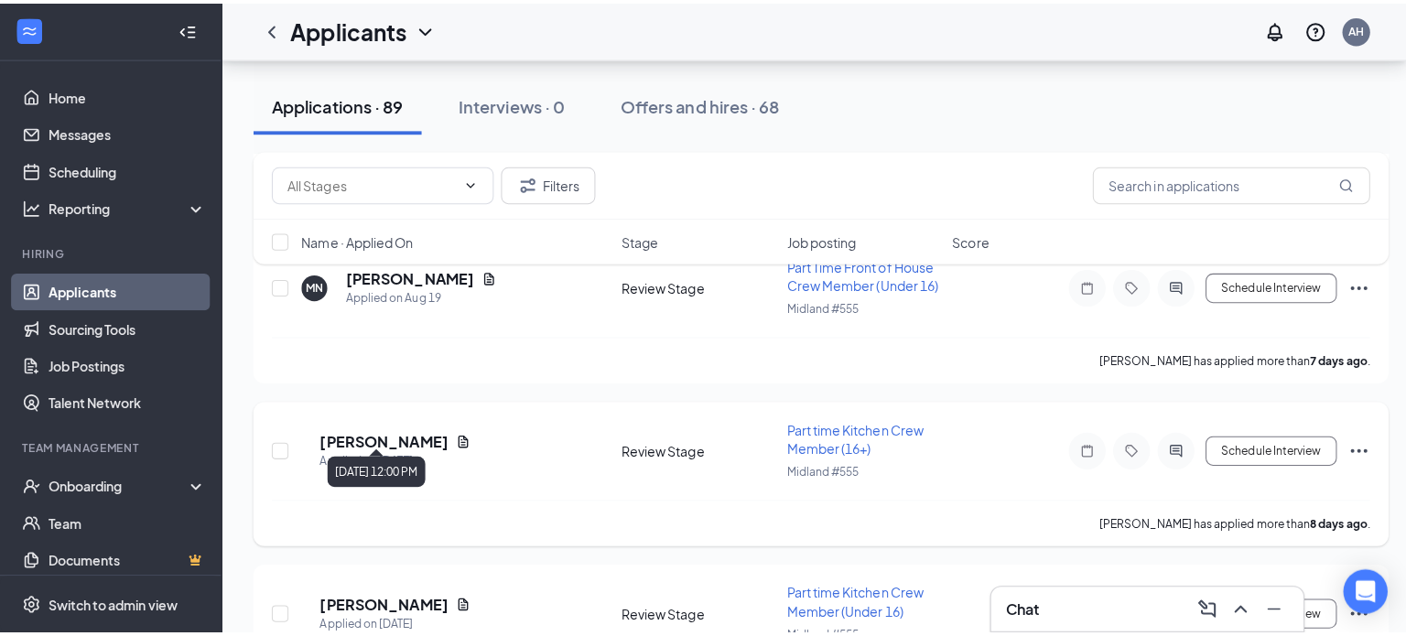
scroll to position [1648, 0]
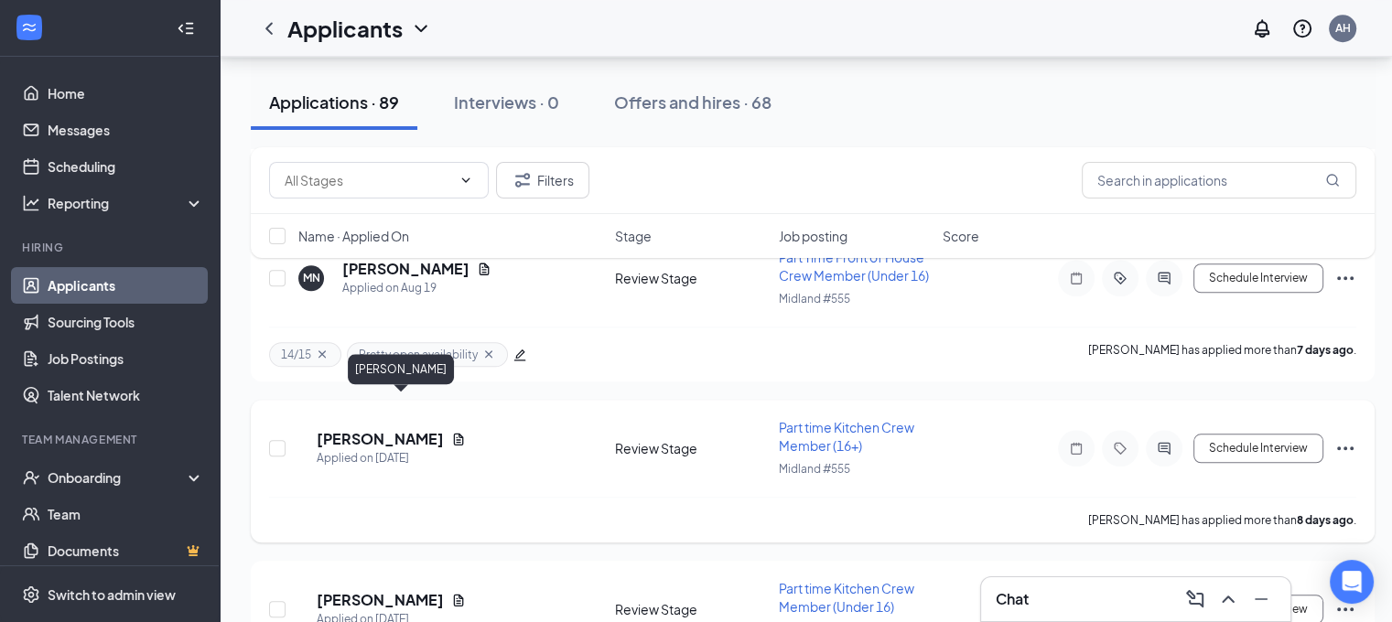
click at [403, 429] on h5 "[PERSON_NAME]" at bounding box center [380, 439] width 127 height 20
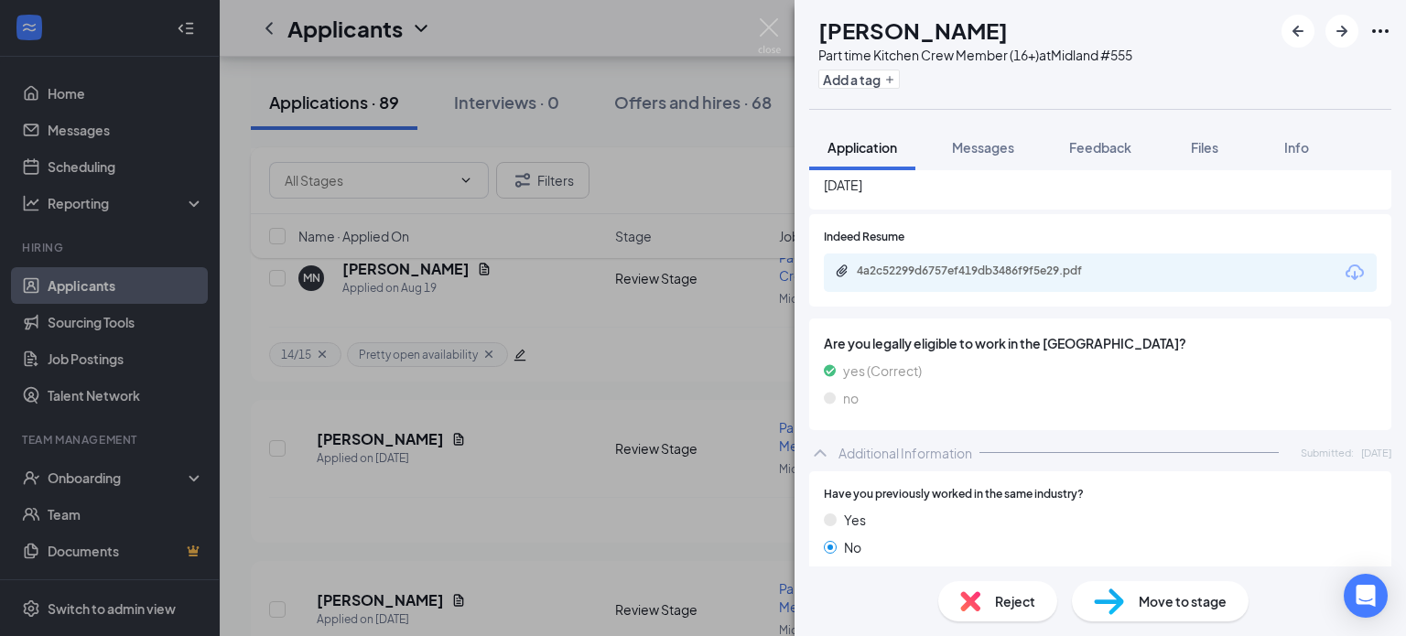
scroll to position [579, 0]
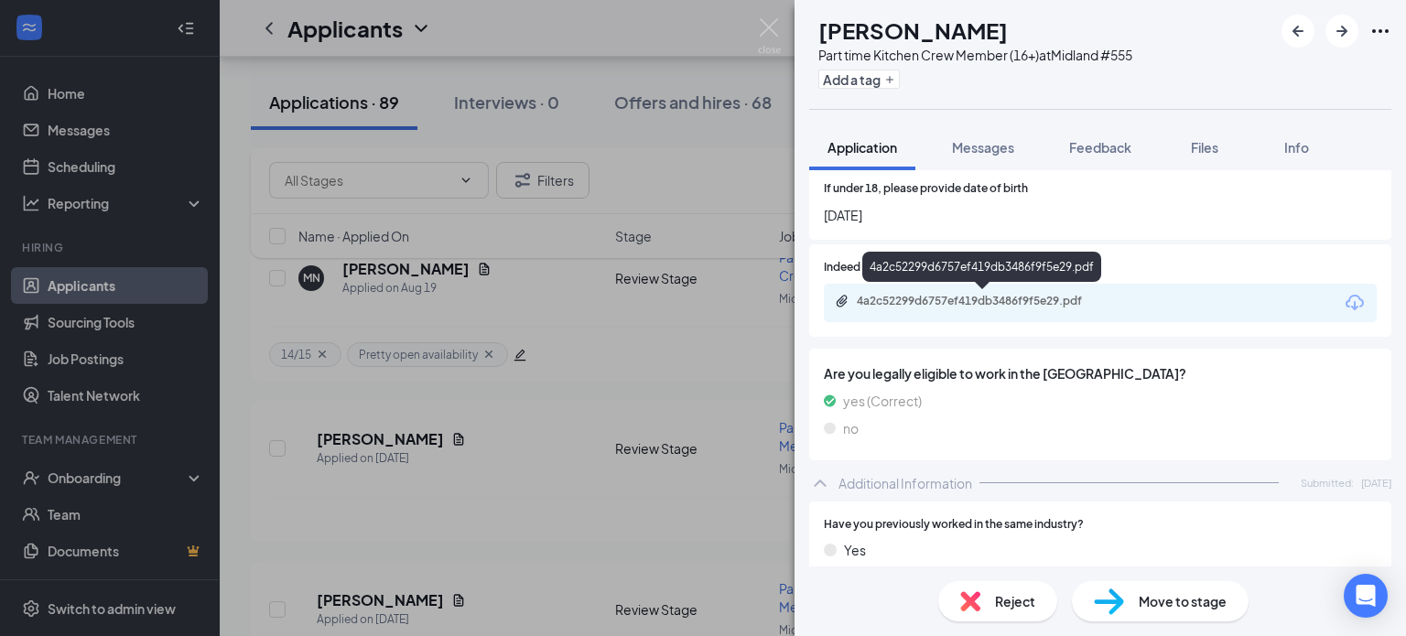
click at [959, 305] on div "4a2c52299d6757ef419db3486f9f5e29.pdf" at bounding box center [985, 301] width 256 height 15
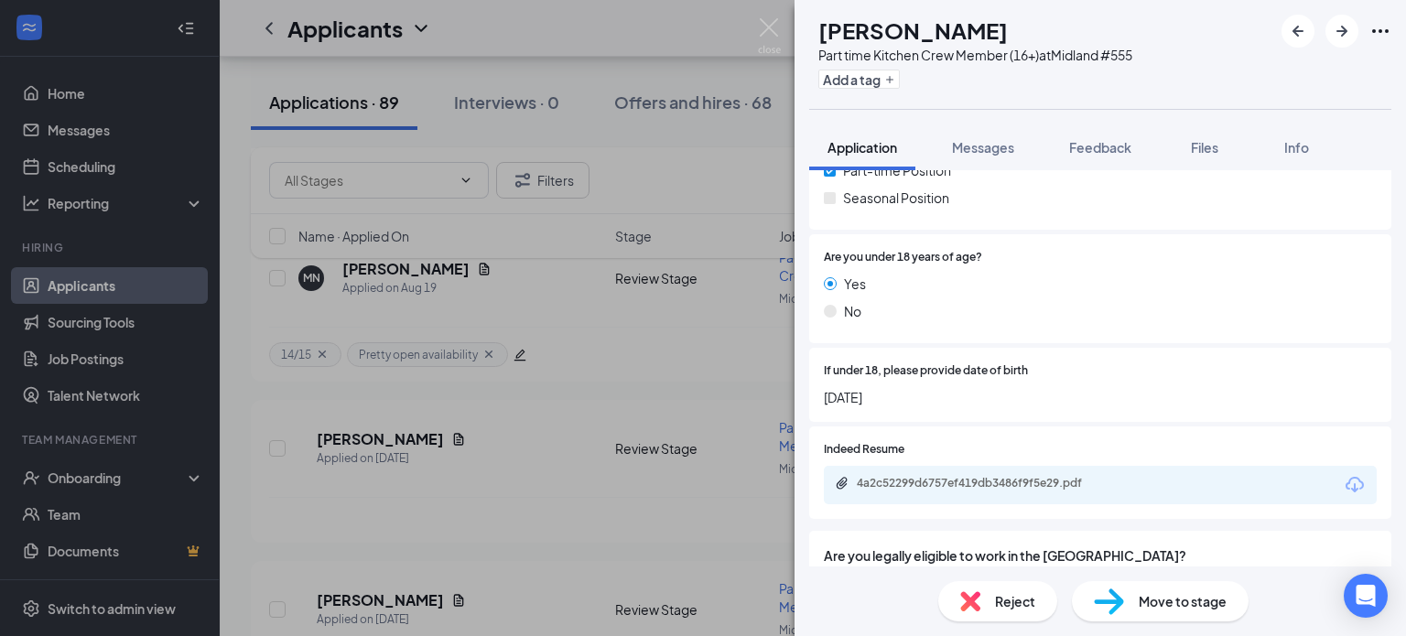
scroll to position [183, 0]
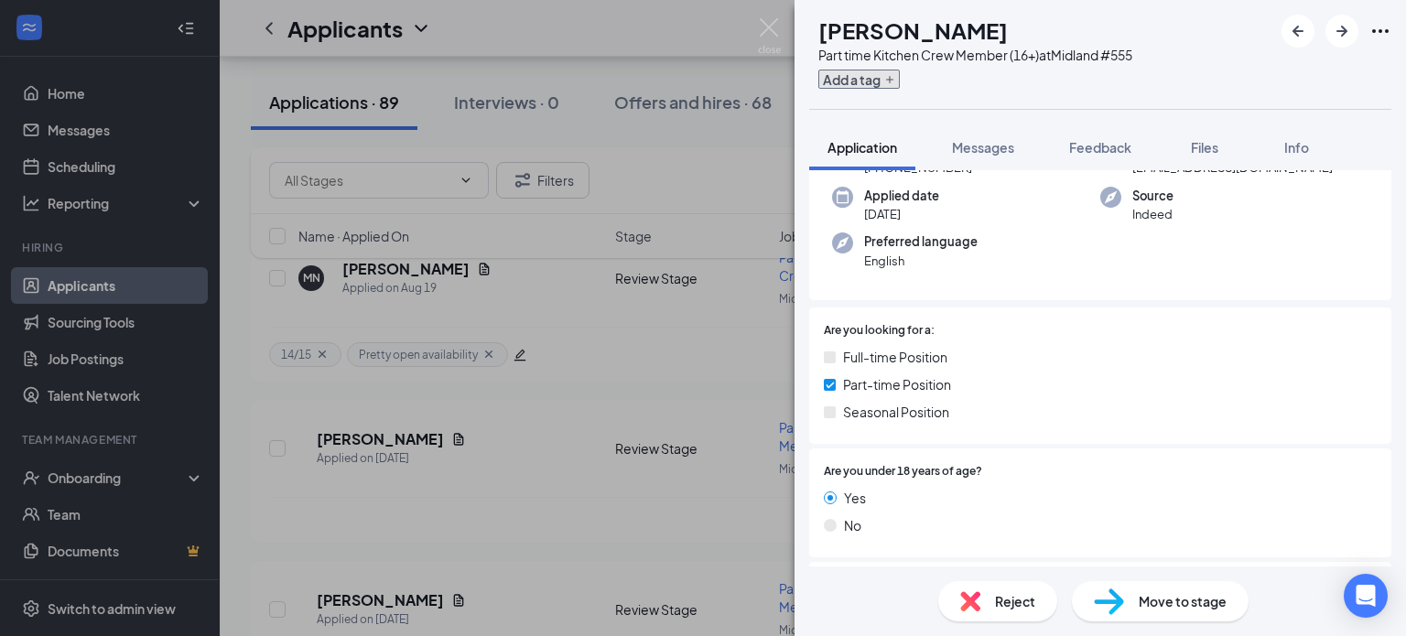
click at [900, 76] on button "Add a tag" at bounding box center [858, 79] width 81 height 19
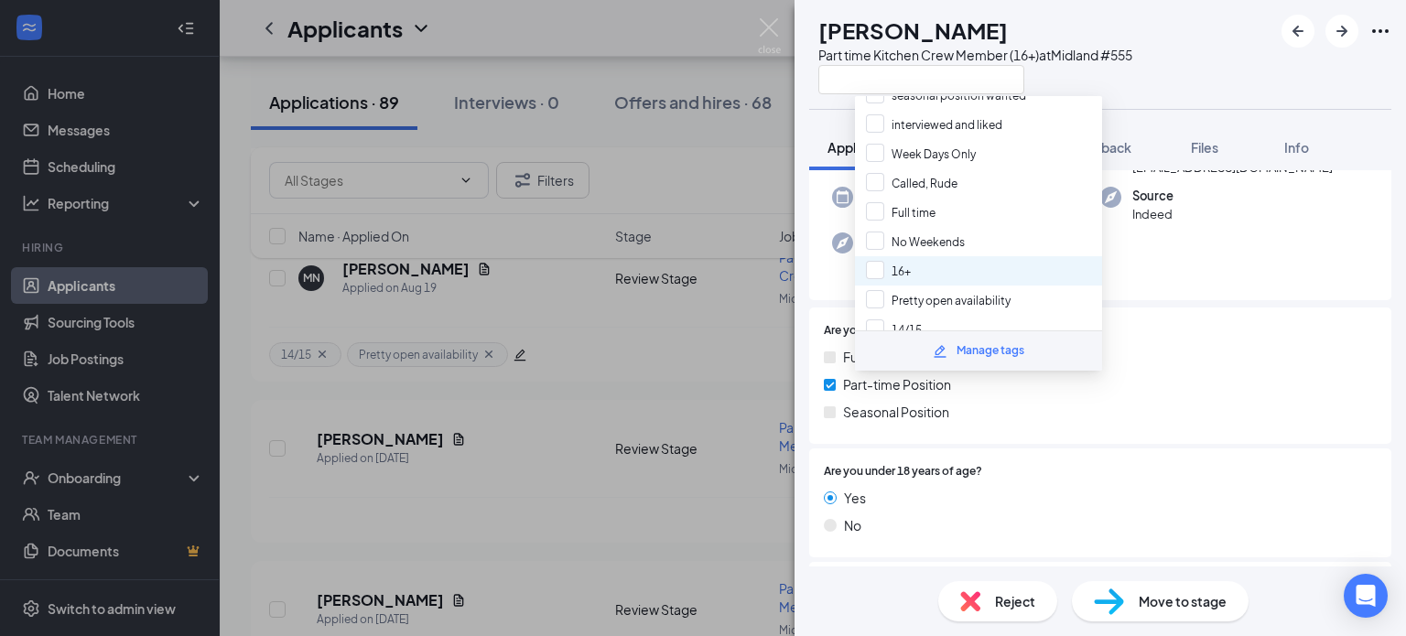
click at [937, 256] on div "16+" at bounding box center [978, 270] width 247 height 29
checkbox input "true"
click at [944, 290] on input "Pretty open availability" at bounding box center [938, 300] width 145 height 20
checkbox input "true"
click at [1144, 501] on div "Yes" at bounding box center [1100, 498] width 553 height 20
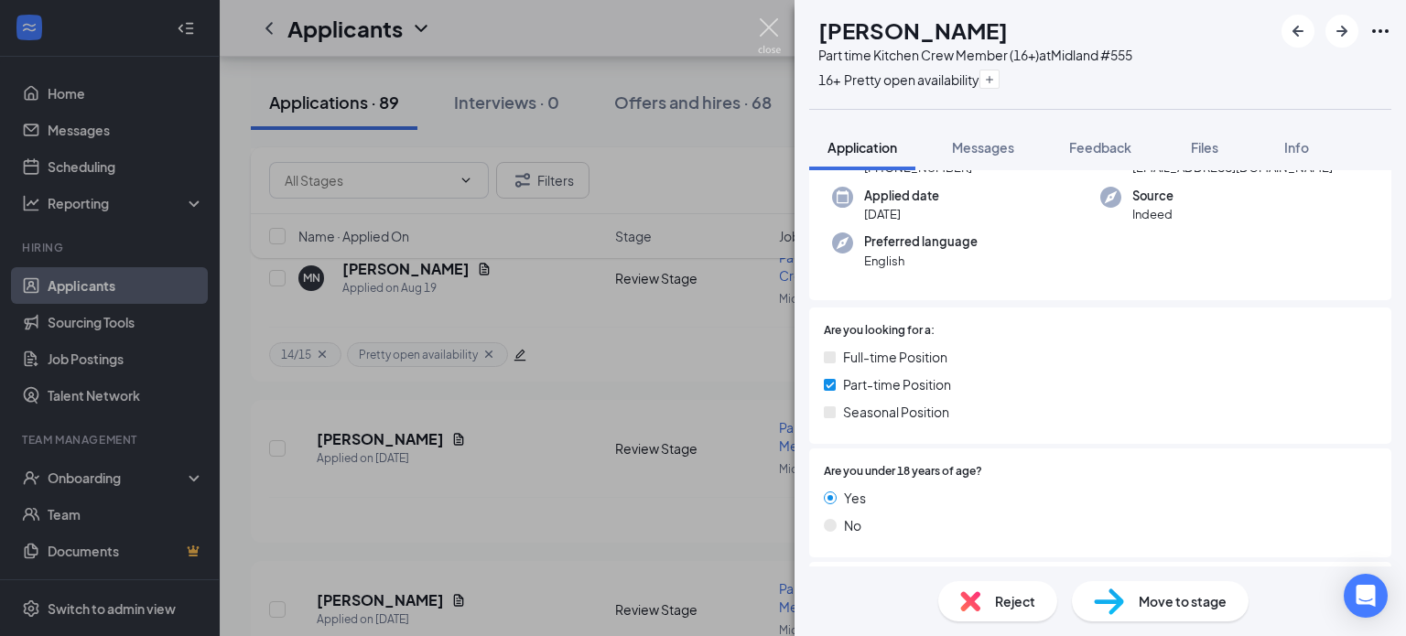
click at [776, 36] on img at bounding box center [769, 36] width 23 height 36
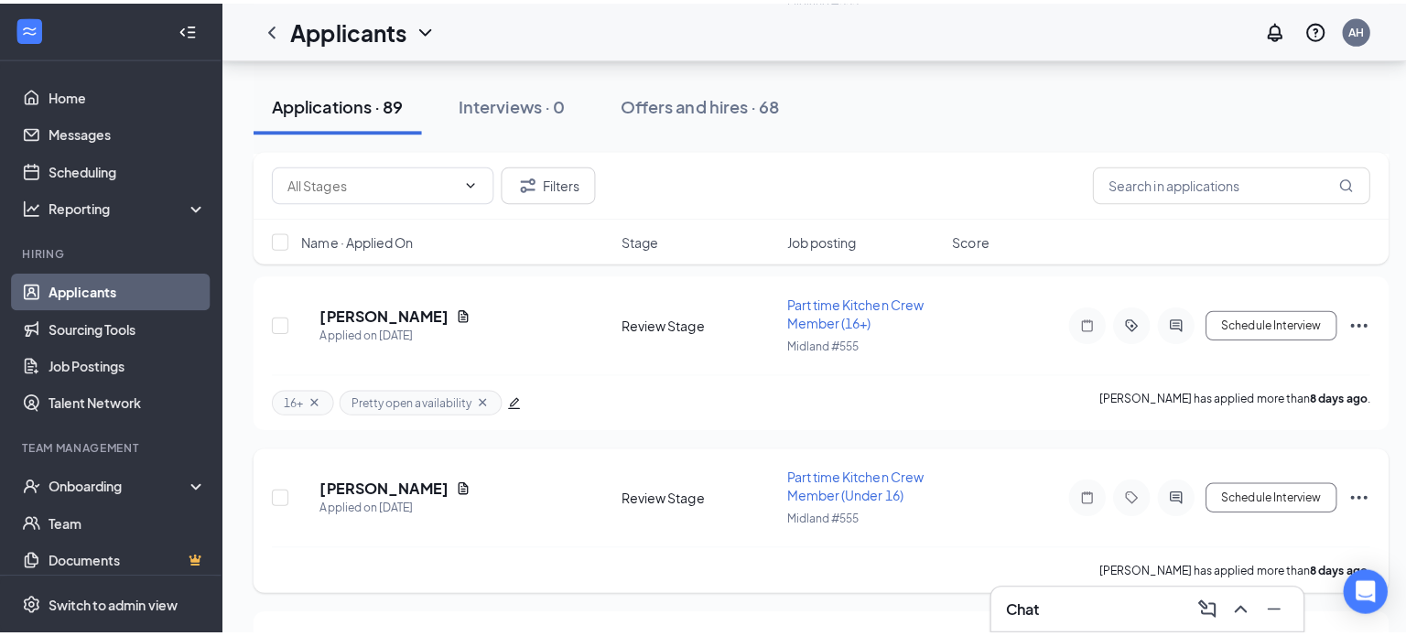
scroll to position [1831, 0]
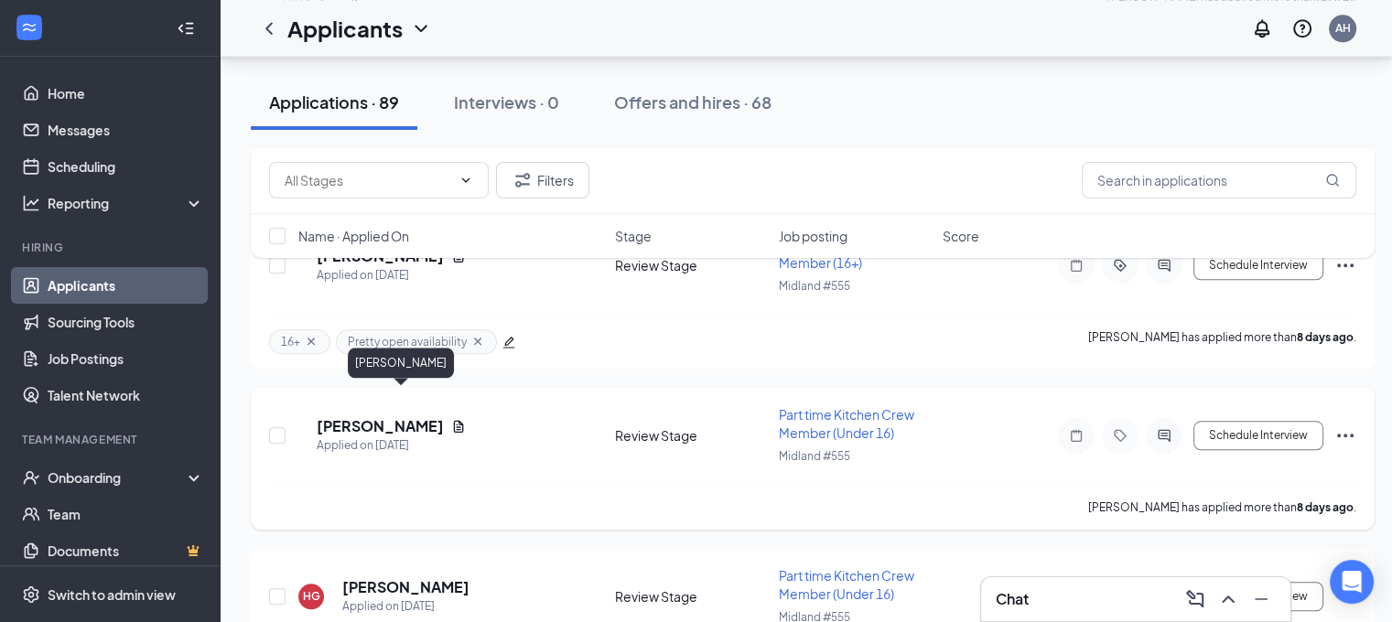
click at [417, 417] on h5 "[PERSON_NAME]" at bounding box center [380, 427] width 127 height 20
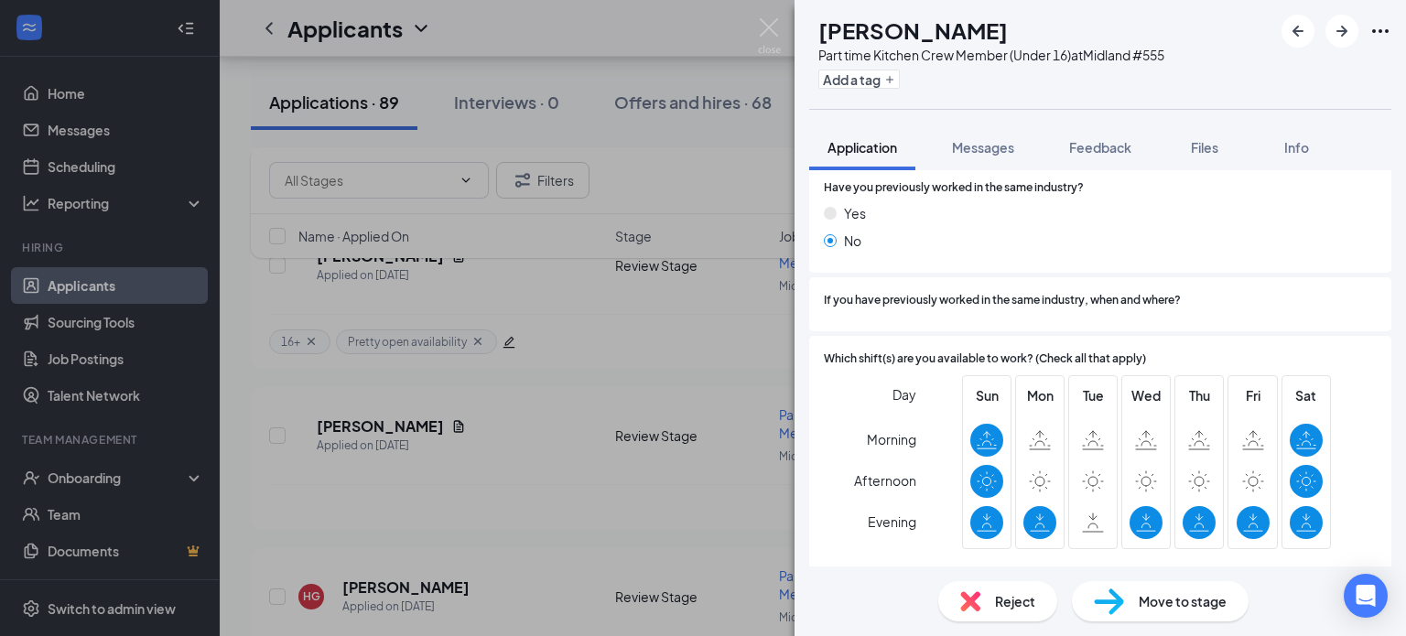
scroll to position [986, 0]
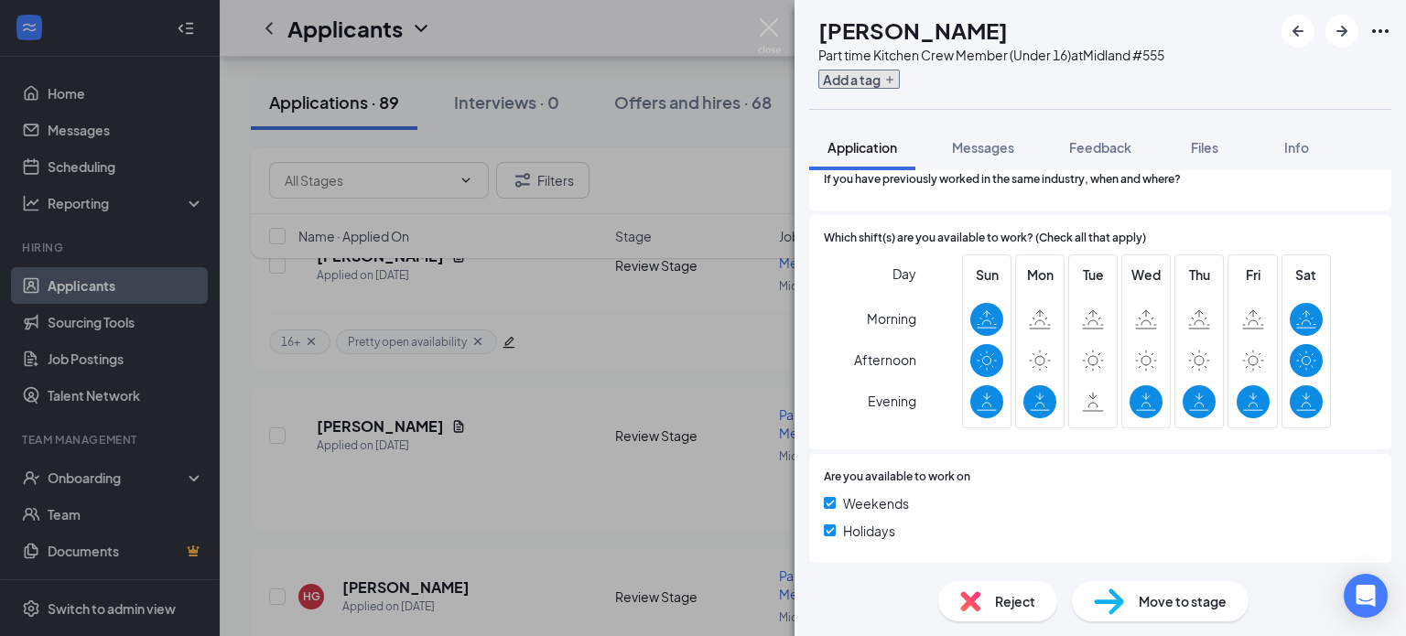
click at [900, 84] on button "Add a tag" at bounding box center [858, 79] width 81 height 19
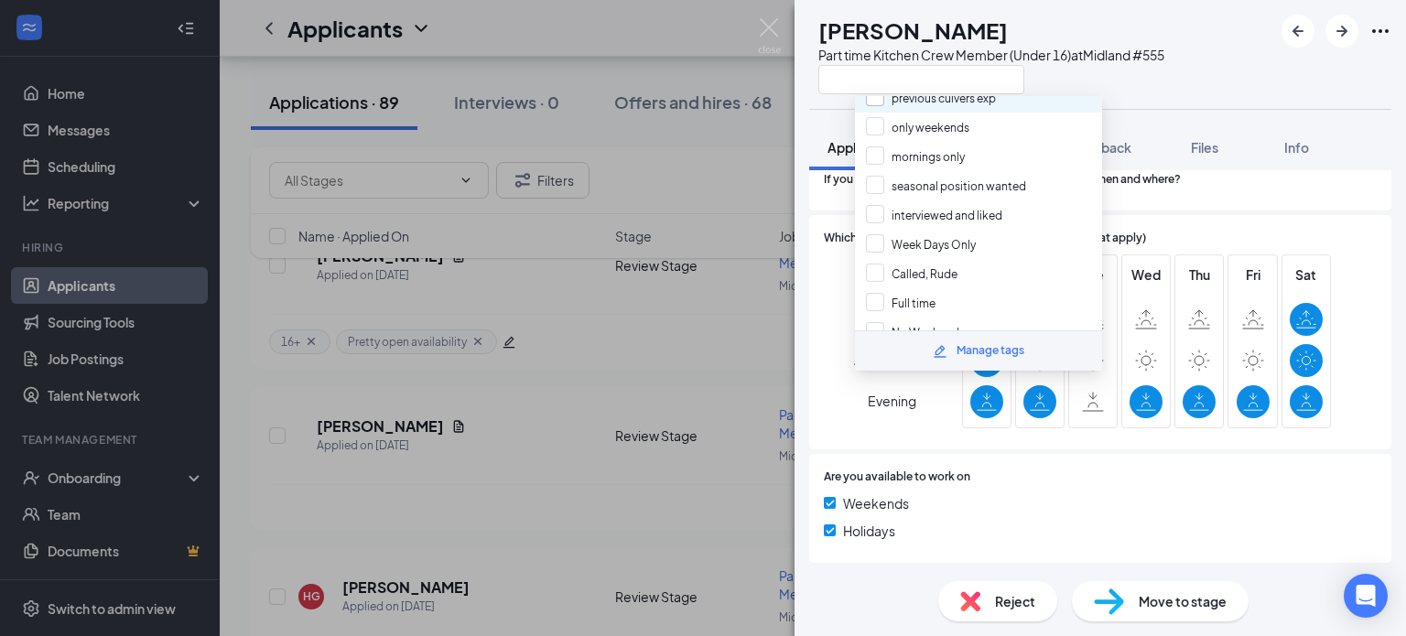
scroll to position [183, 0]
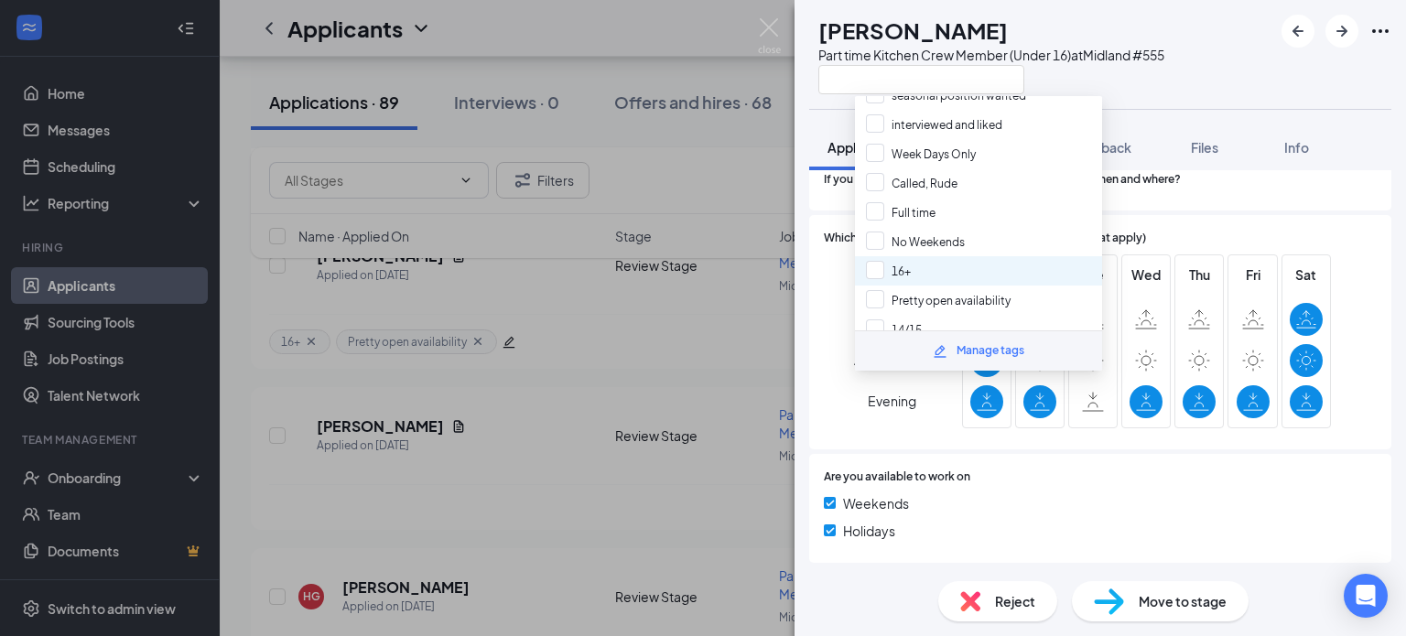
click at [919, 256] on div "16+" at bounding box center [978, 270] width 247 height 29
checkbox input "true"
click at [922, 290] on input "Pretty open availability" at bounding box center [938, 300] width 145 height 20
checkbox input "true"
click at [953, 428] on div "Day Morning Afternoon Evening Sun Mon Tue Wed Thu Fri Sat" at bounding box center [1100, 344] width 553 height 180
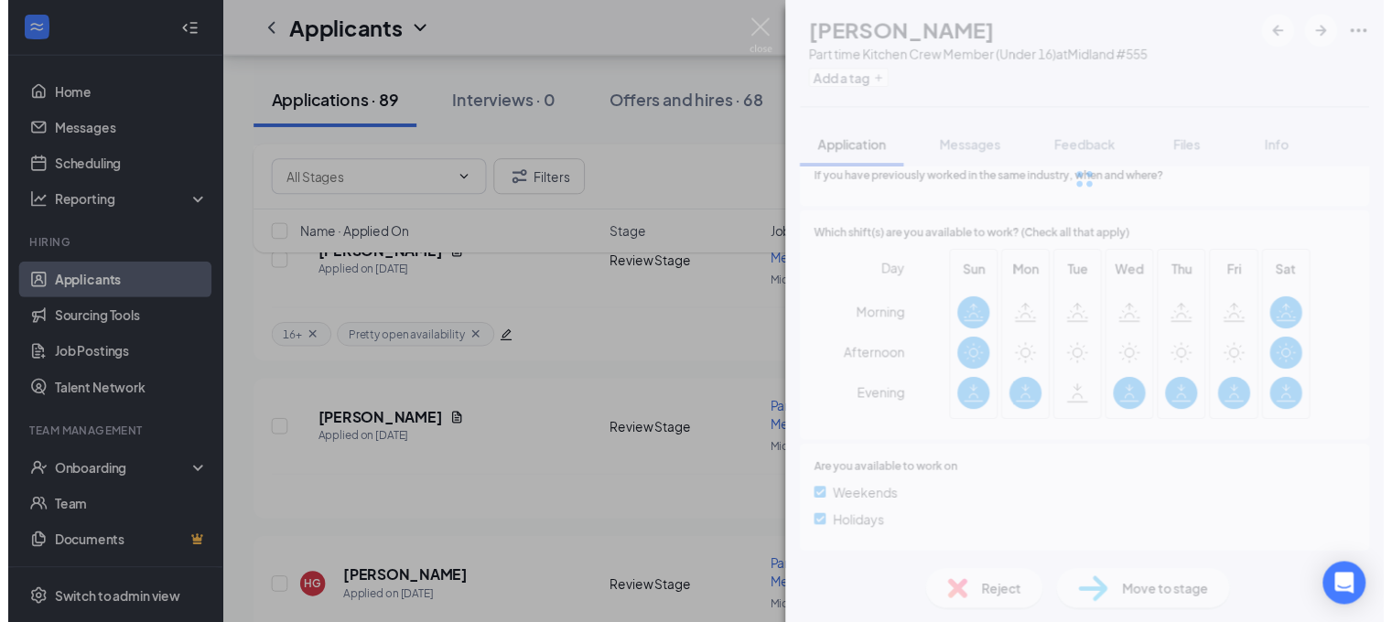
scroll to position [978, 0]
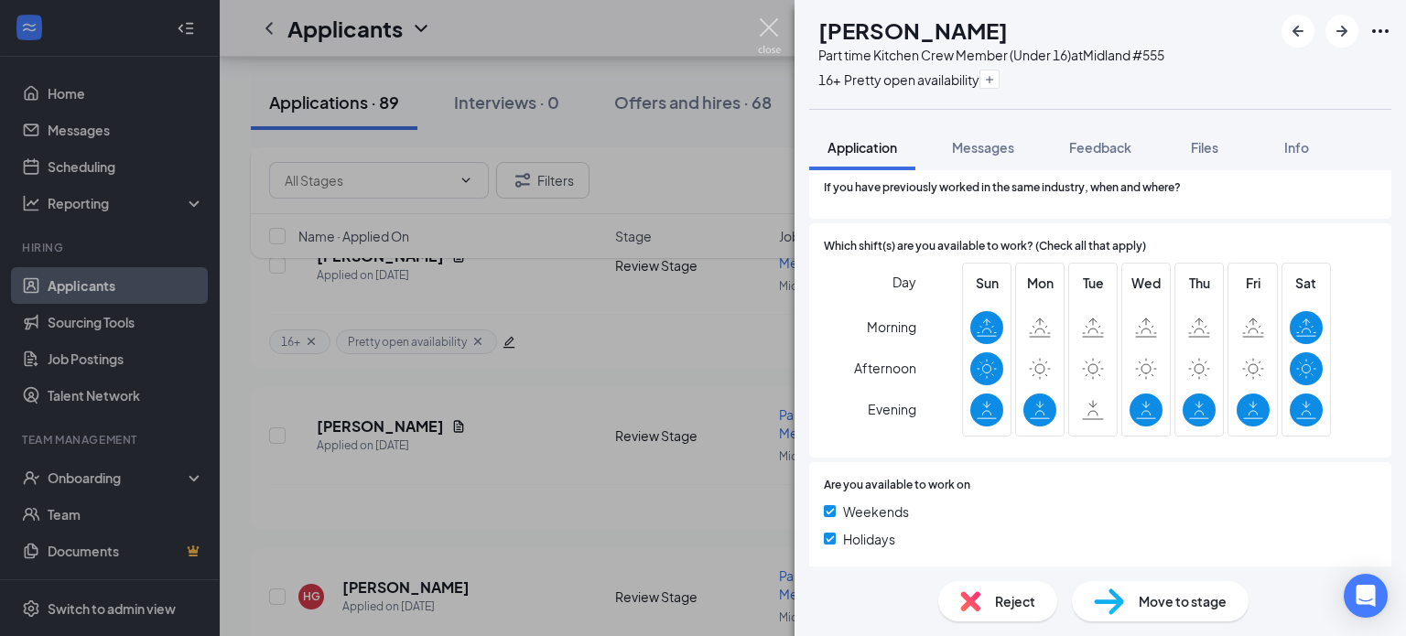
click at [776, 34] on img at bounding box center [769, 36] width 23 height 36
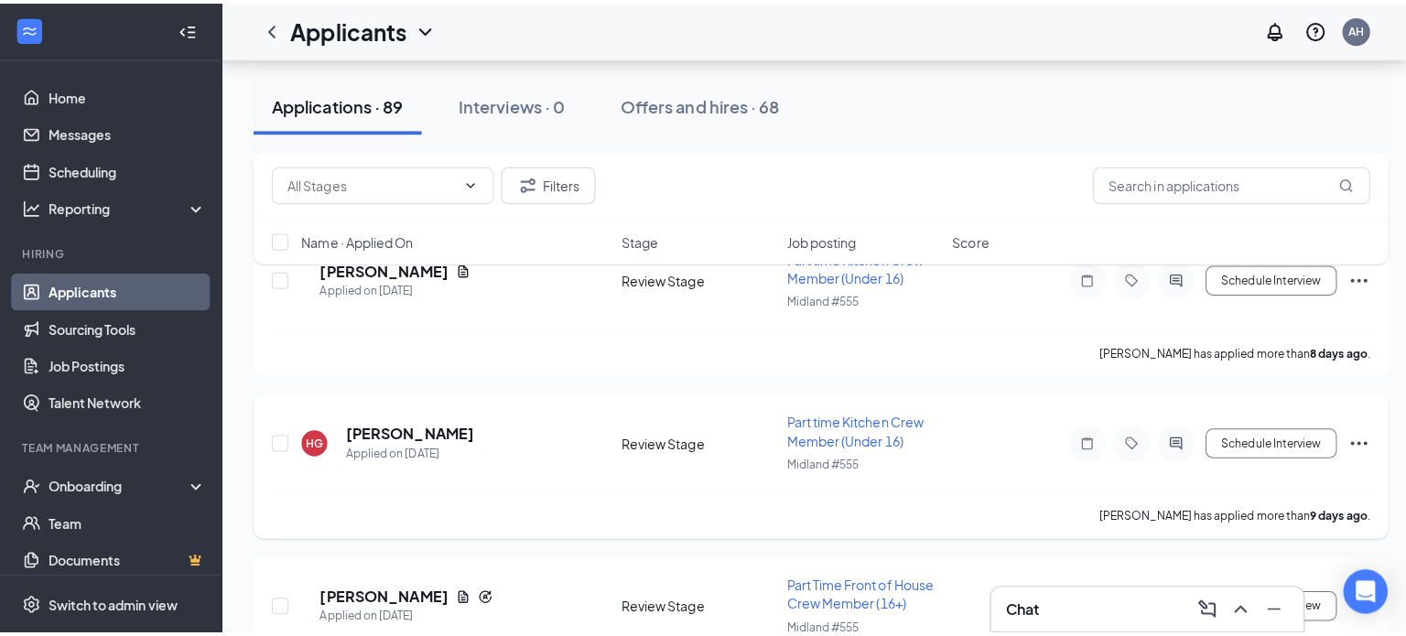
scroll to position [2014, 0]
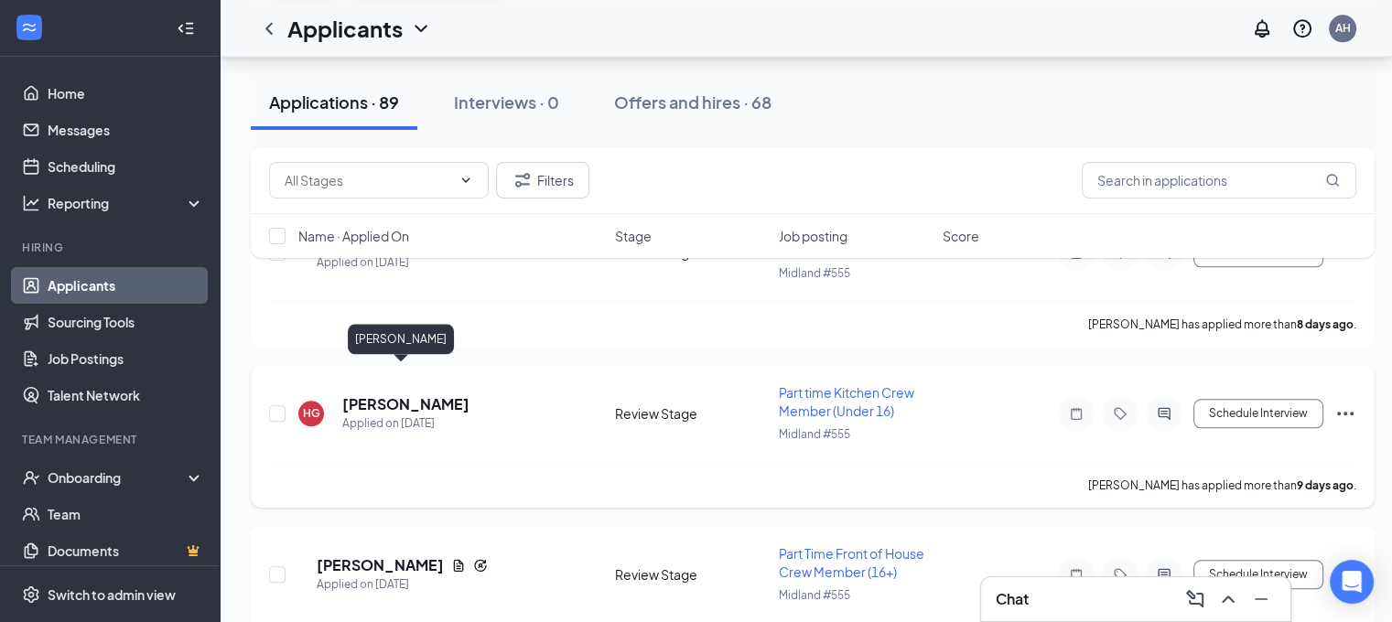
click at [409, 395] on h5 "[PERSON_NAME]" at bounding box center [405, 405] width 127 height 20
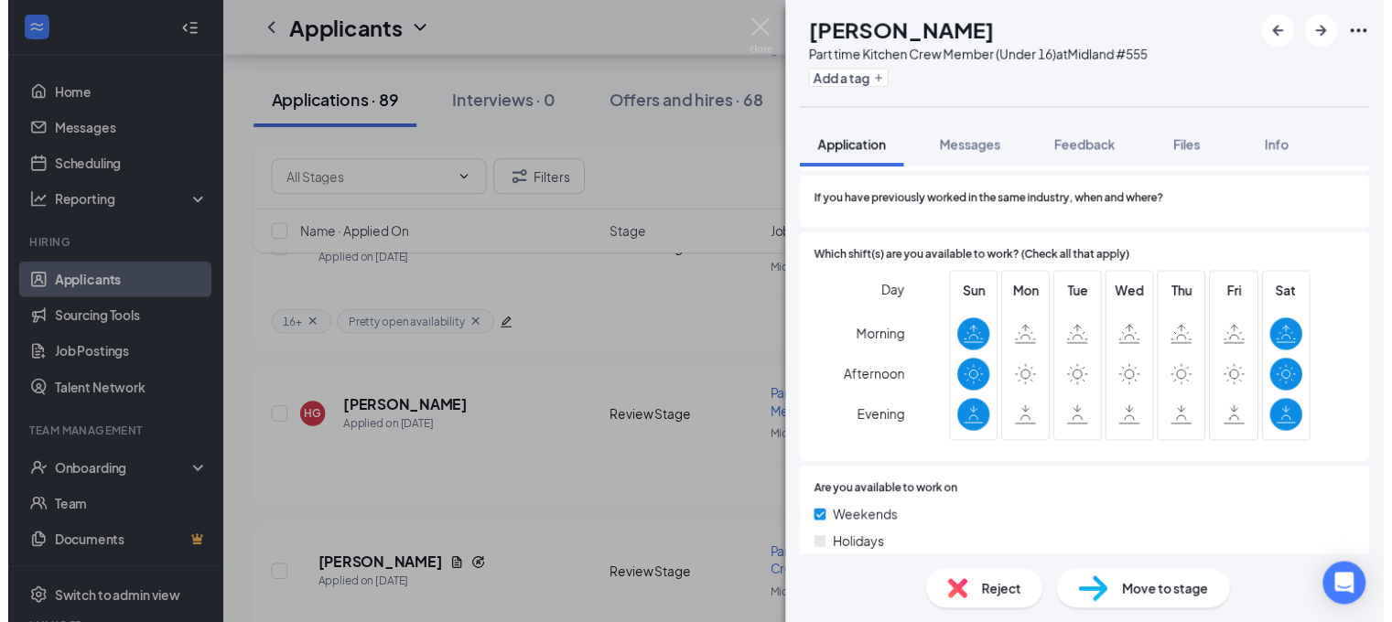
scroll to position [886, 0]
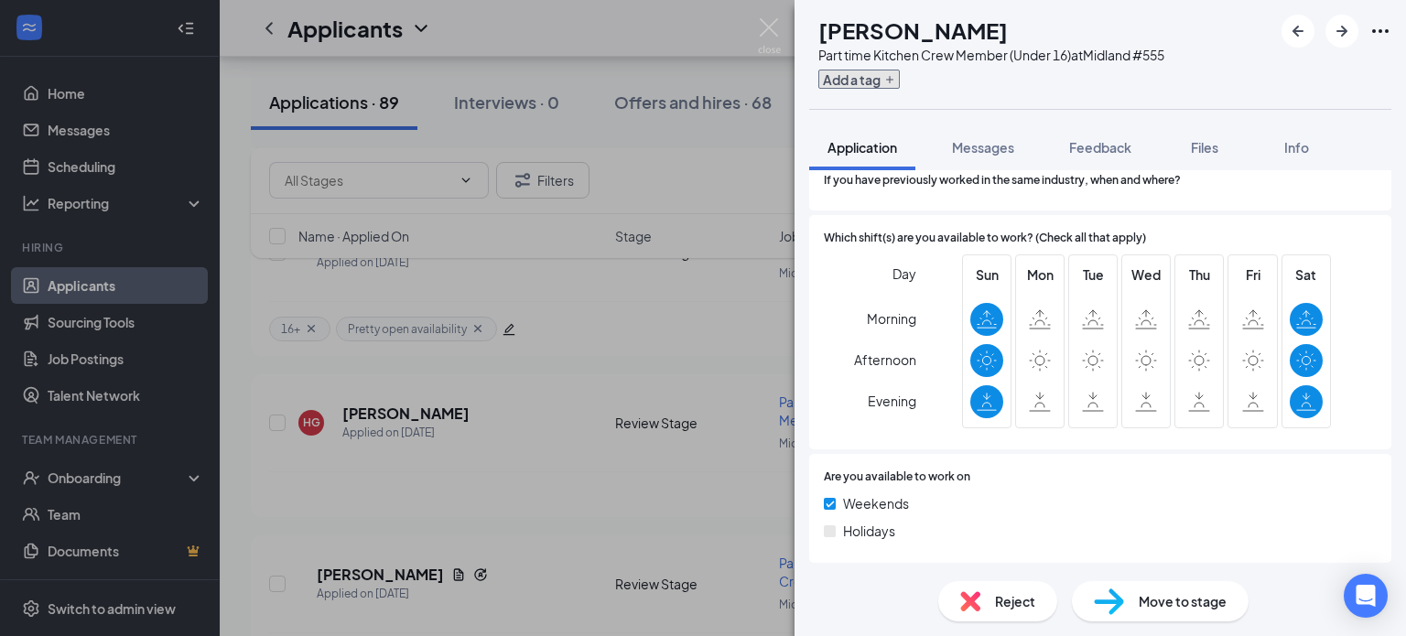
click at [900, 76] on button "Add a tag" at bounding box center [858, 79] width 81 height 19
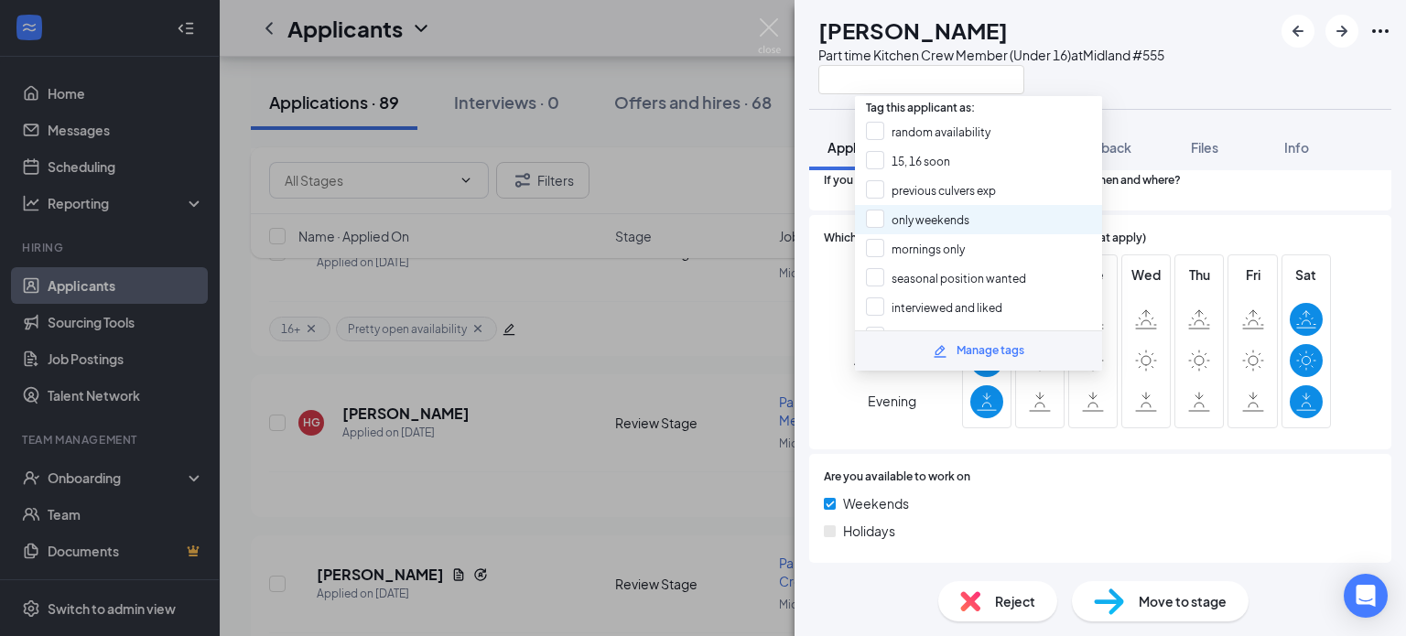
click at [988, 215] on div "only weekends" at bounding box center [978, 219] width 247 height 29
checkbox input "true"
click at [766, 36] on img at bounding box center [769, 36] width 23 height 36
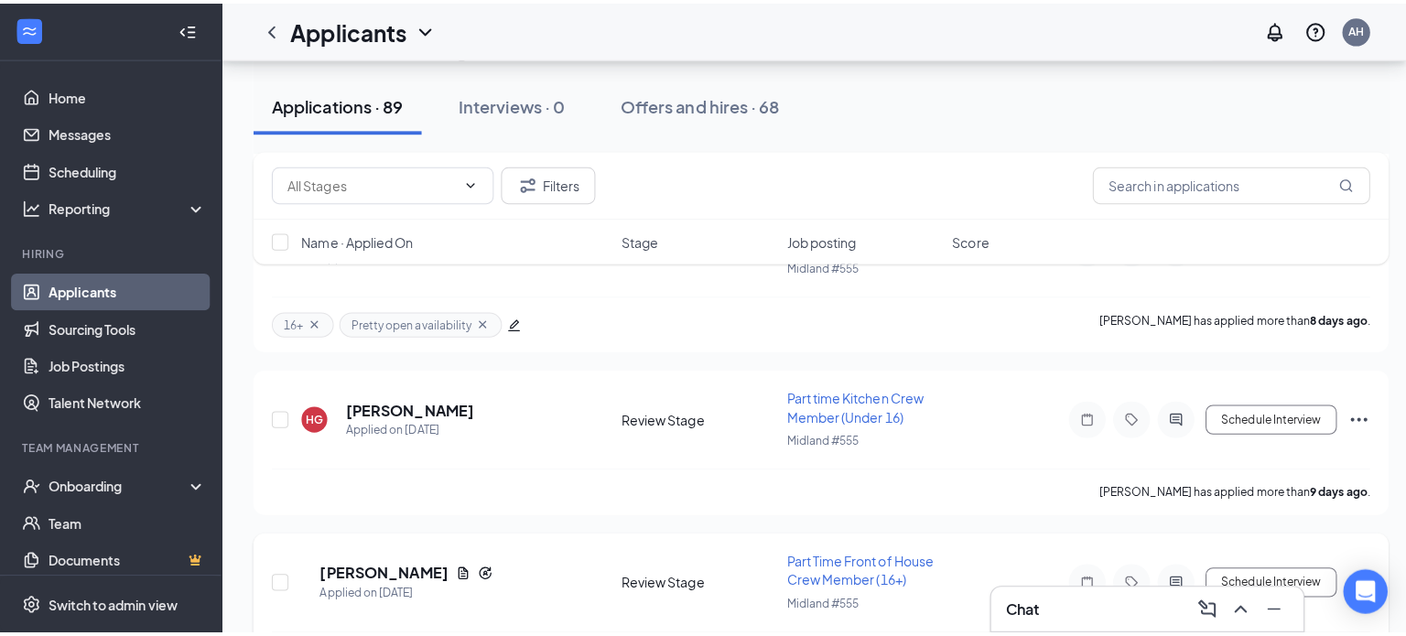
scroll to position [2197, 0]
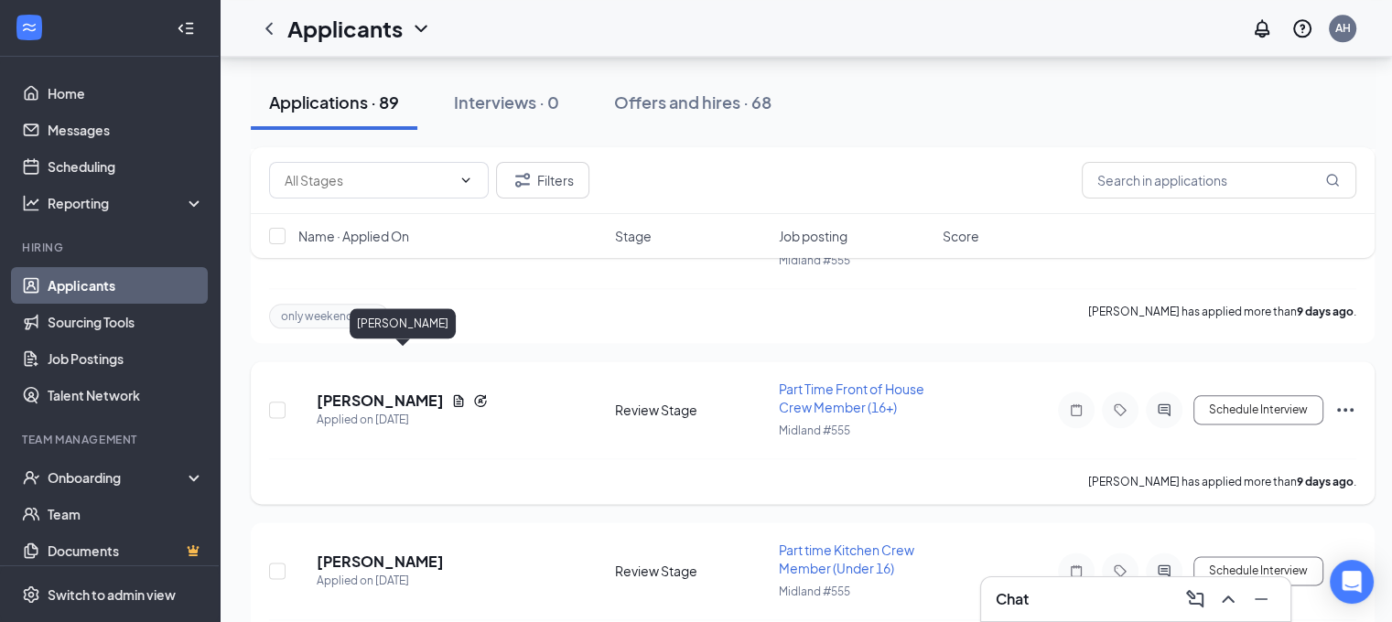
click at [392, 391] on h5 "[PERSON_NAME]" at bounding box center [380, 401] width 127 height 20
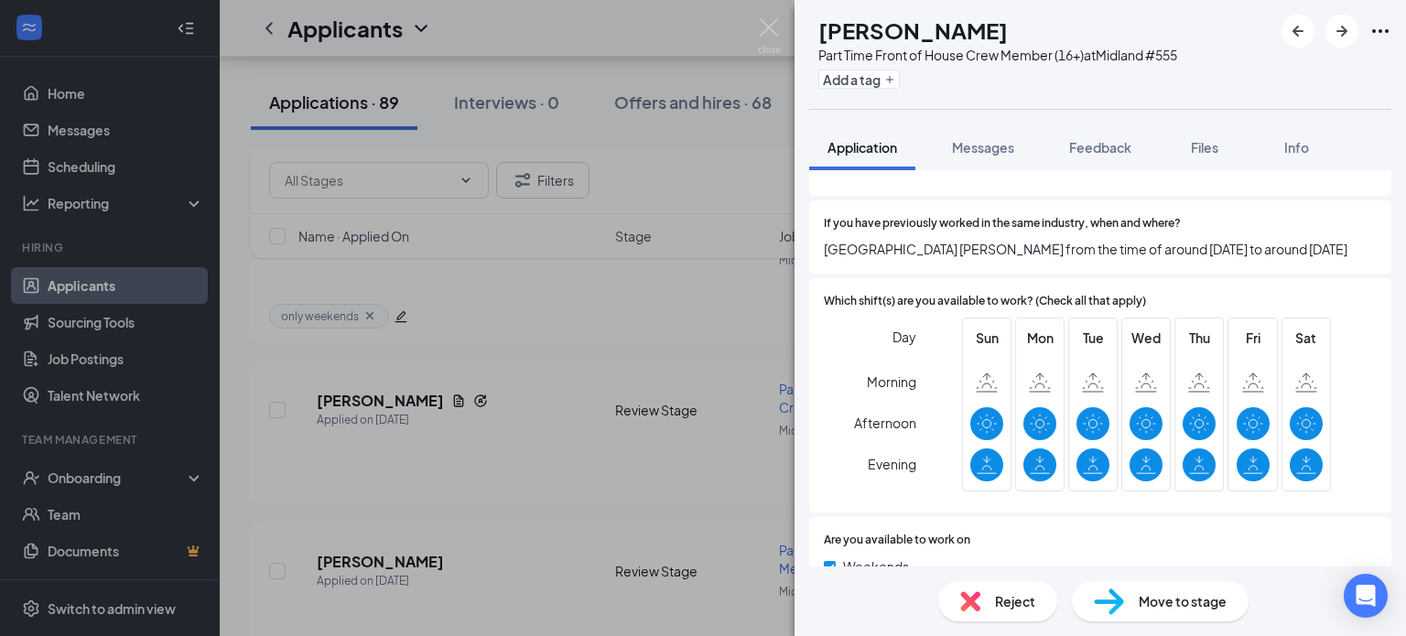
scroll to position [979, 0]
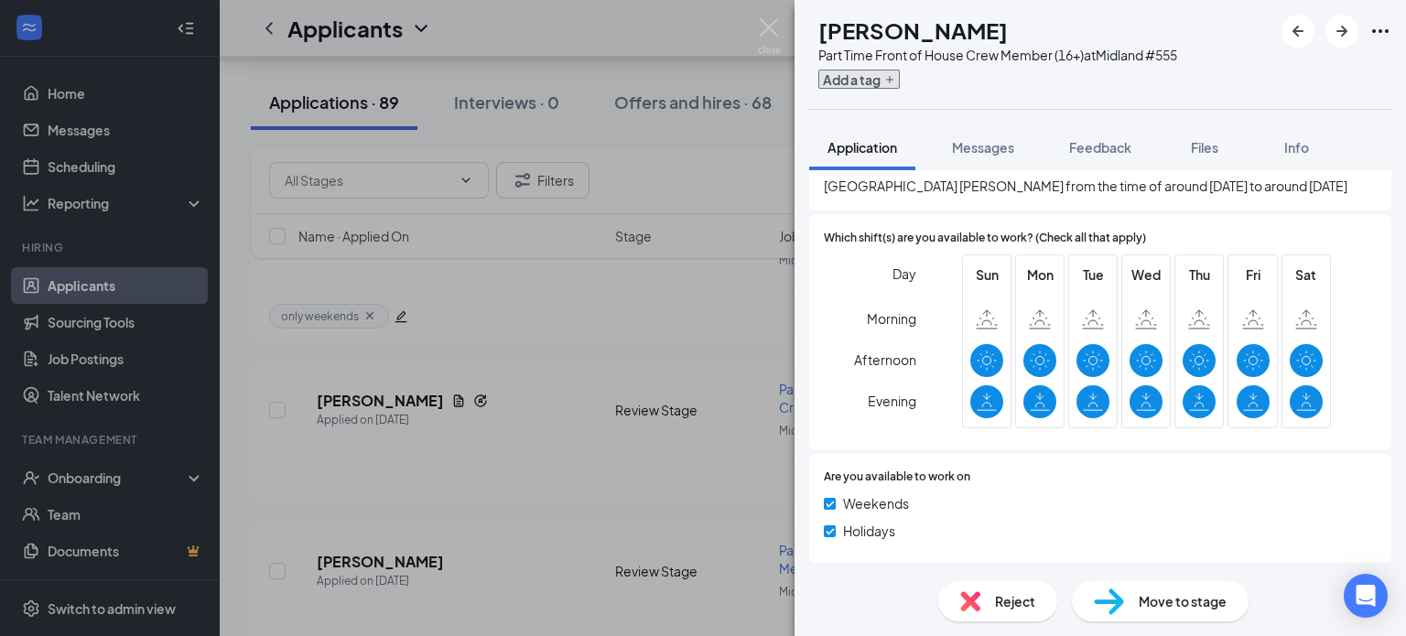
click at [900, 82] on button "Add a tag" at bounding box center [858, 79] width 81 height 19
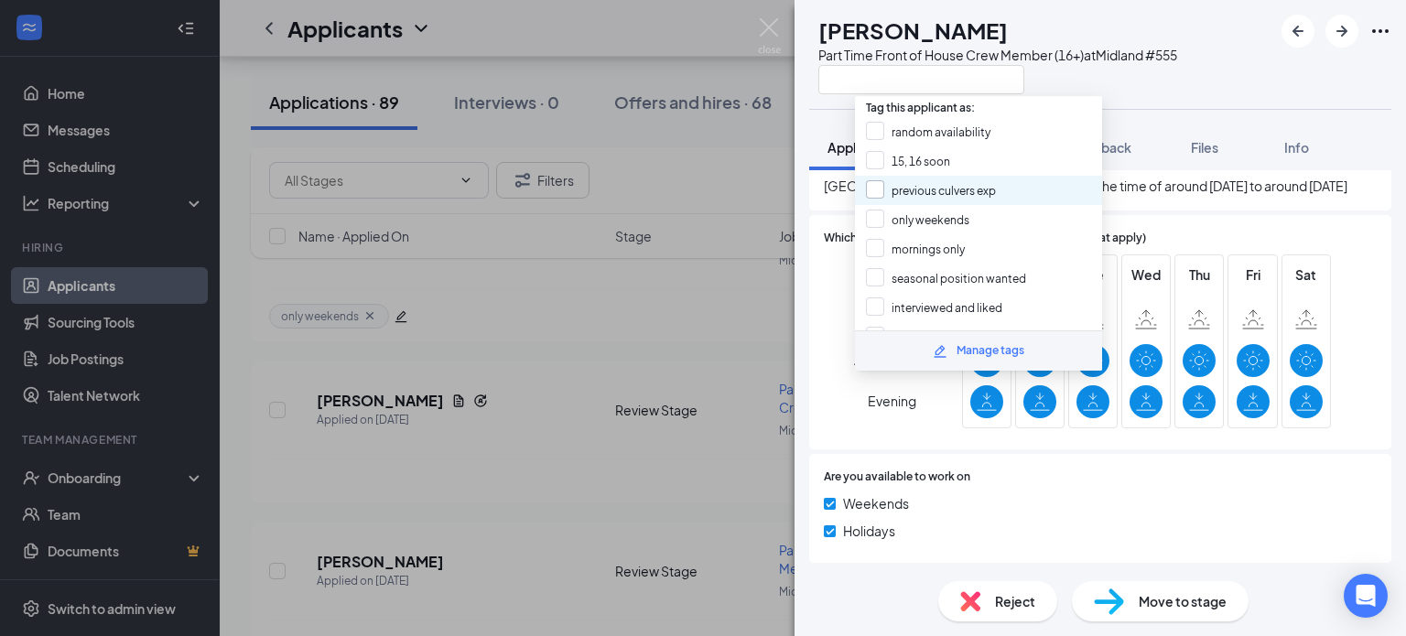
click at [939, 189] on input "previous culvers exp" at bounding box center [931, 190] width 130 height 20
checkbox input "true"
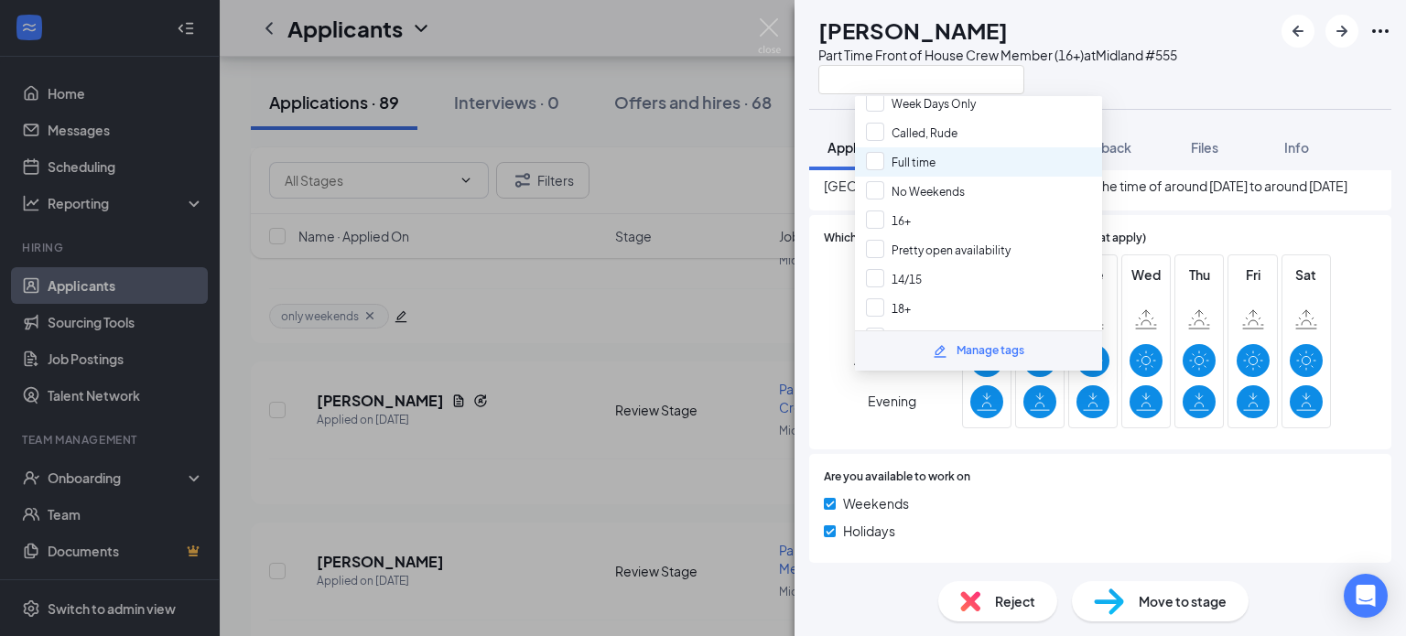
scroll to position [275, 0]
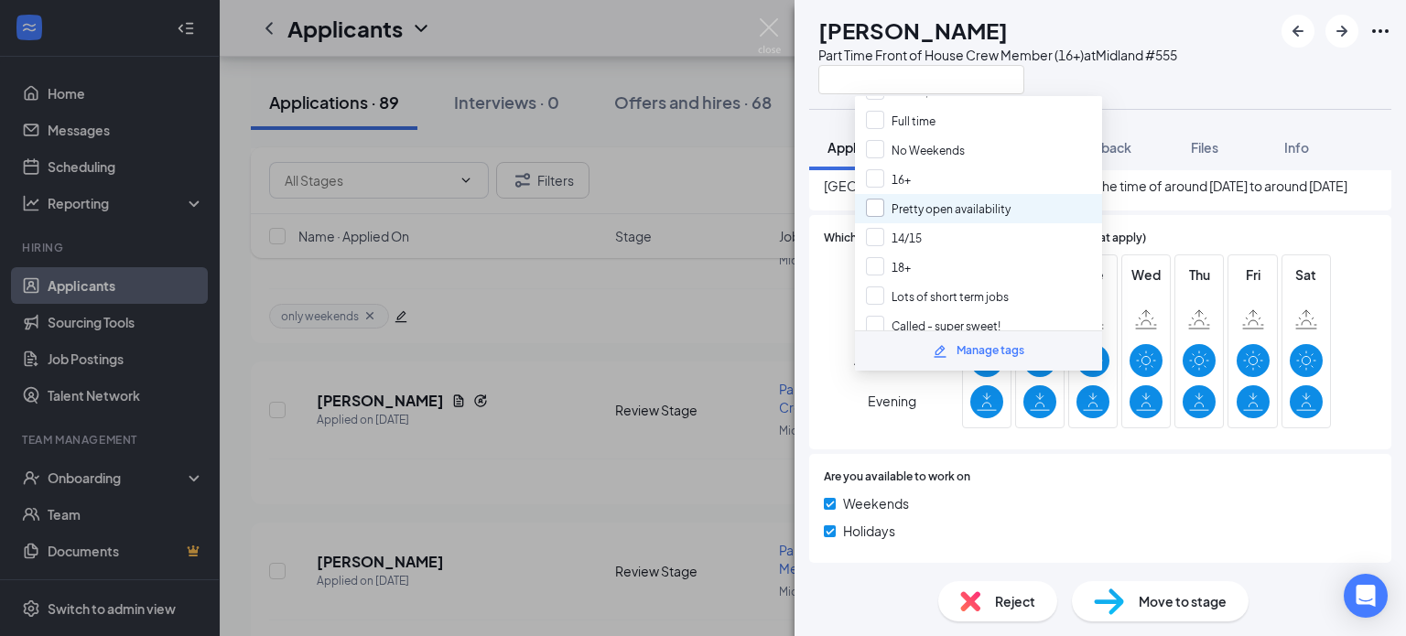
click at [952, 199] on input "Pretty open availability" at bounding box center [938, 209] width 145 height 20
checkbox input "true"
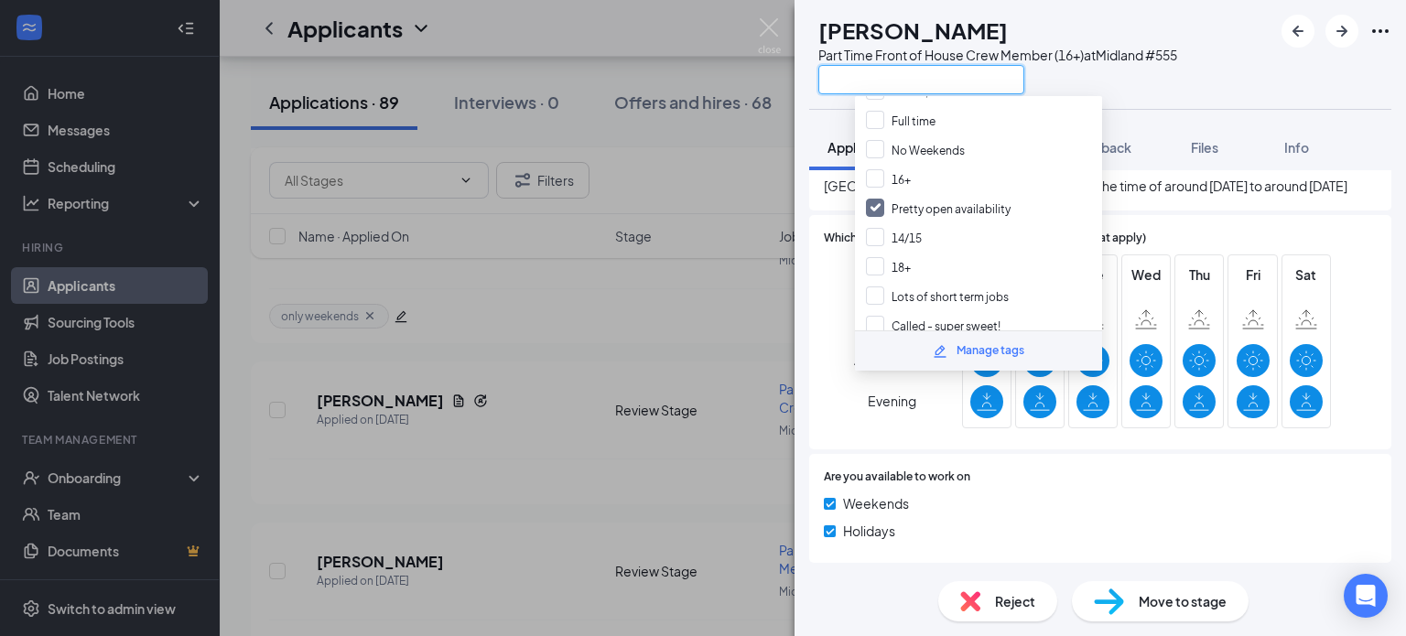
click at [923, 75] on input "text" at bounding box center [921, 79] width 206 height 29
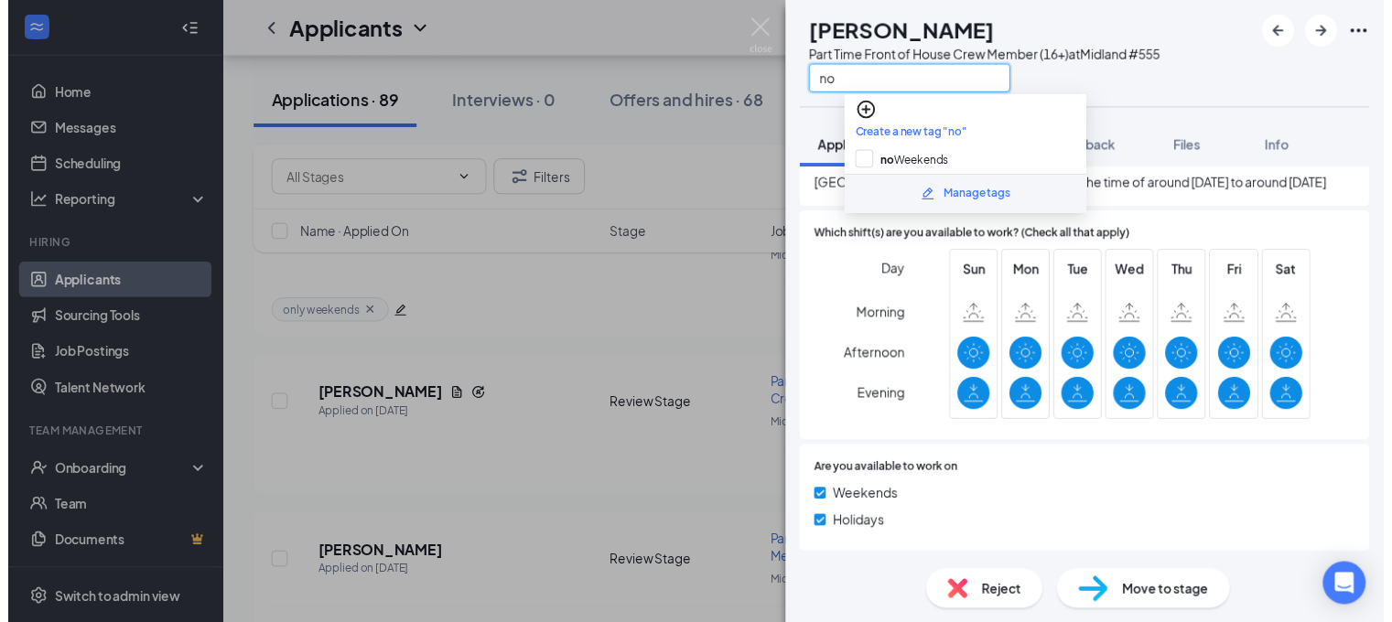
scroll to position [0, 0]
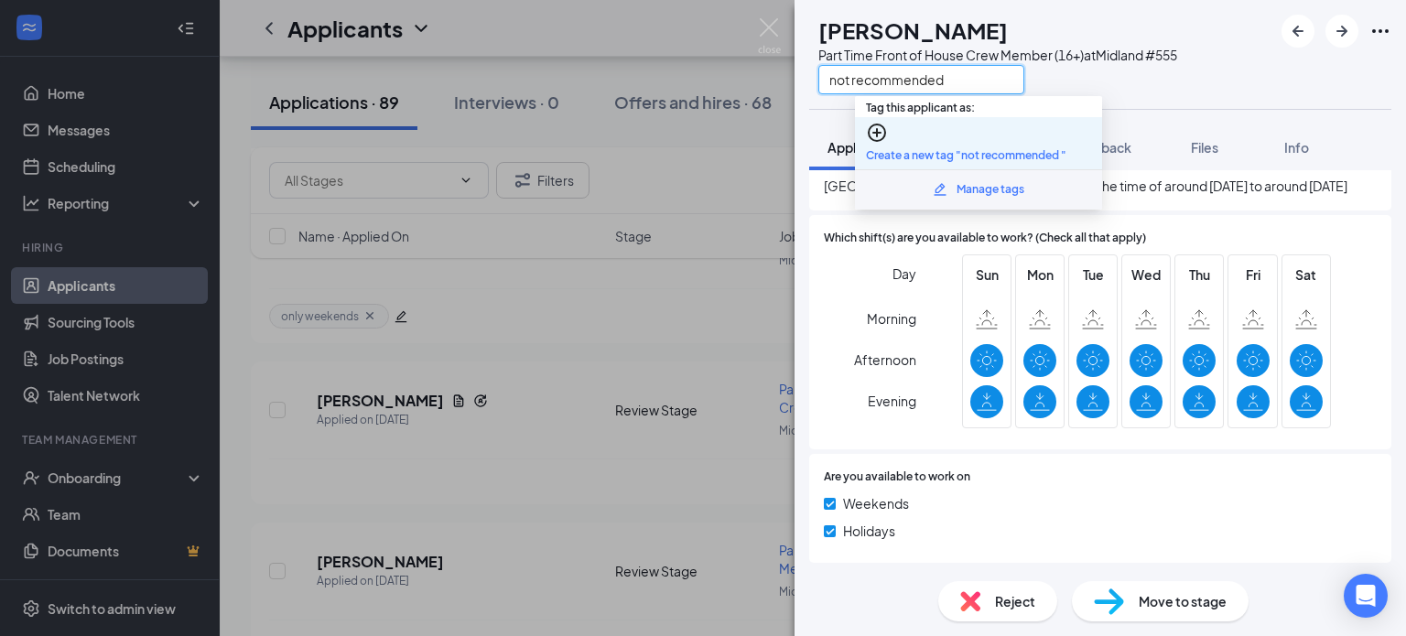
type input "not recommended"
click at [881, 124] on icon "PlusCircle" at bounding box center [877, 133] width 18 height 18
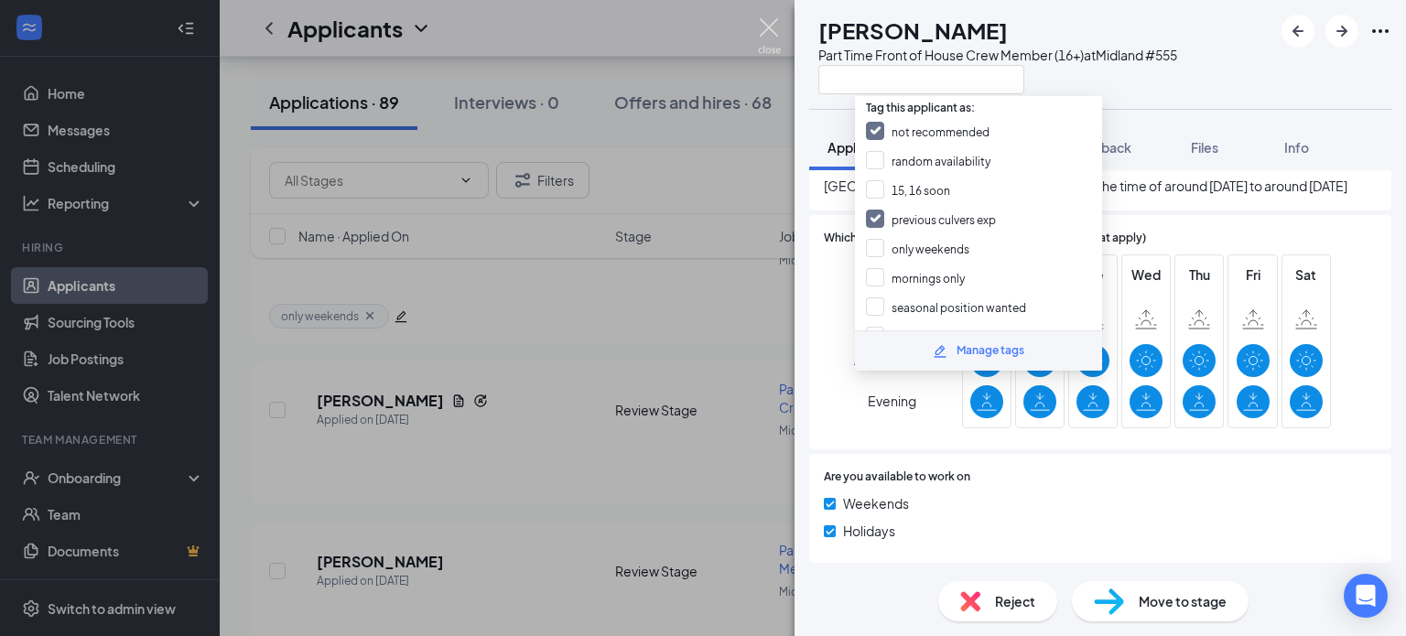
click at [765, 26] on img at bounding box center [769, 36] width 23 height 36
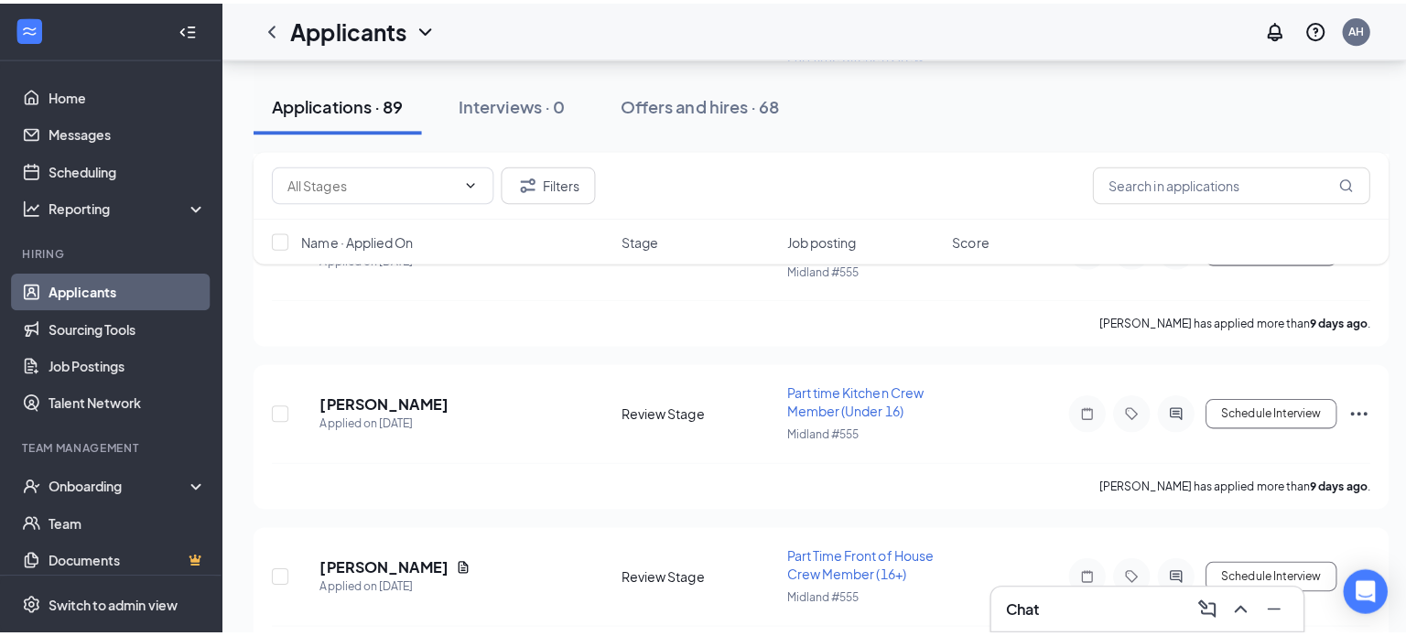
scroll to position [2380, 0]
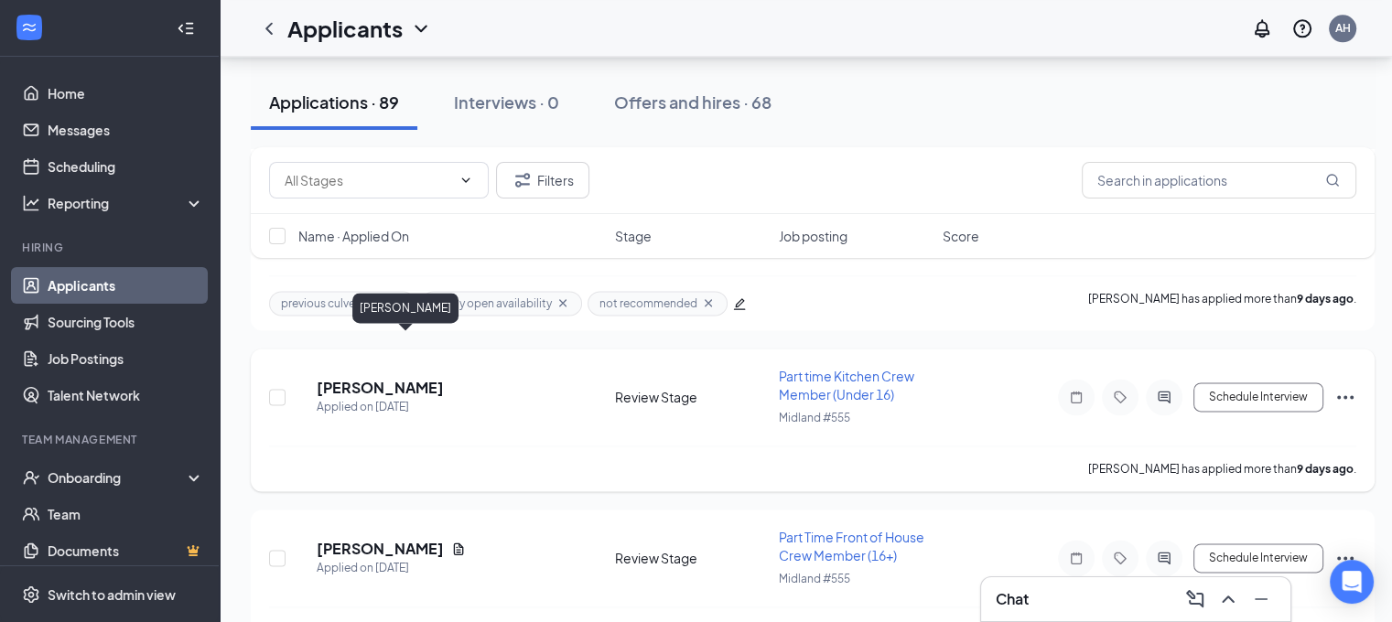
click at [405, 367] on div "KW [PERSON_NAME] Applied on [DATE] Review Stage Part time Kitchen Crew Member (…" at bounding box center [813, 406] width 1088 height 79
click at [427, 378] on h5 "[PERSON_NAME]" at bounding box center [380, 388] width 127 height 20
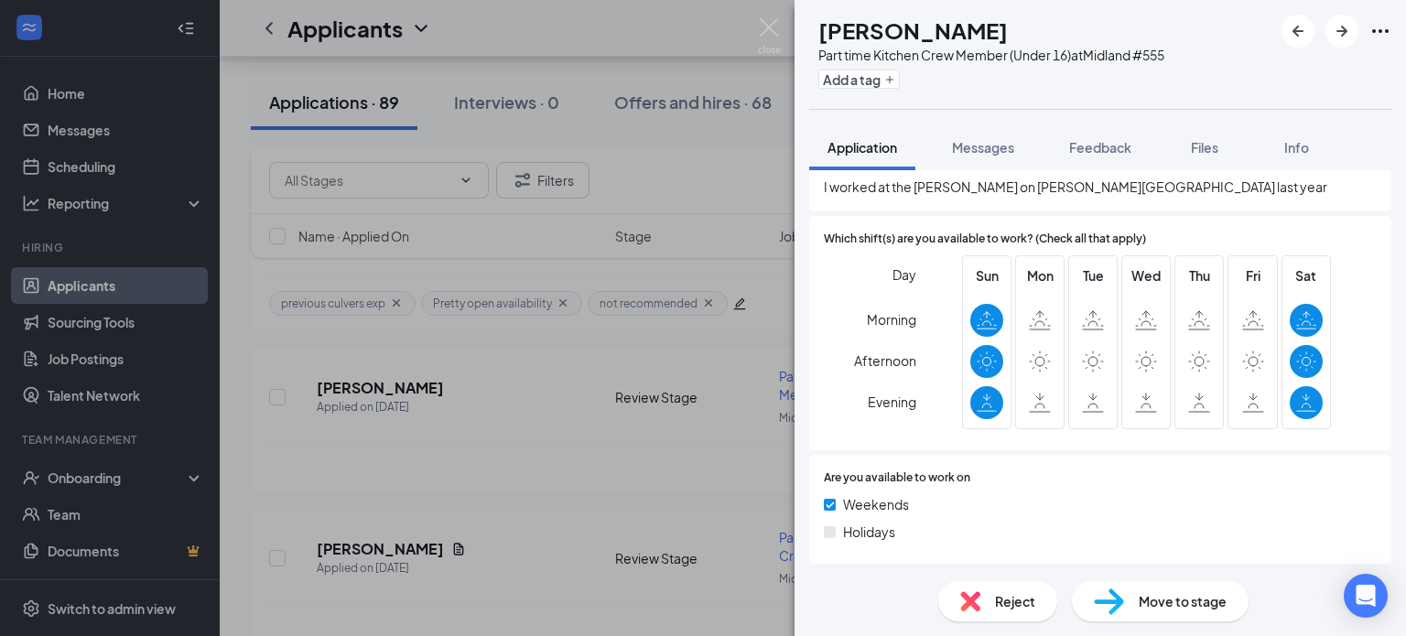
scroll to position [906, 0]
click at [883, 72] on button "Add a tag" at bounding box center [858, 79] width 81 height 19
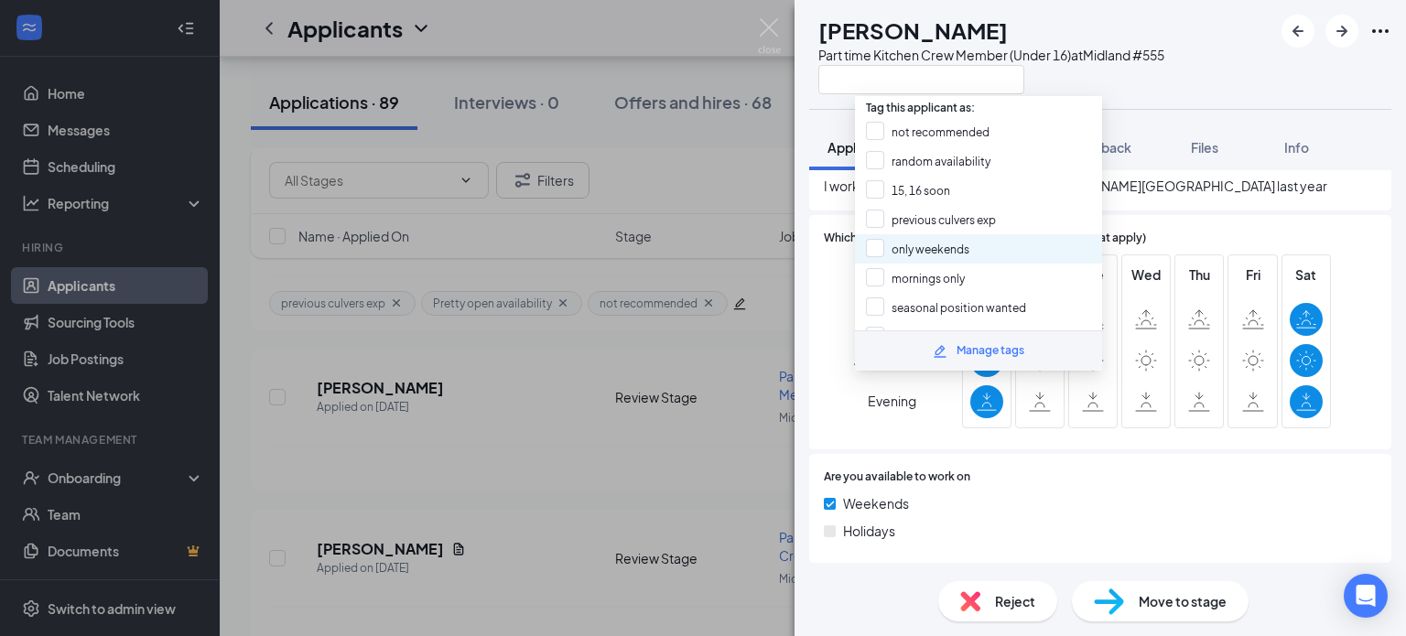
click at [989, 241] on div "only weekends" at bounding box center [978, 248] width 247 height 29
checkbox input "true"
click at [820, 88] on div "KW [PERSON_NAME] Part time Kitchen Crew Member (Under 16) at [GEOGRAPHIC_DATA] …" at bounding box center [986, 55] width 355 height 80
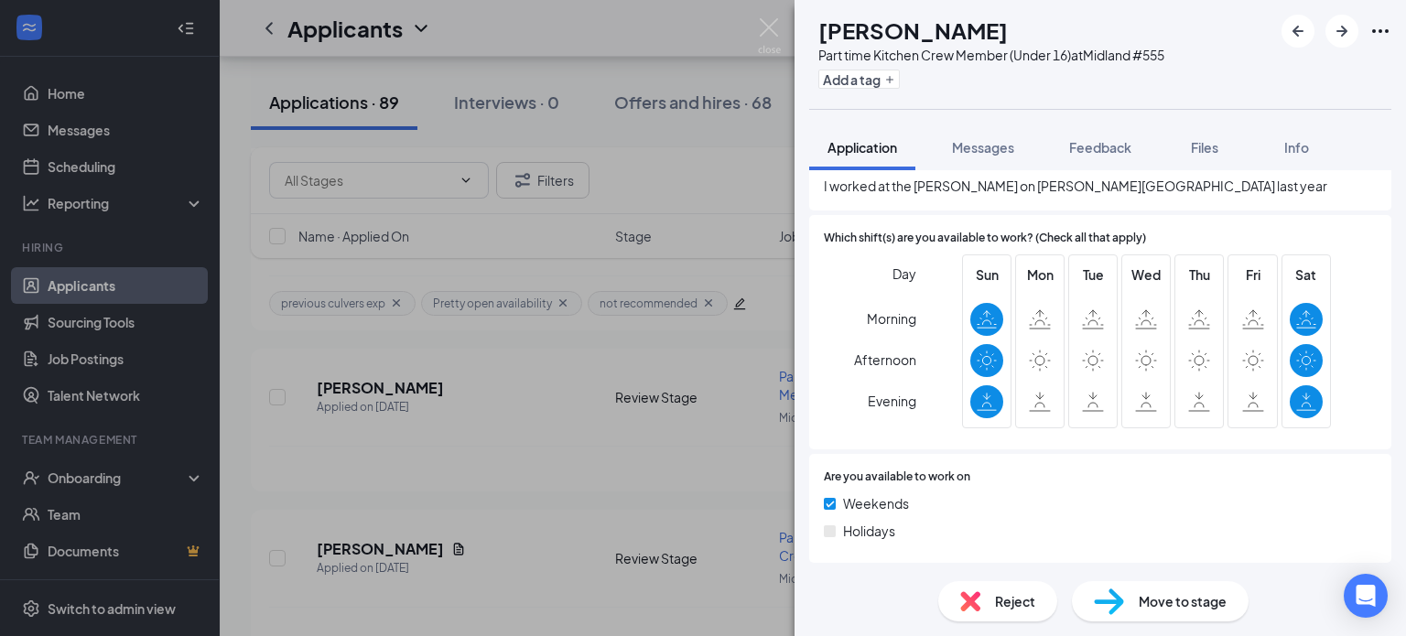
scroll to position [899, 0]
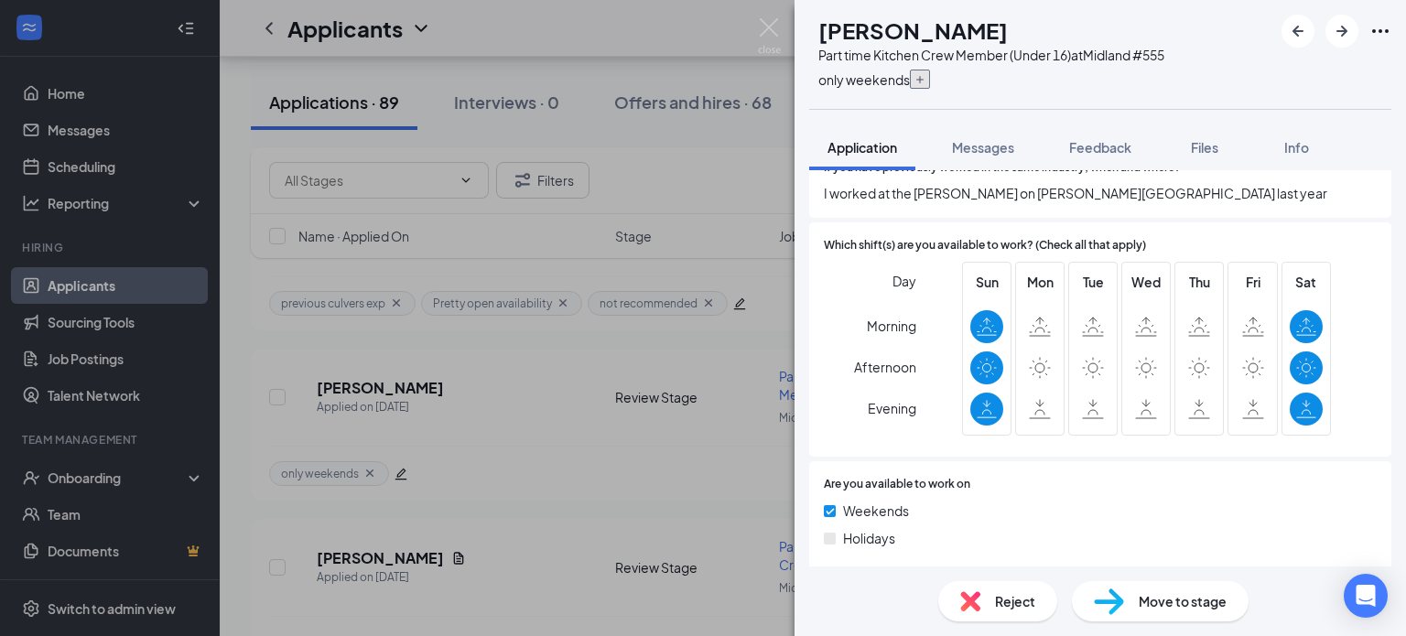
click at [926, 75] on icon "Plus" at bounding box center [920, 79] width 11 height 11
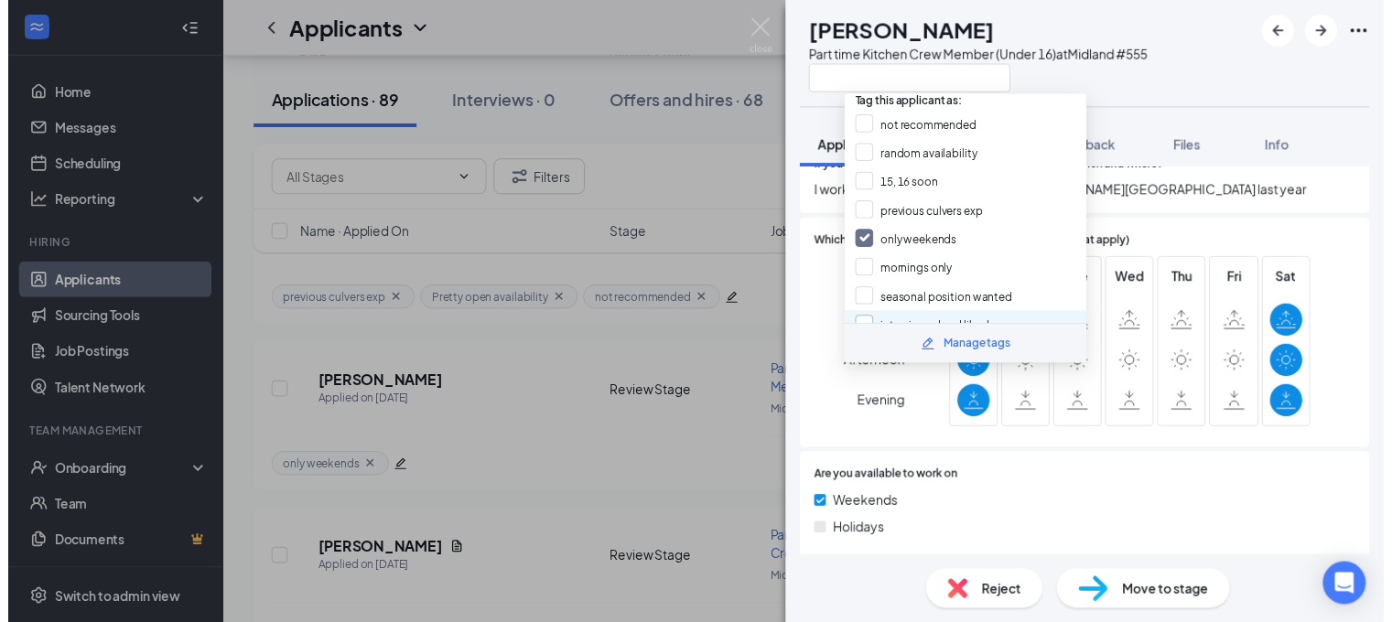
scroll to position [0, 0]
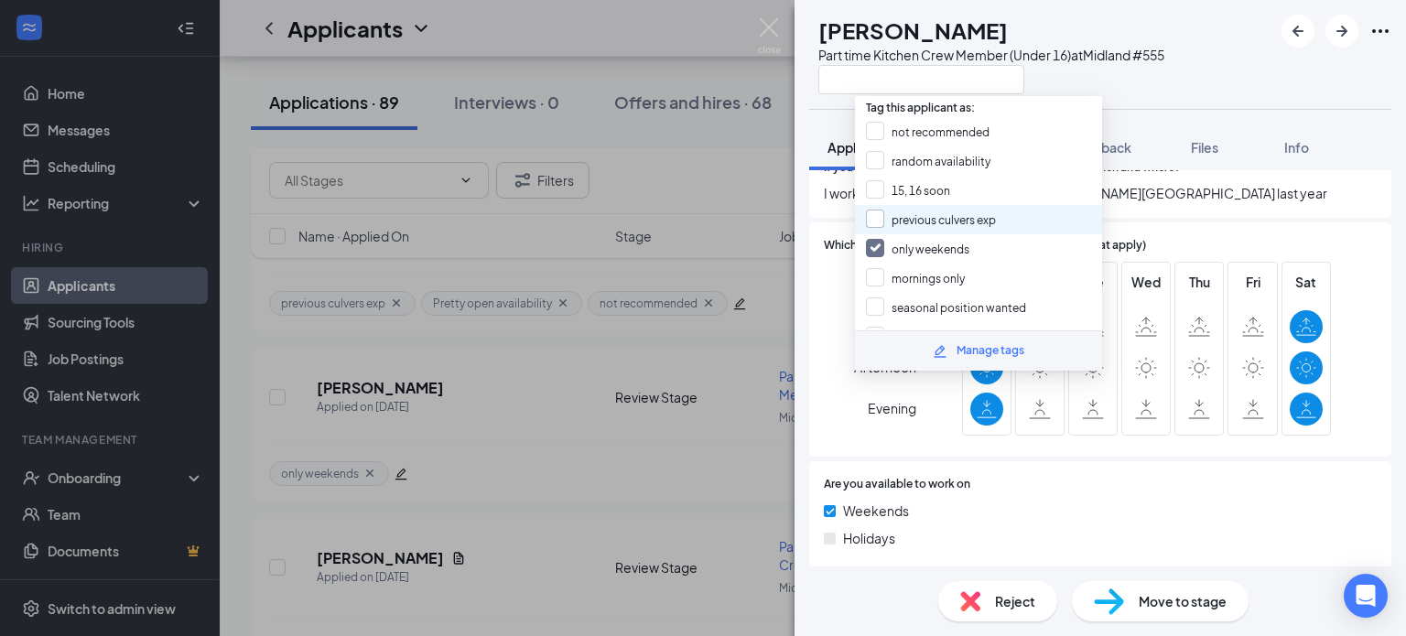
click at [951, 210] on input "previous culvers exp" at bounding box center [931, 220] width 130 height 20
checkbox input "true"
drag, startPoint x: 772, startPoint y: 24, endPoint x: 596, endPoint y: 449, distance: 459.7
click at [771, 24] on img at bounding box center [769, 36] width 23 height 36
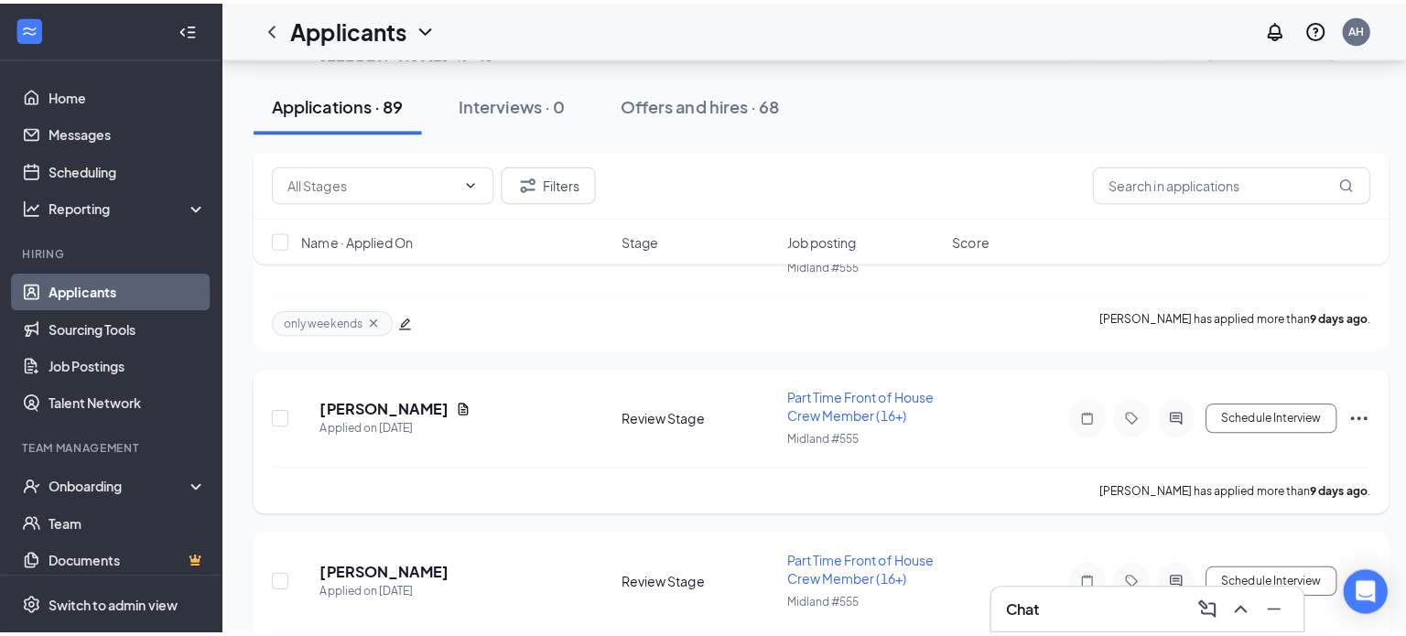
scroll to position [2563, 0]
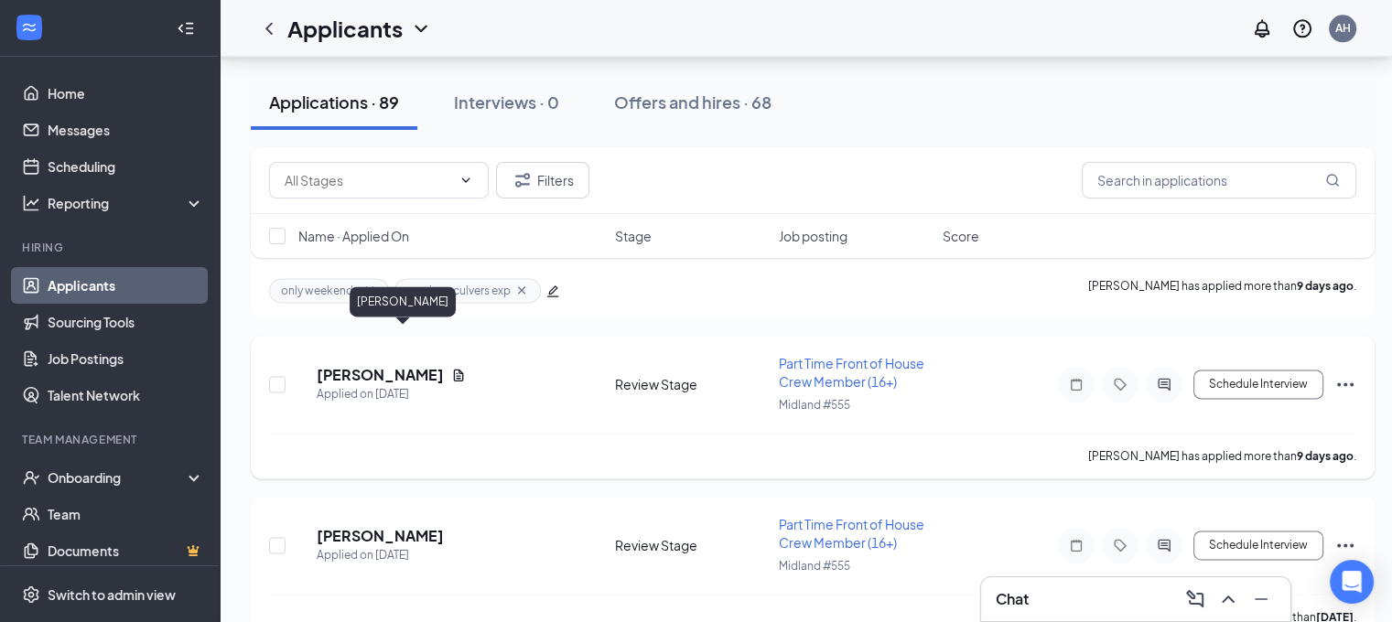
click at [424, 365] on h5 "[PERSON_NAME]" at bounding box center [380, 375] width 127 height 20
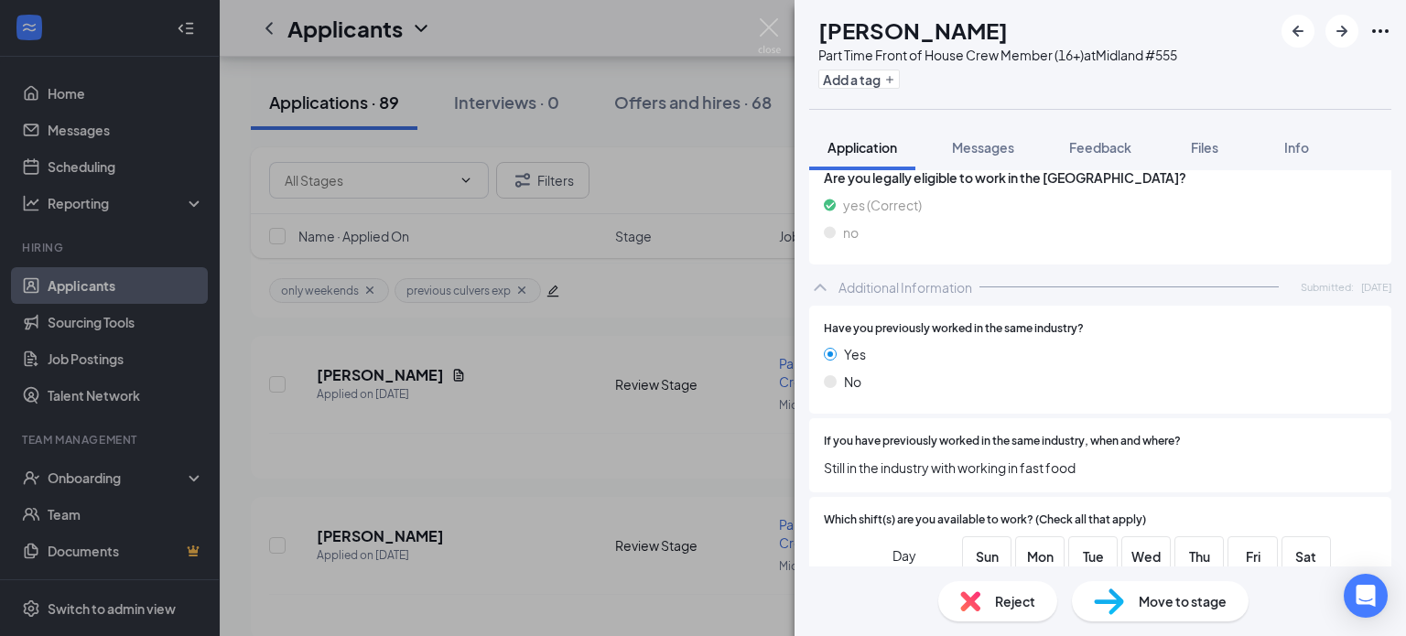
scroll to position [458, 0]
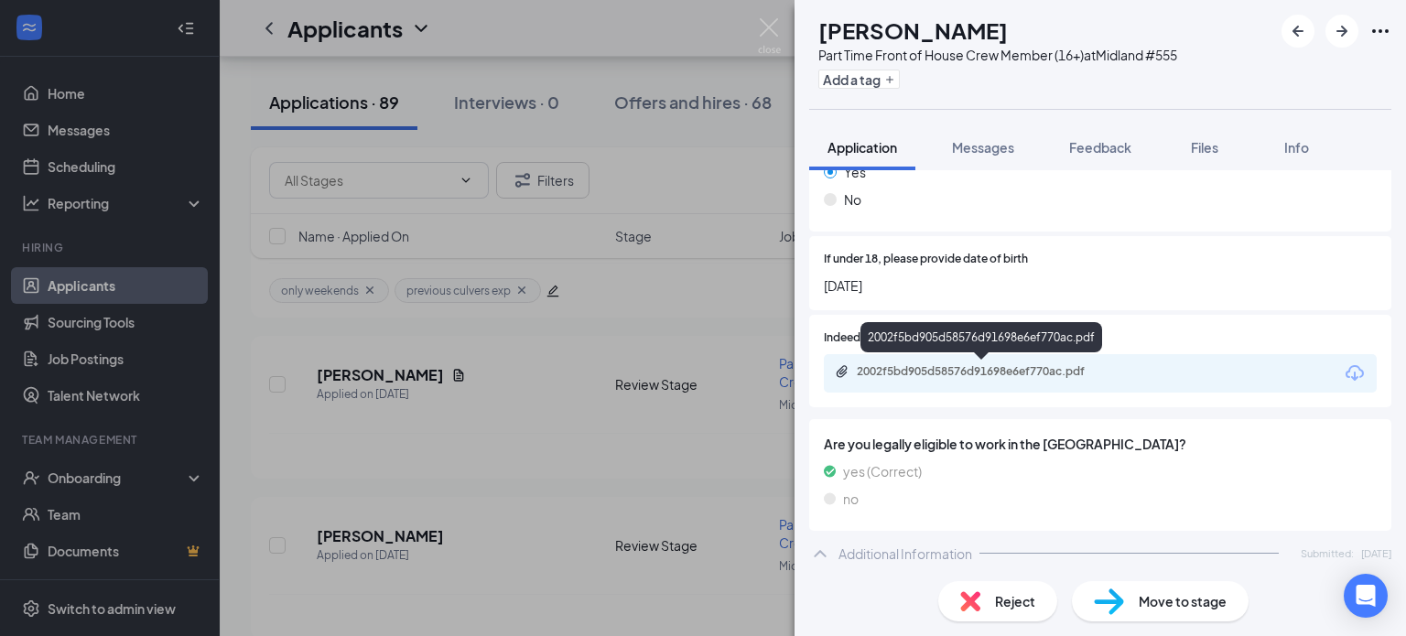
click at [935, 377] on div "2002f5bd905d58576d91698e6ef770ac.pdf" at bounding box center [985, 371] width 256 height 15
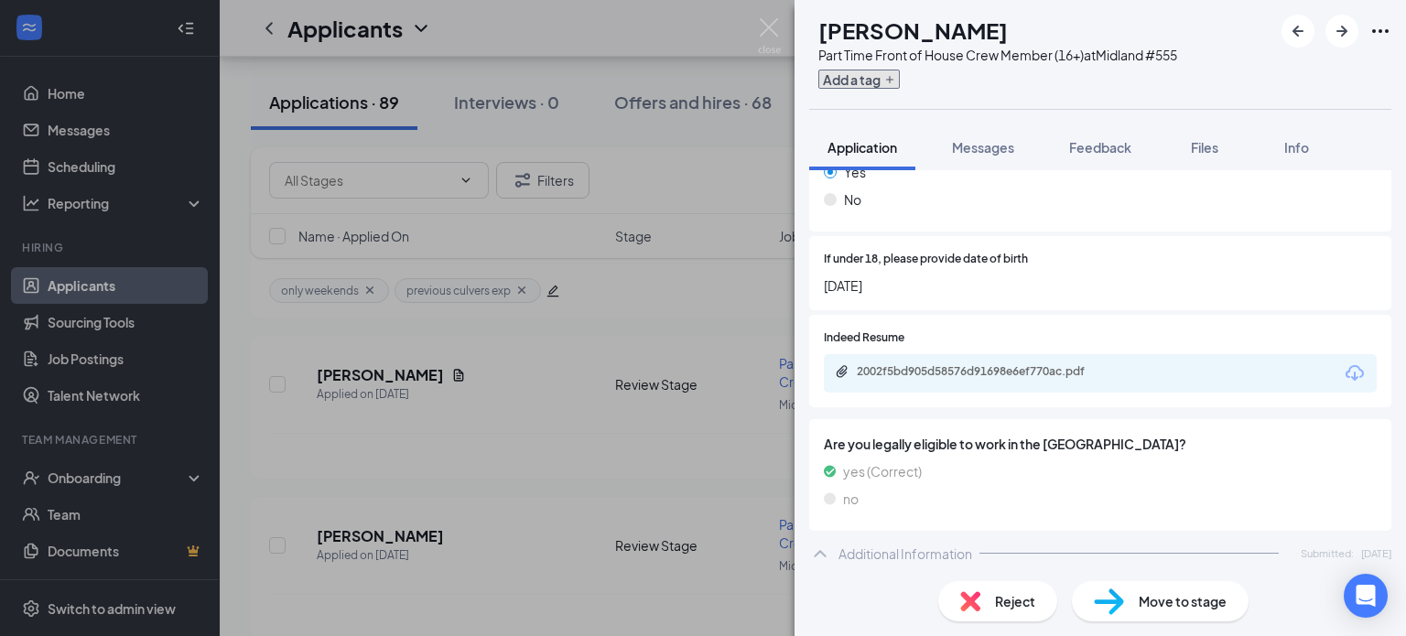
click at [899, 81] on button "Add a tag" at bounding box center [858, 79] width 81 height 19
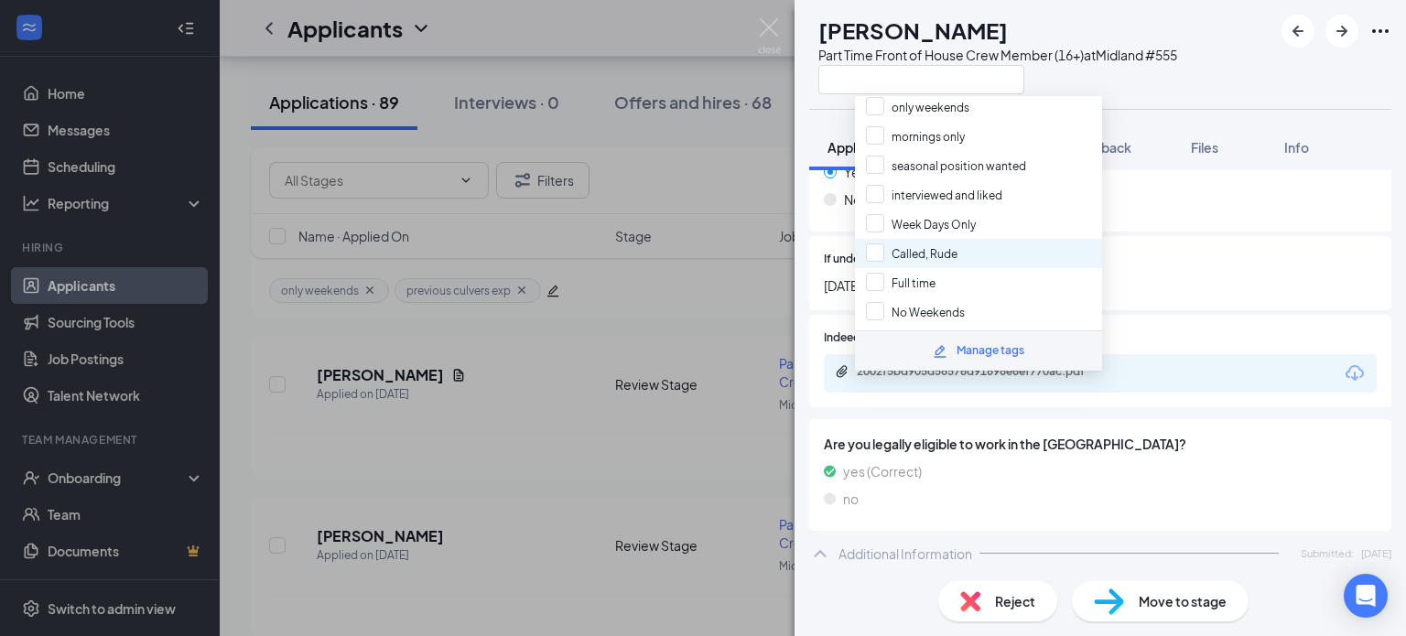
scroll to position [183, 0]
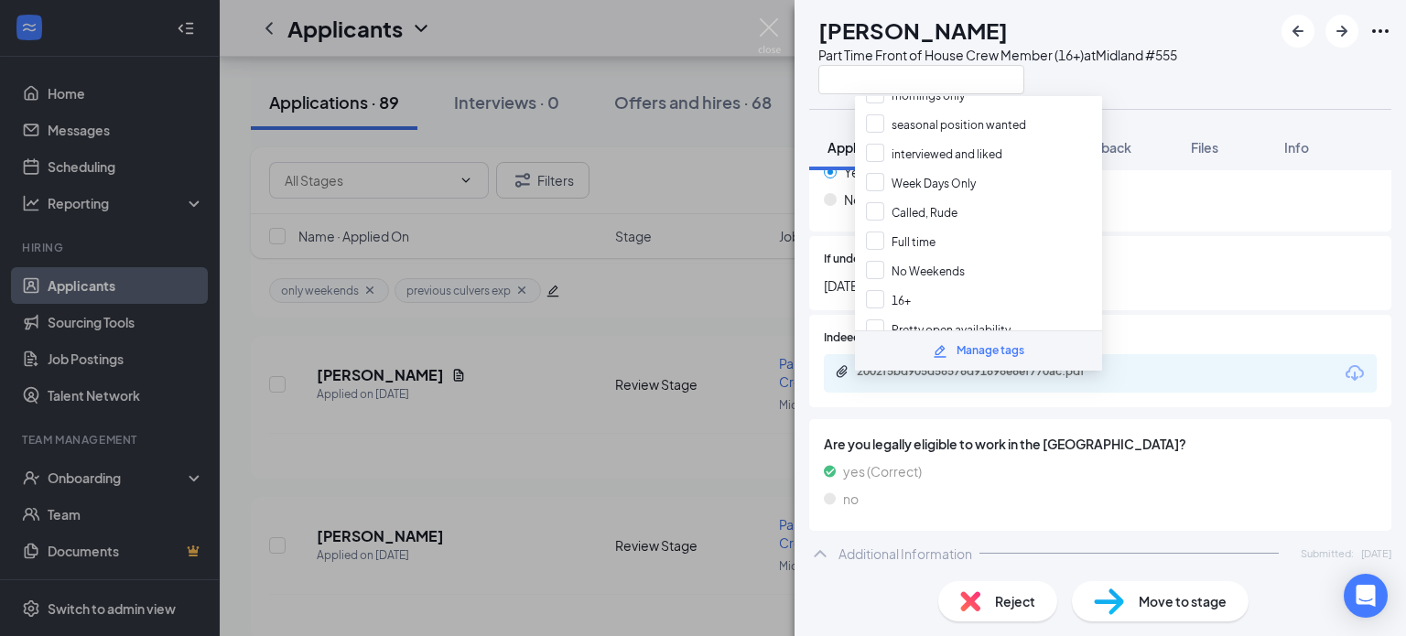
click at [990, 426] on div "Are you legally eligible to work in the [GEOGRAPHIC_DATA]? yes (Correct) no" at bounding box center [1100, 475] width 582 height 112
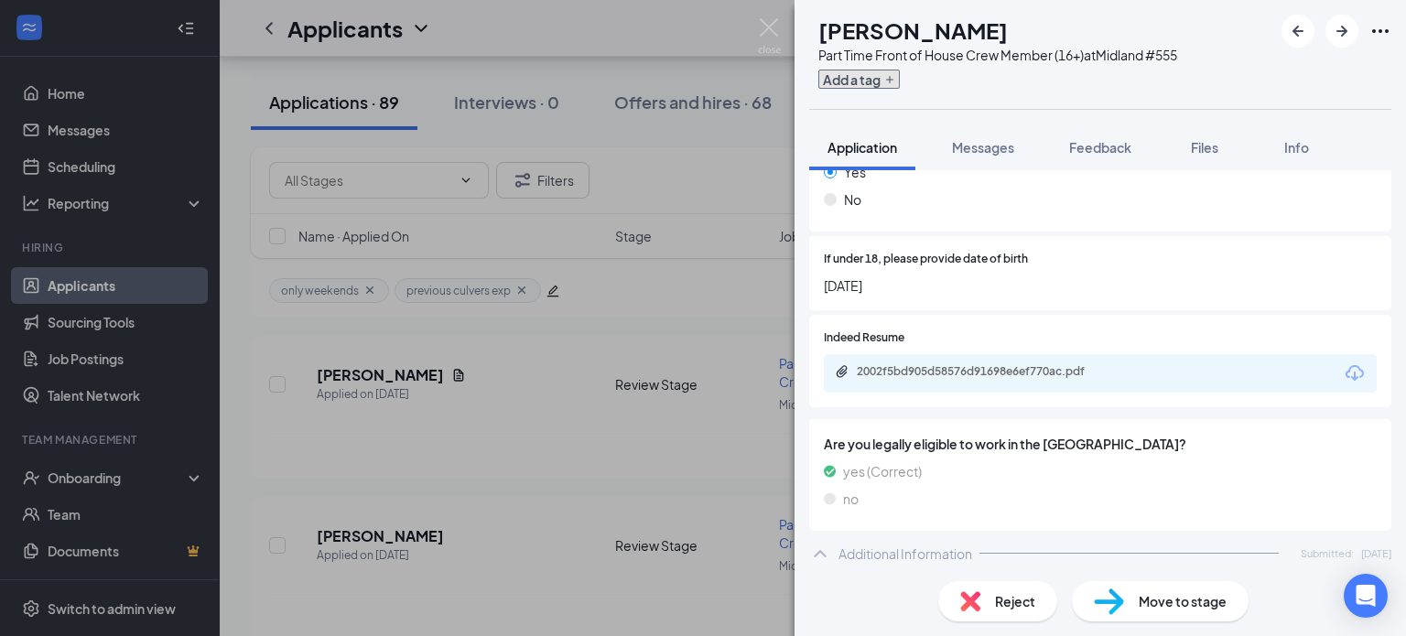
click at [899, 81] on button "Add a tag" at bounding box center [858, 79] width 81 height 19
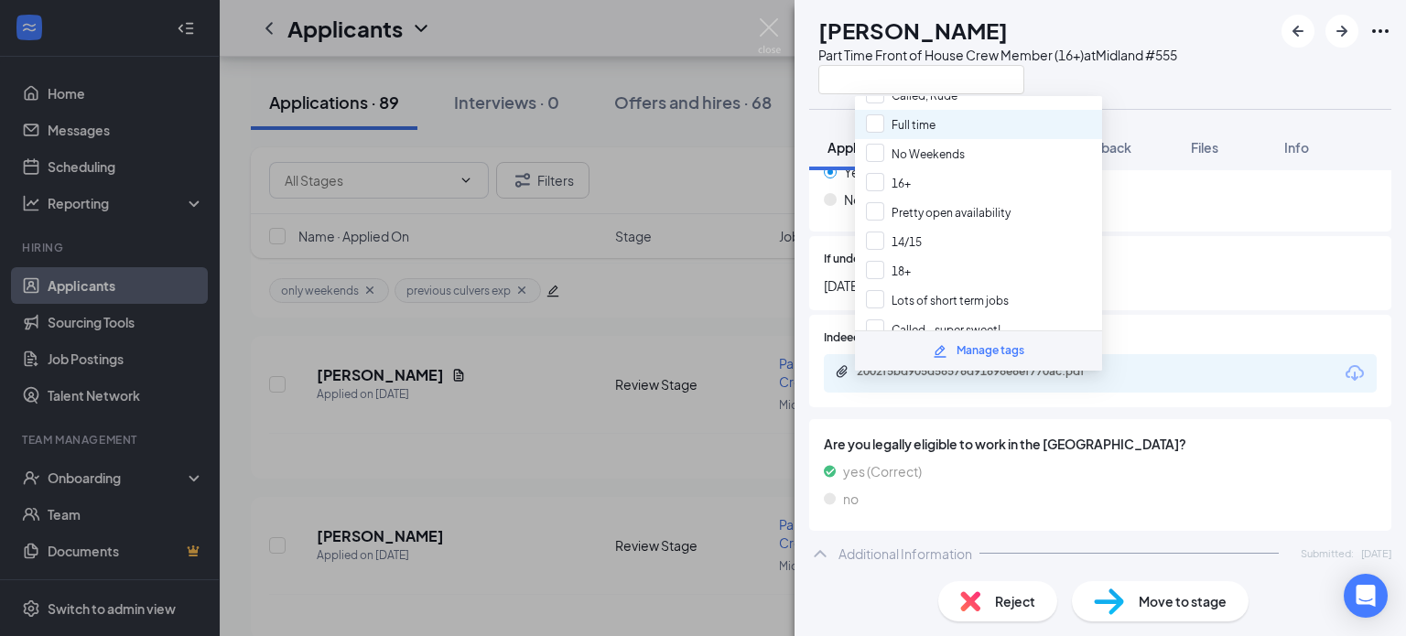
scroll to position [308, 0]
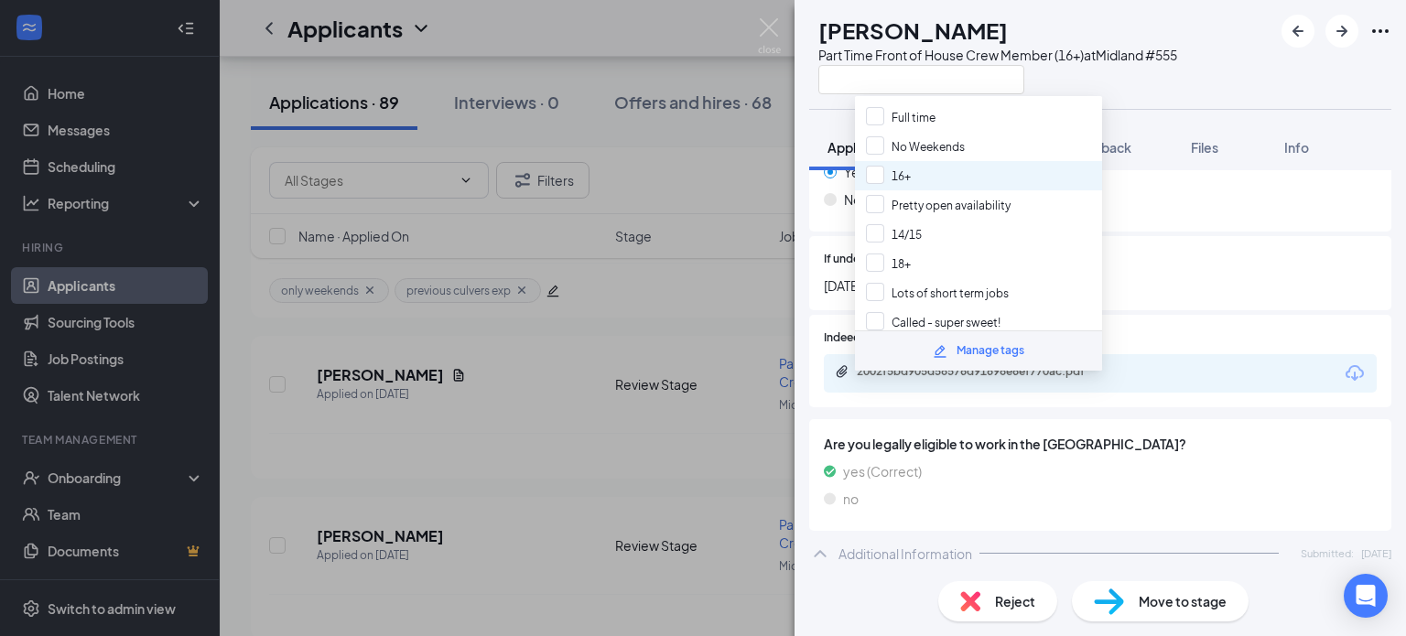
click at [913, 161] on div "16+" at bounding box center [978, 175] width 247 height 29
checkbox input "true"
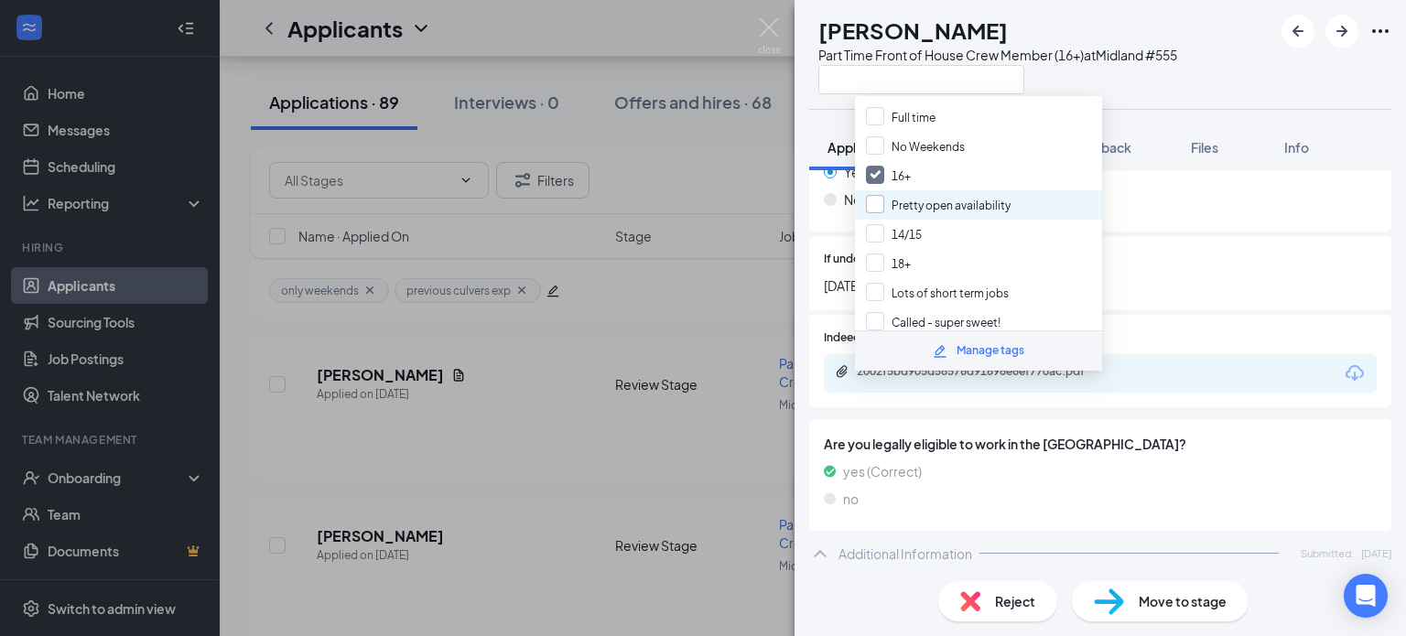
click at [948, 195] on input "Pretty open availability" at bounding box center [938, 205] width 145 height 20
checkbox input "true"
click at [764, 38] on img at bounding box center [769, 36] width 23 height 36
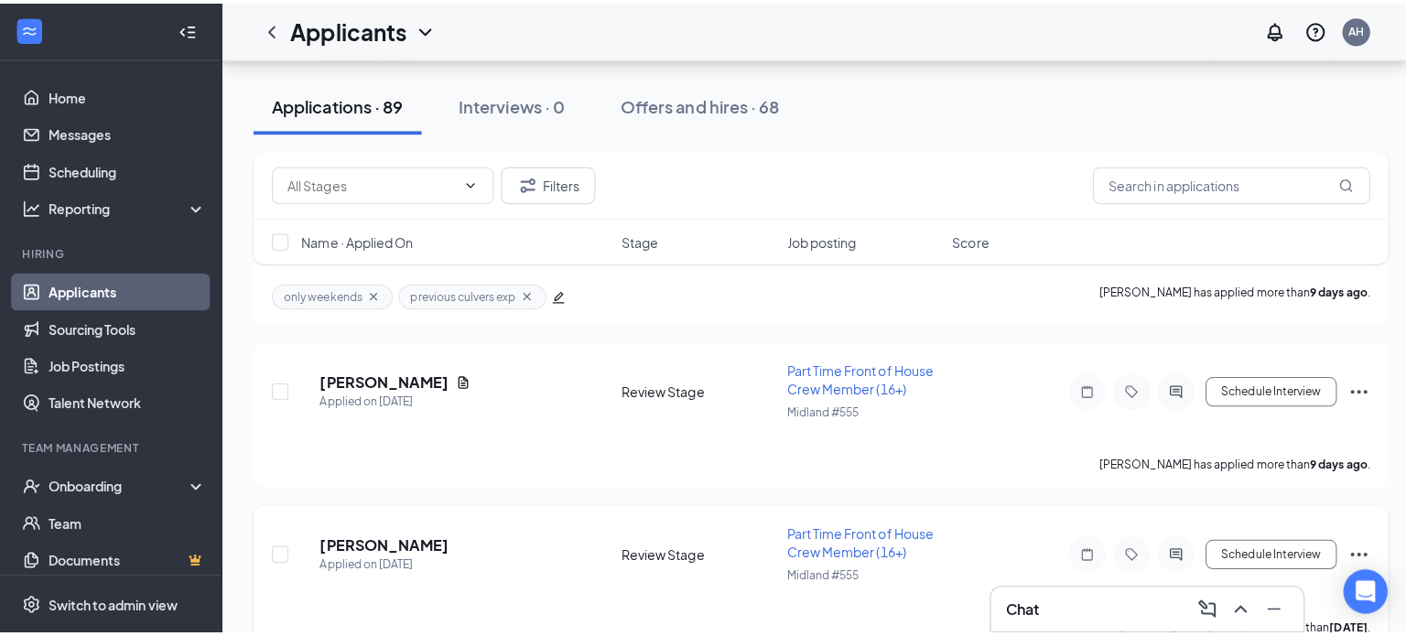
scroll to position [2655, 0]
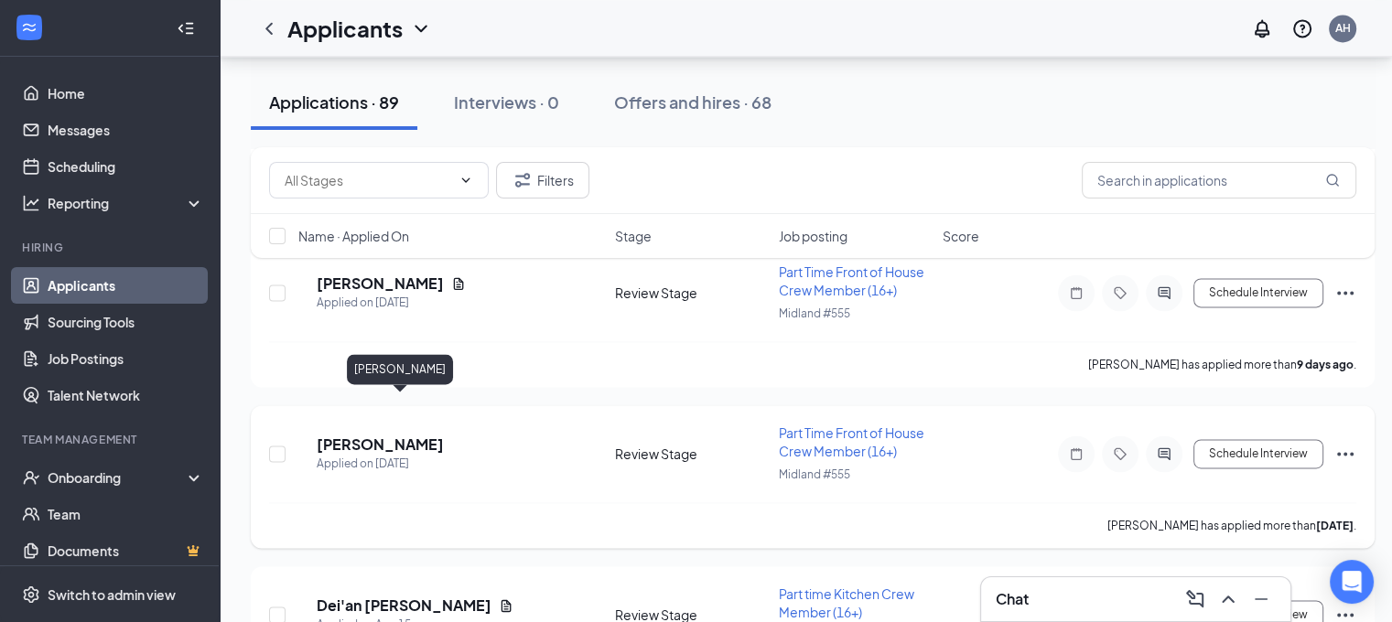
click at [427, 435] on h5 "[PERSON_NAME]" at bounding box center [380, 445] width 127 height 20
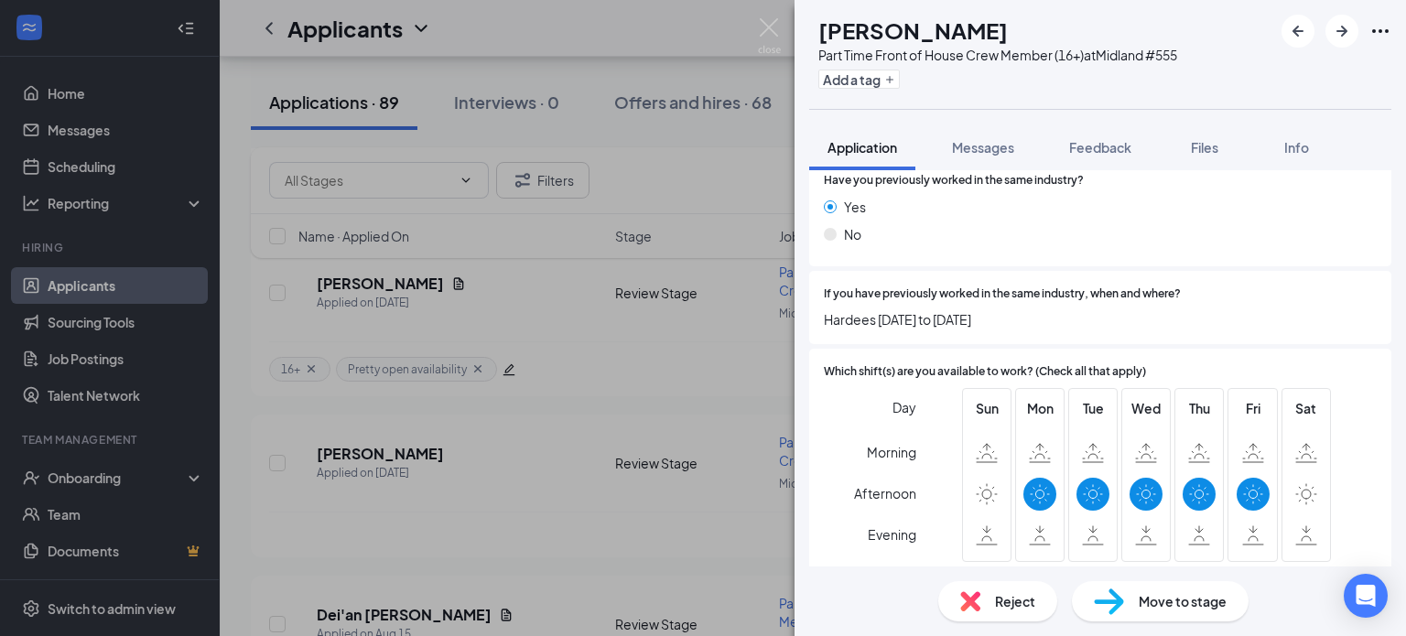
scroll to position [824, 0]
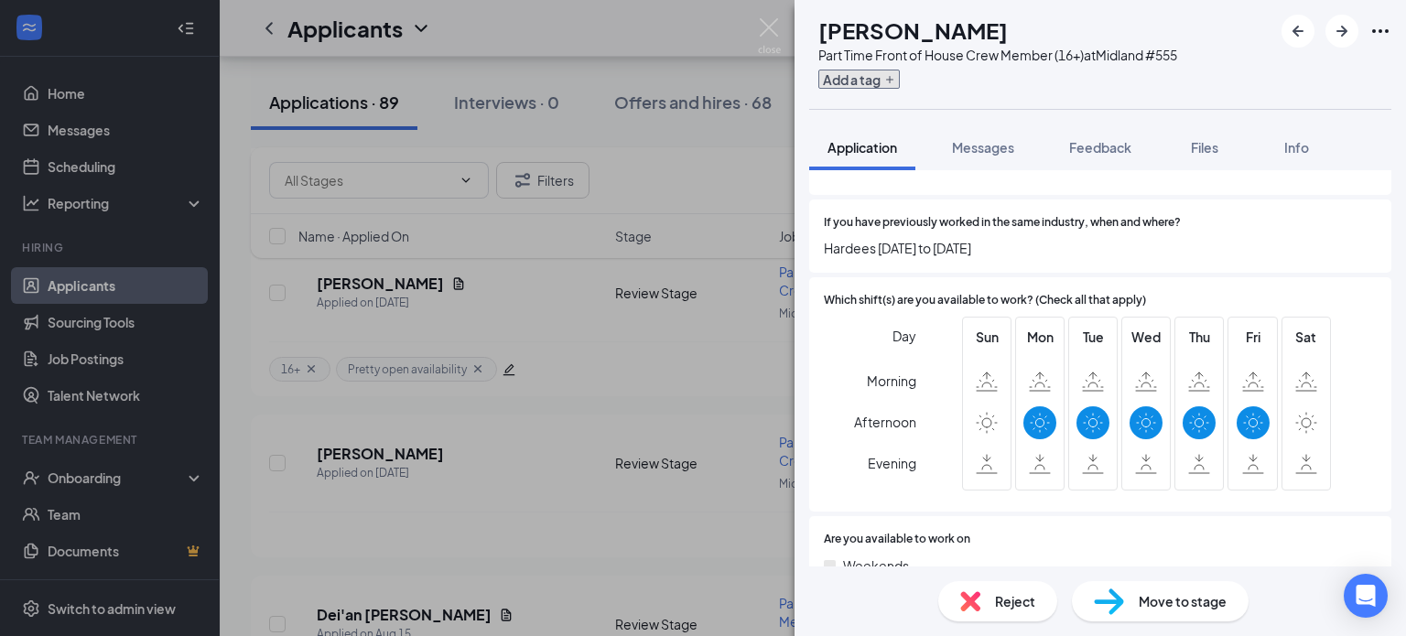
click at [900, 80] on button "Add a tag" at bounding box center [858, 79] width 81 height 19
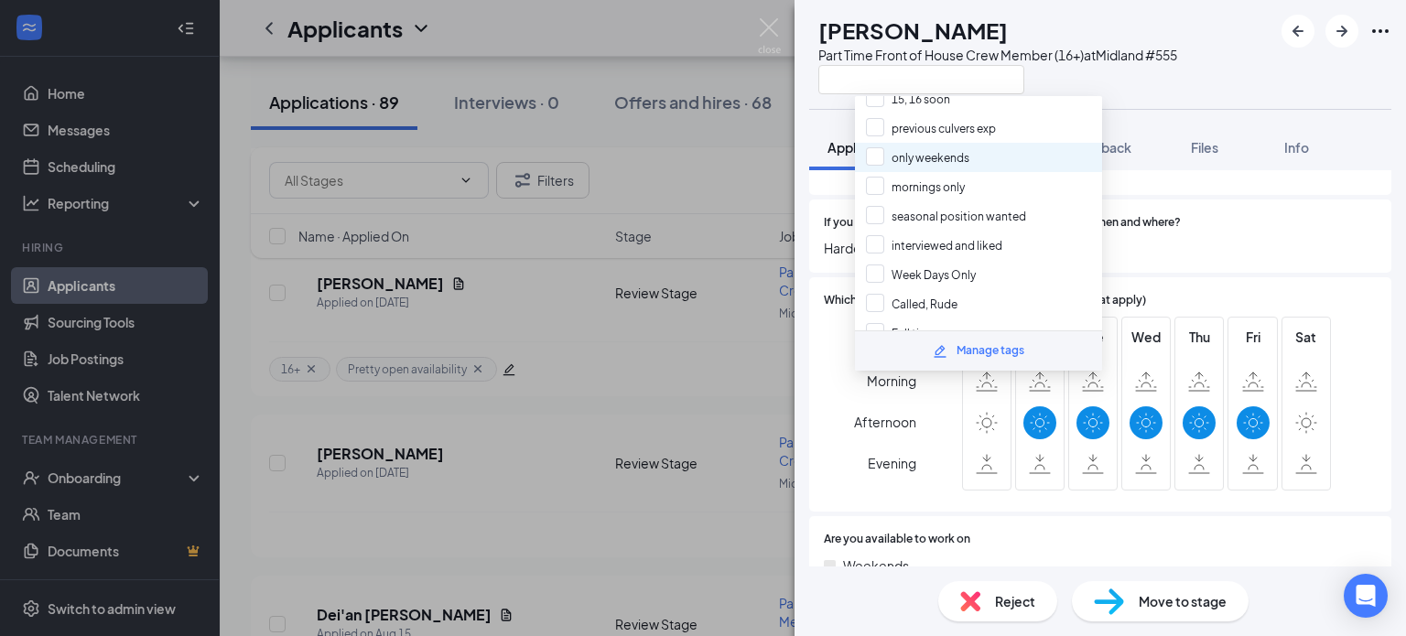
scroll to position [183, 0]
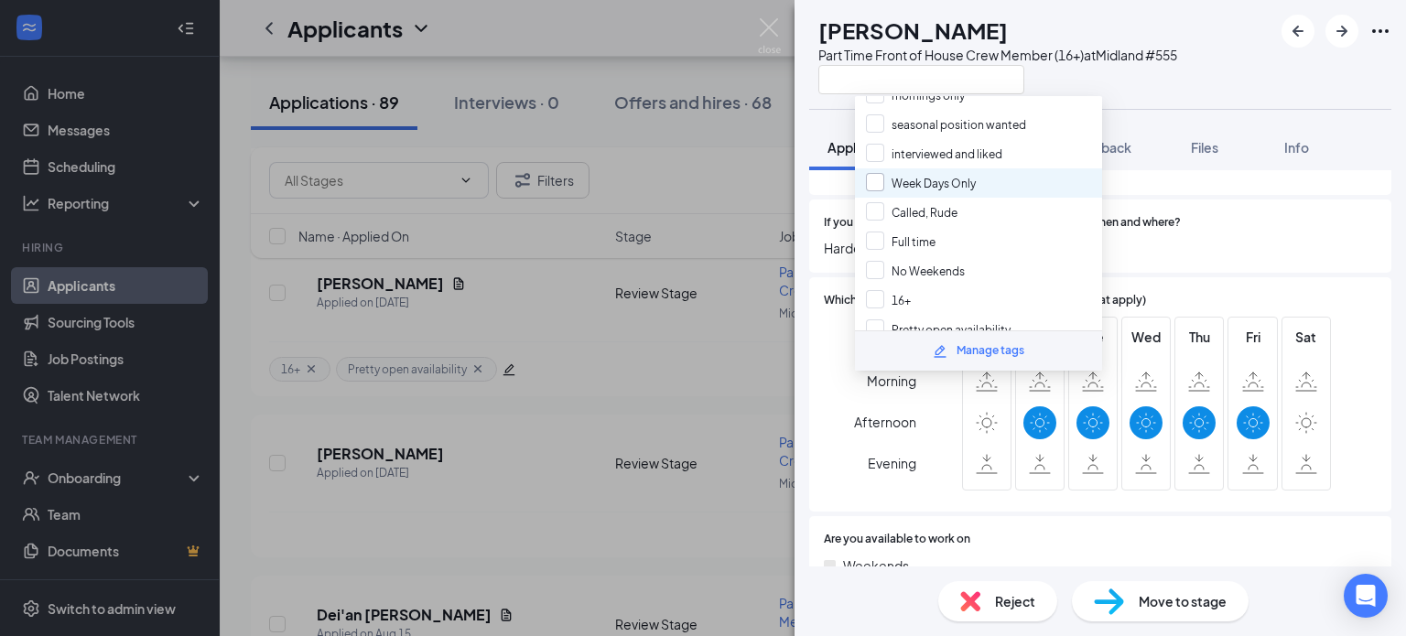
click at [963, 173] on input "Week Days Only" at bounding box center [921, 183] width 110 height 20
checkbox input "true"
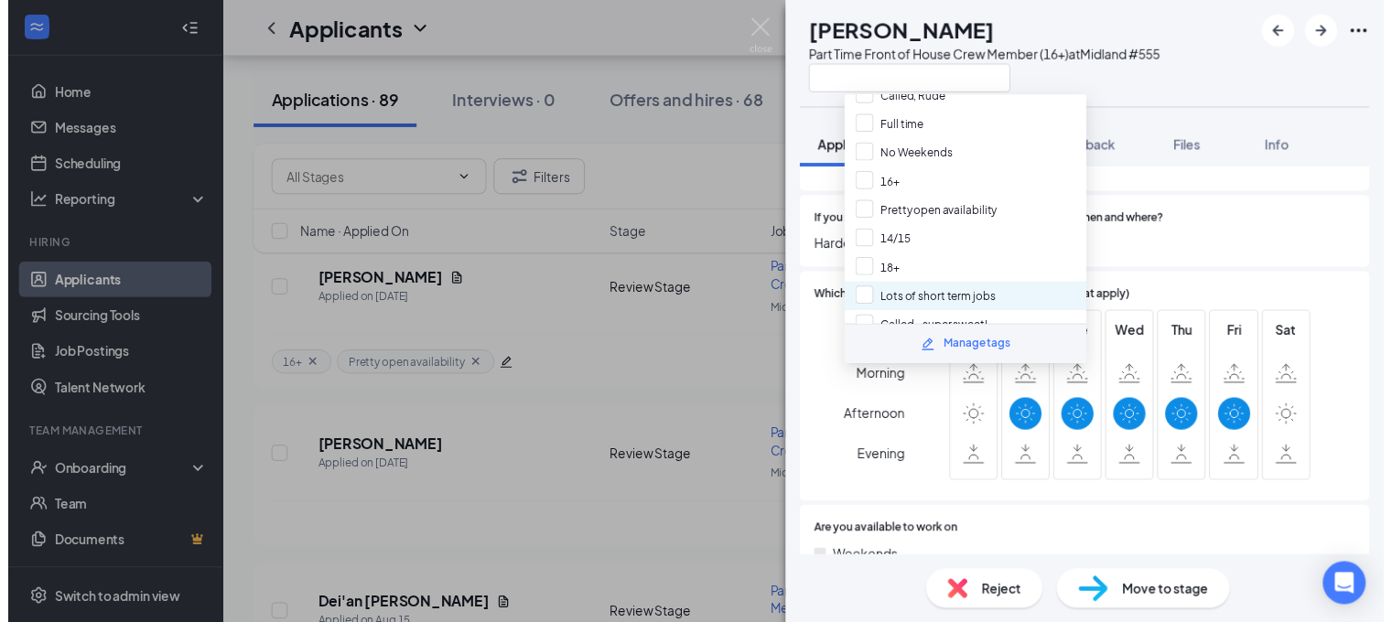
scroll to position [308, 0]
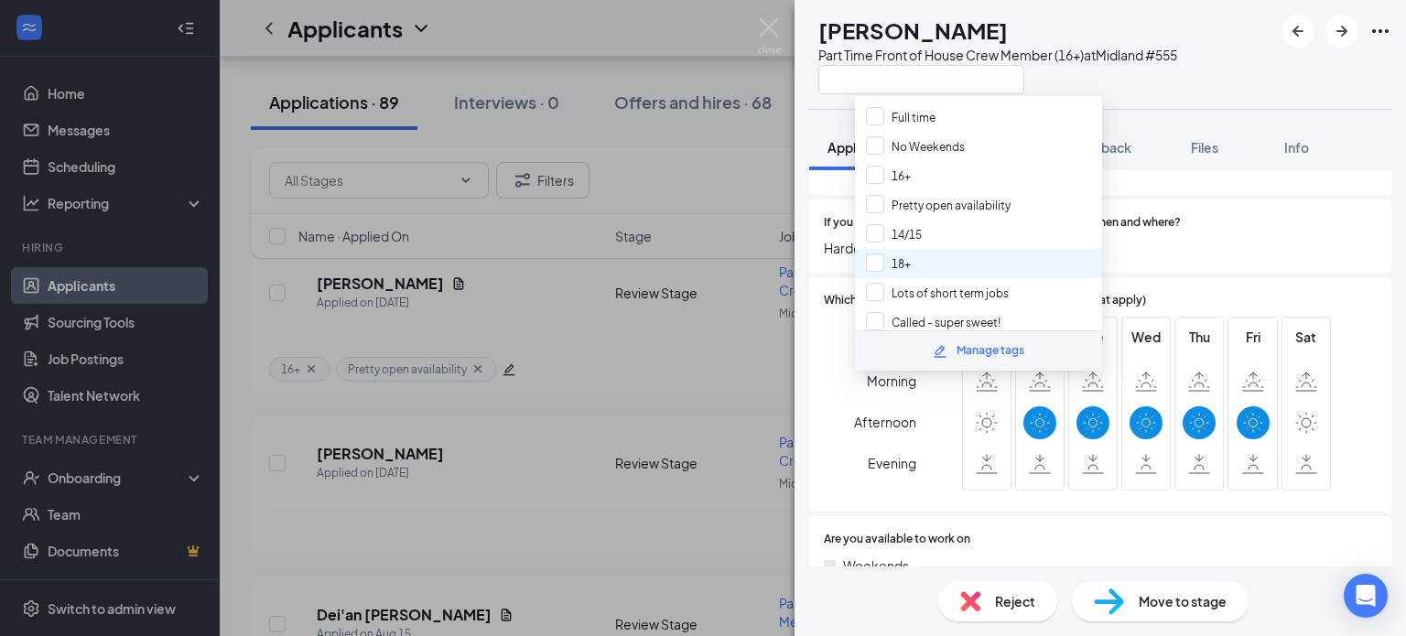
click at [943, 249] on div "18+" at bounding box center [978, 263] width 247 height 29
checkbox input "true"
click at [769, 25] on img at bounding box center [769, 36] width 23 height 36
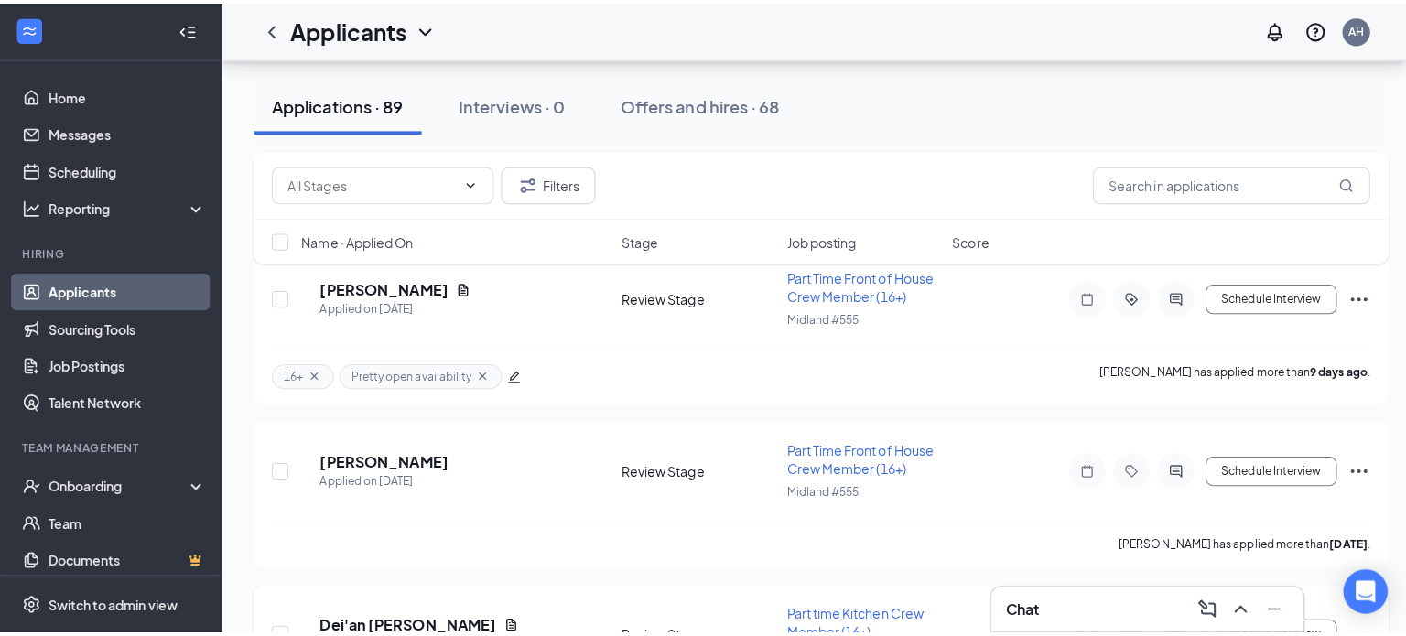
scroll to position [2838, 0]
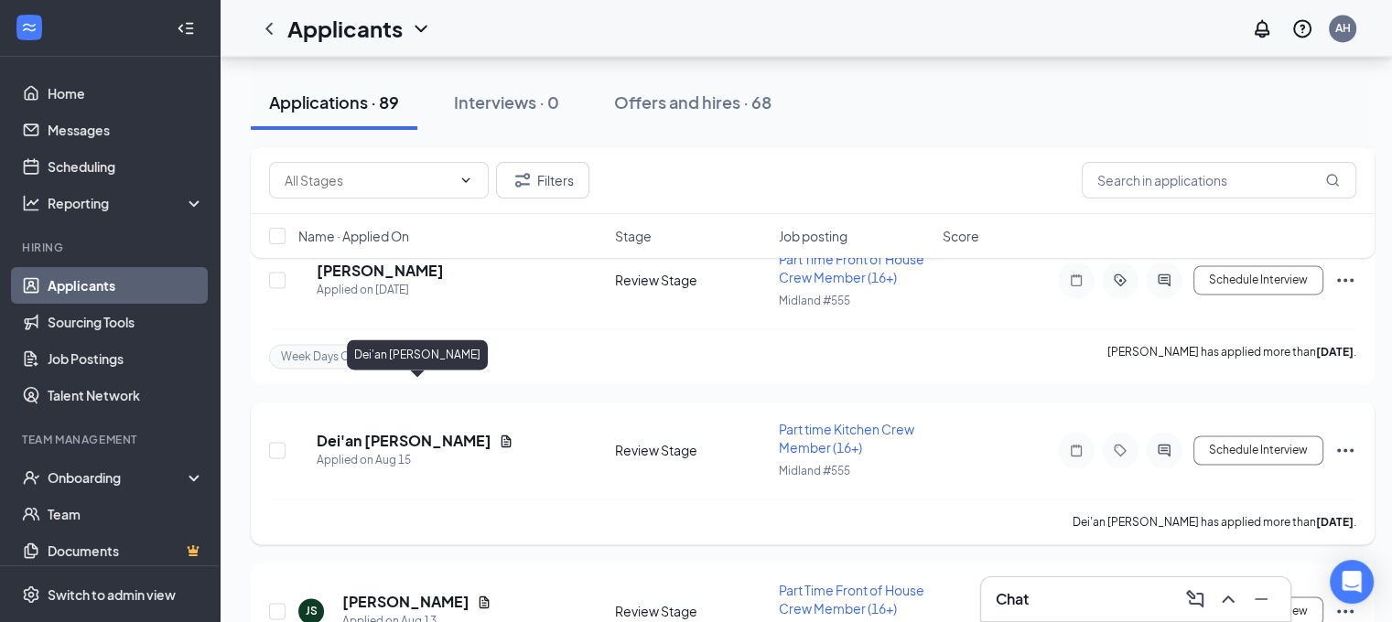
click at [405, 431] on h5 "Dei'an [PERSON_NAME]" at bounding box center [404, 441] width 175 height 20
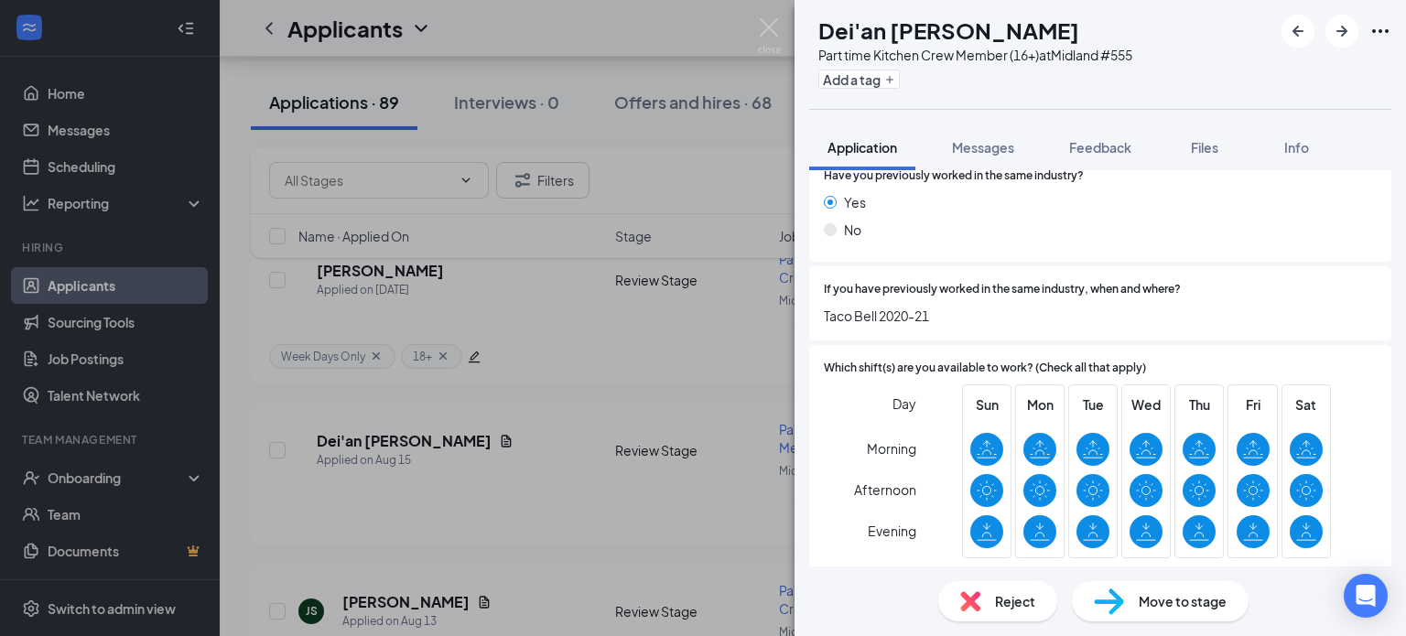
scroll to position [915, 0]
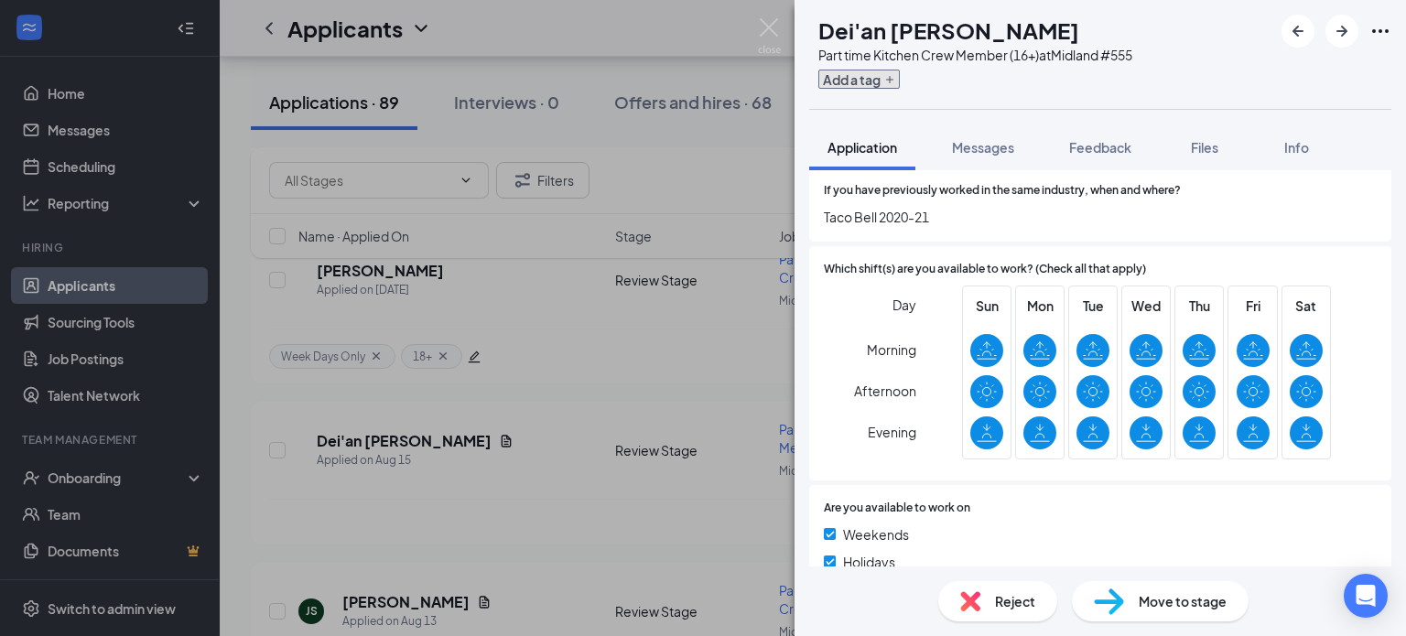
click at [899, 85] on button "Add a tag" at bounding box center [858, 79] width 81 height 19
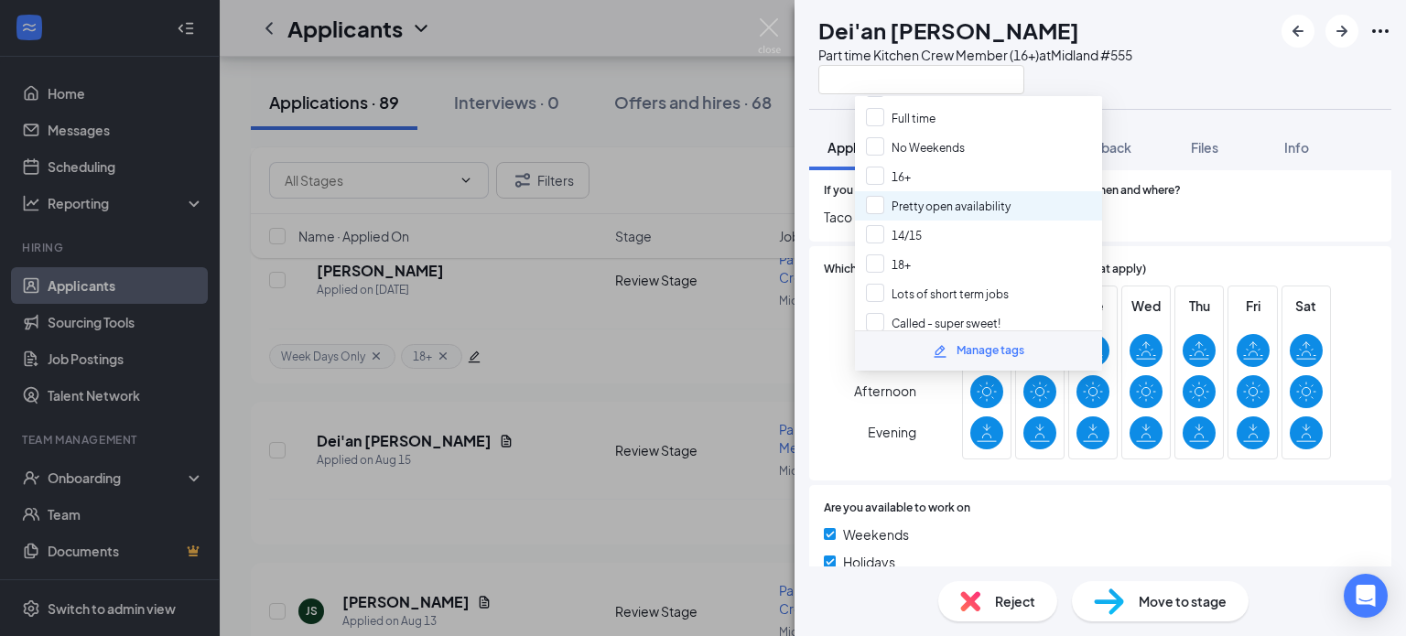
scroll to position [308, 0]
click at [947, 195] on input "Pretty open availability" at bounding box center [938, 205] width 145 height 20
checkbox input "true"
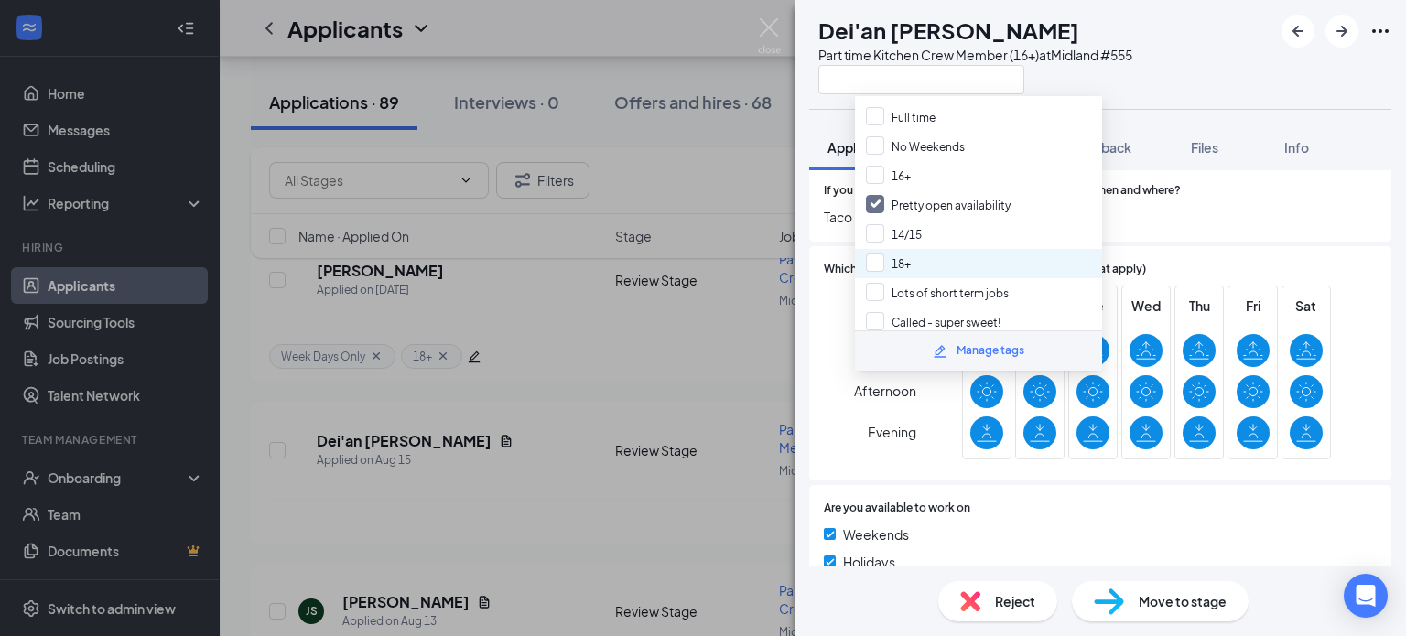
click at [932, 249] on div "18+" at bounding box center [978, 263] width 247 height 29
checkbox input "true"
click at [839, 447] on div "Which shift(s) are you available to work? (Check all that apply) Day Morning Af…" at bounding box center [1100, 363] width 582 height 234
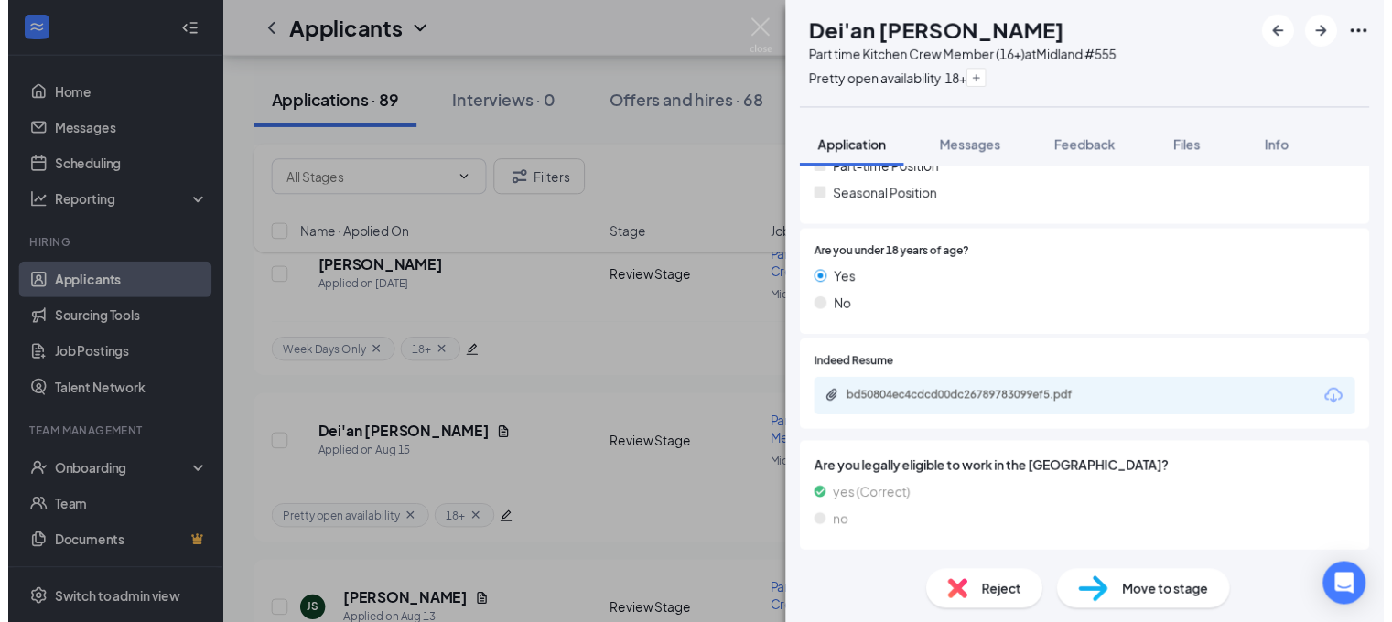
scroll to position [366, 0]
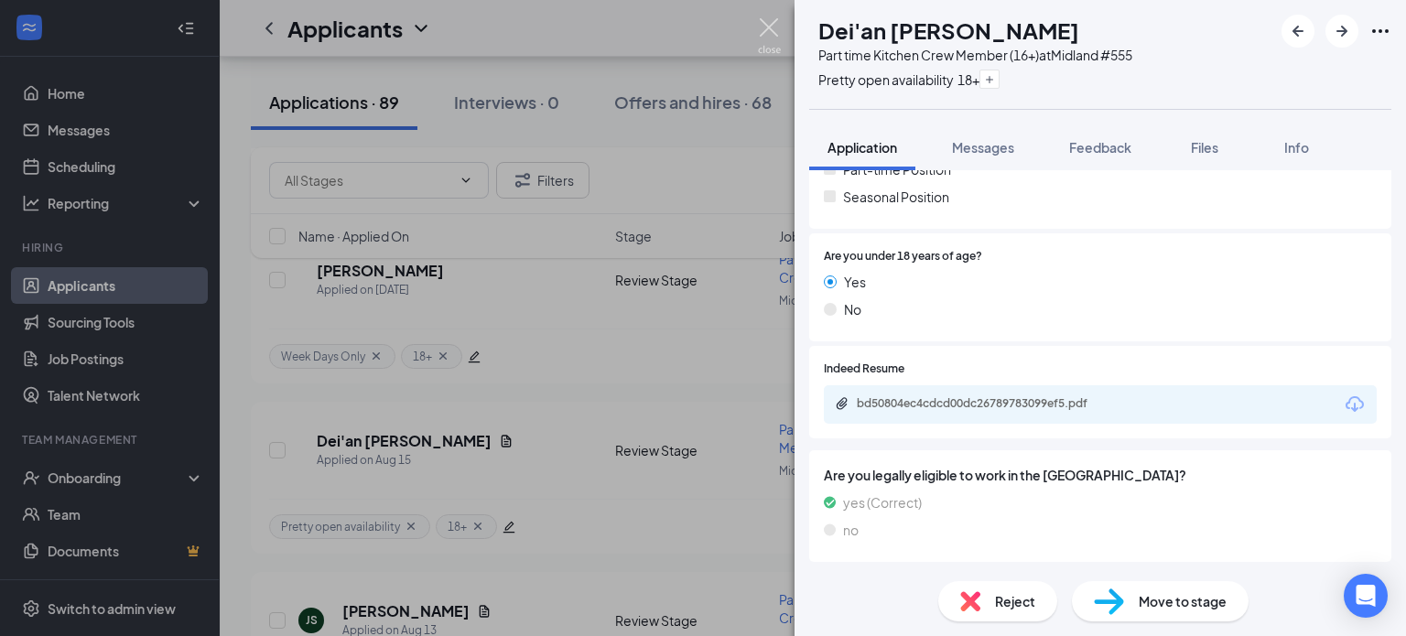
click at [764, 44] on img at bounding box center [769, 36] width 23 height 36
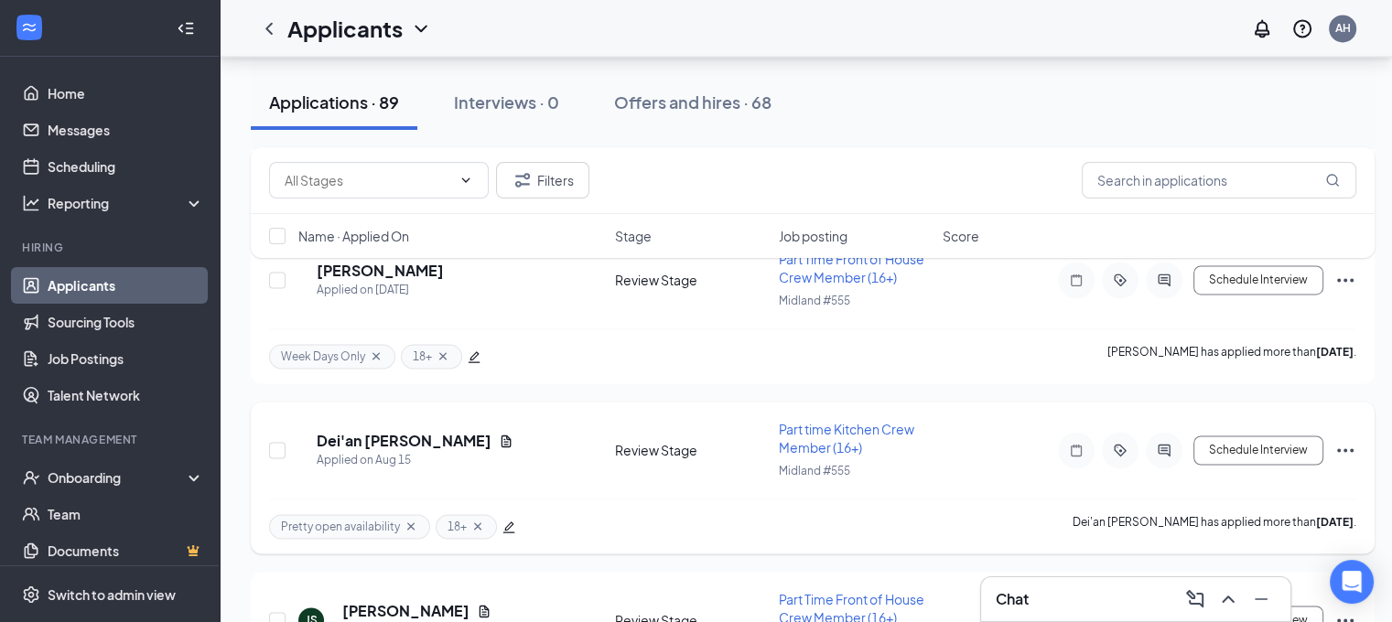
scroll to position [3112, 0]
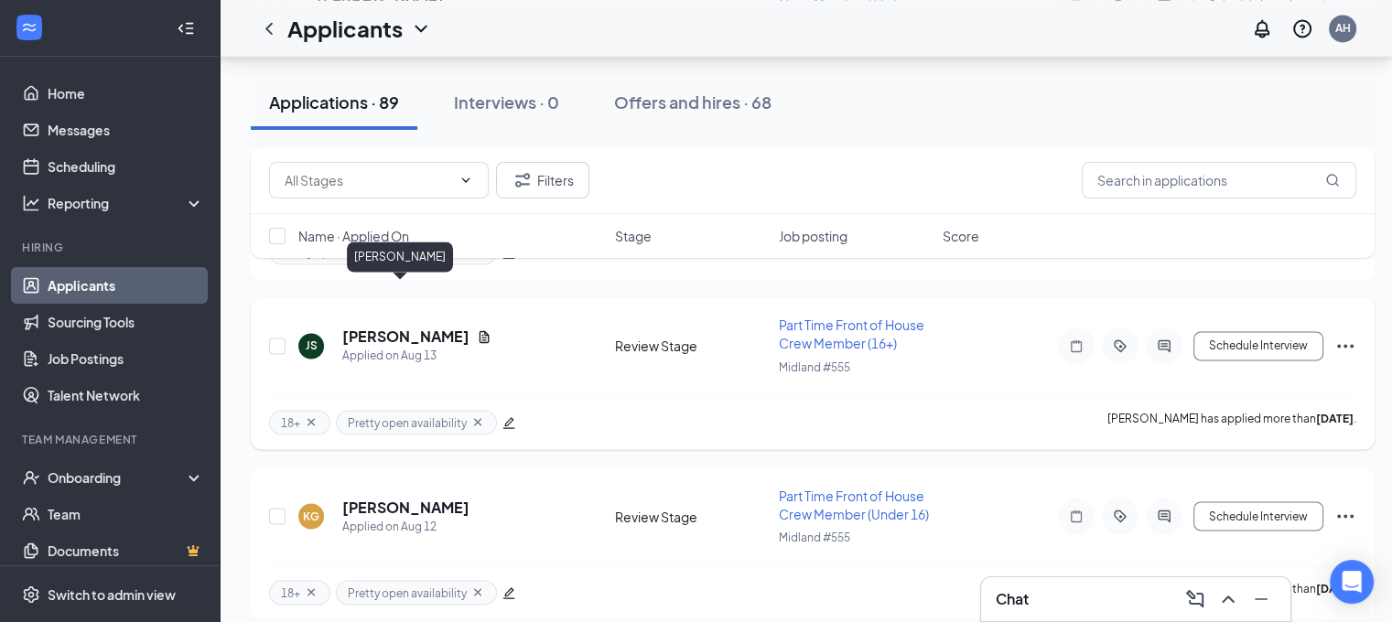
click at [384, 327] on h5 "[PERSON_NAME]" at bounding box center [405, 337] width 127 height 20
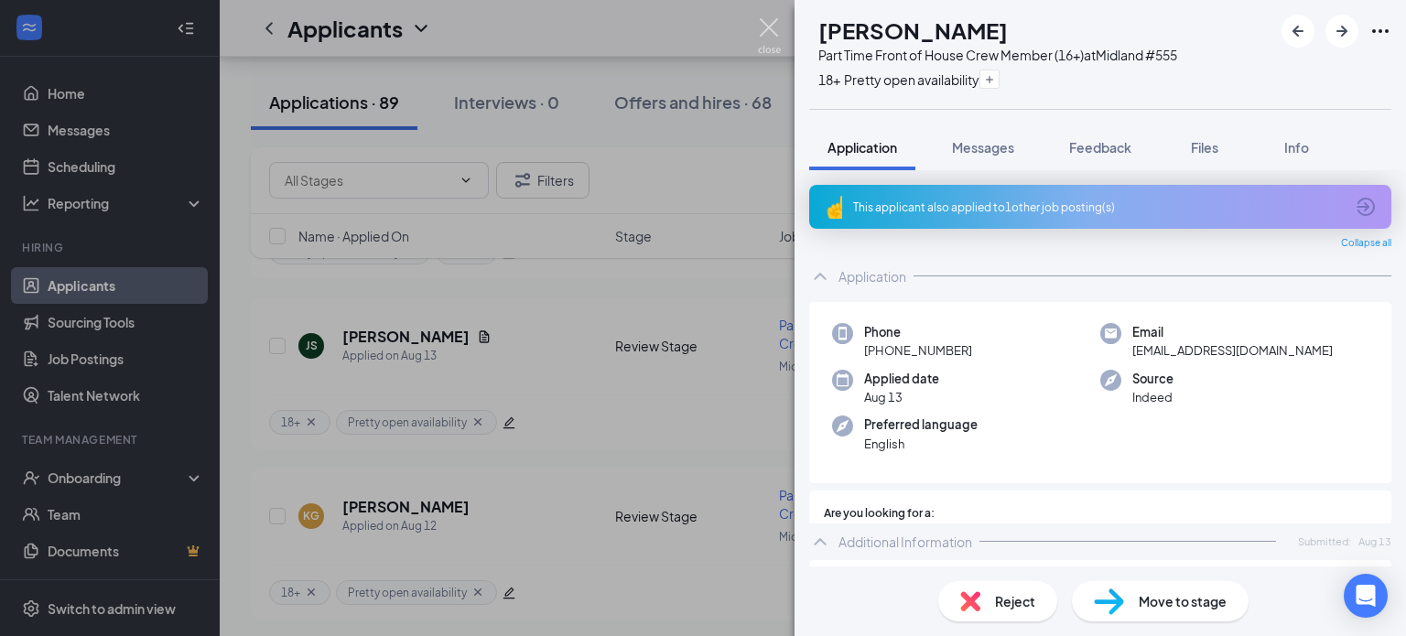
click at [758, 39] on img at bounding box center [769, 36] width 23 height 36
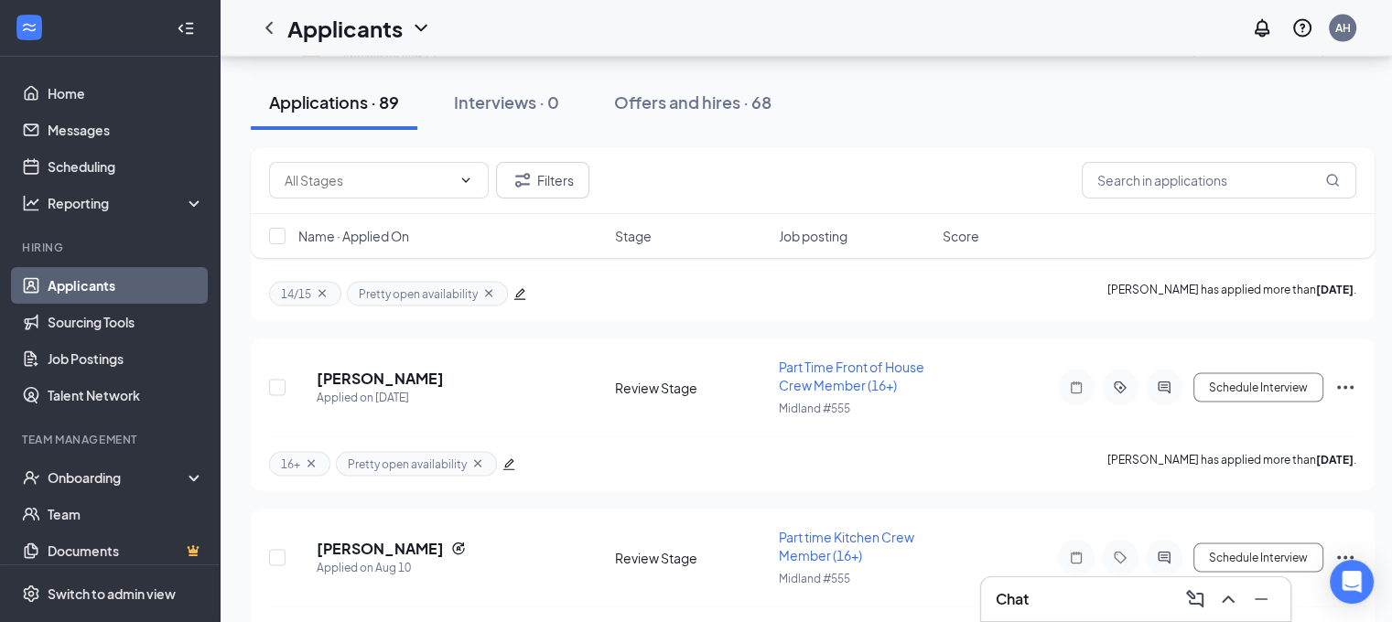
scroll to position [3570, 0]
